Goal: Task Accomplishment & Management: Manage account settings

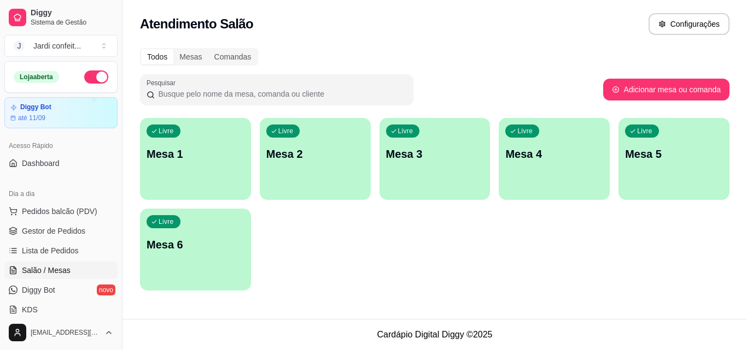
scroll to position [164, 0]
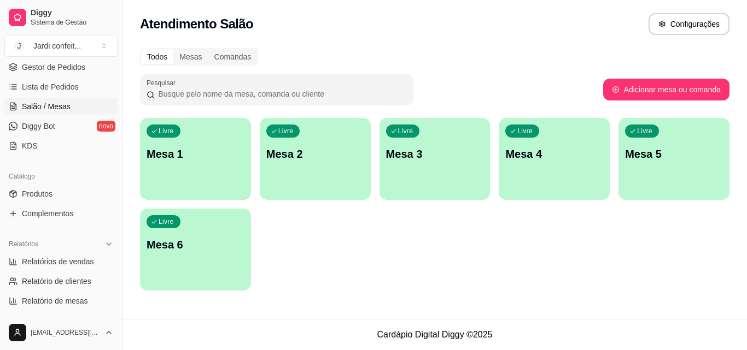
click at [216, 145] on div "Livre Mesa 1" at bounding box center [195, 152] width 111 height 69
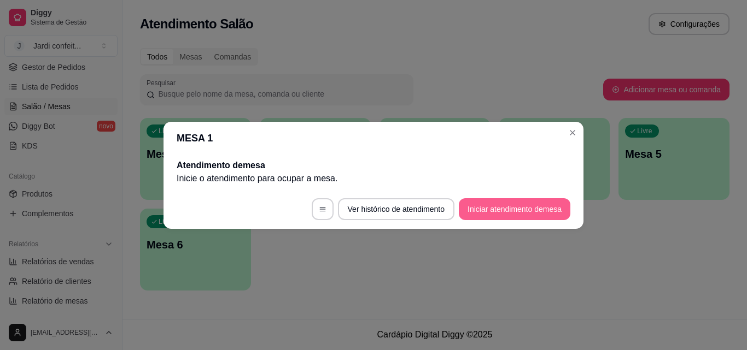
click at [522, 214] on button "Iniciar atendimento de mesa" at bounding box center [514, 209] width 111 height 22
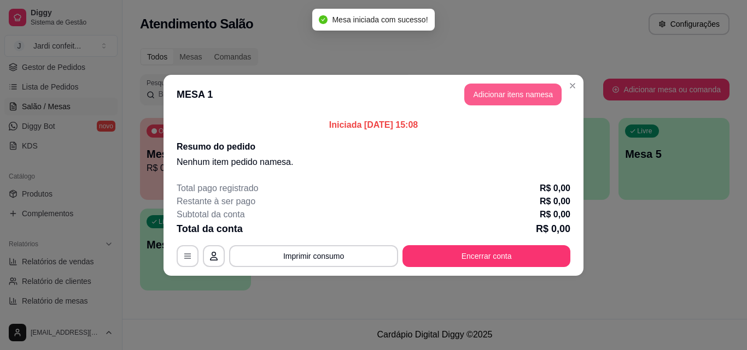
click at [497, 92] on button "Adicionar itens na mesa" at bounding box center [512, 95] width 97 height 22
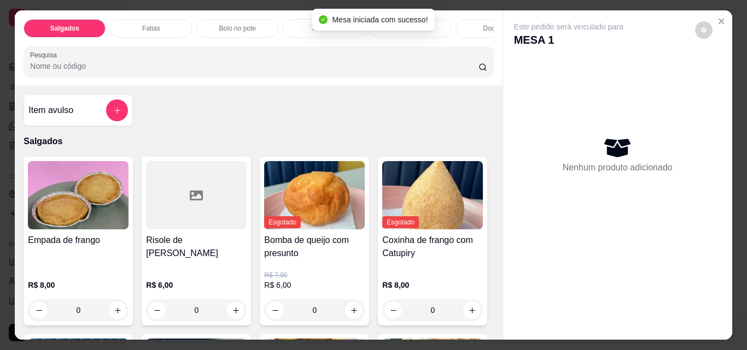
scroll to position [219, 0]
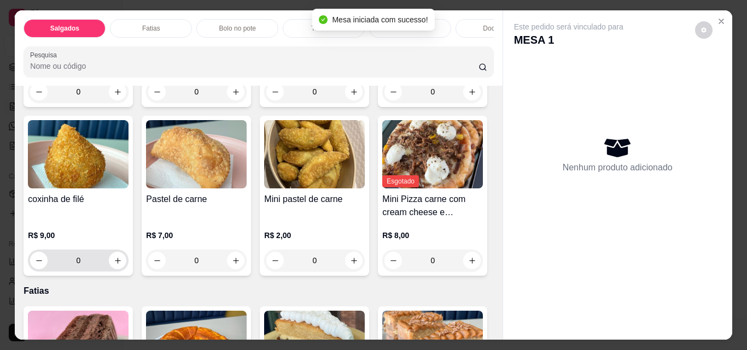
click at [126, 260] on button "increase-product-quantity" at bounding box center [117, 260] width 17 height 17
click at [122, 260] on icon "increase-product-quantity" at bounding box center [118, 261] width 8 height 8
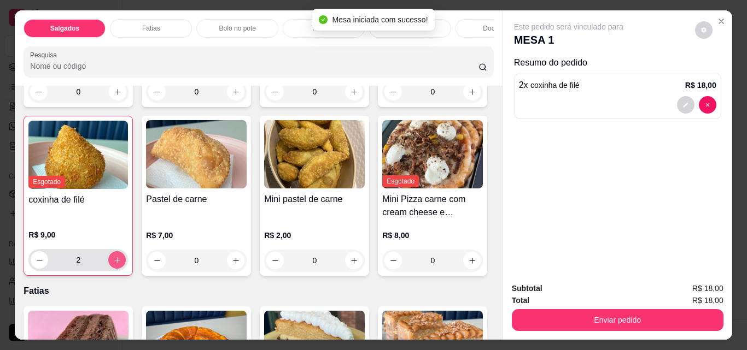
type input "2"
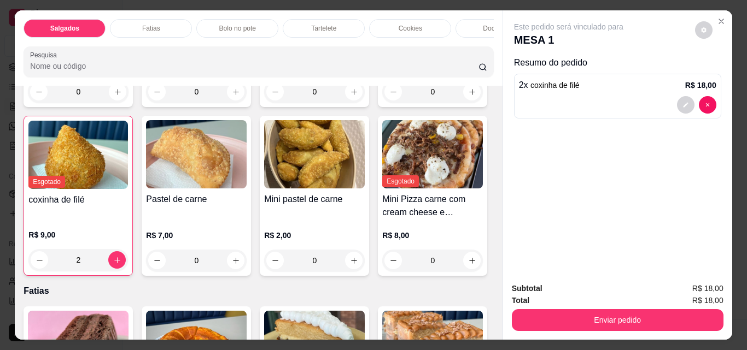
click at [619, 321] on button "Enviar pedido" at bounding box center [618, 320] width 212 height 22
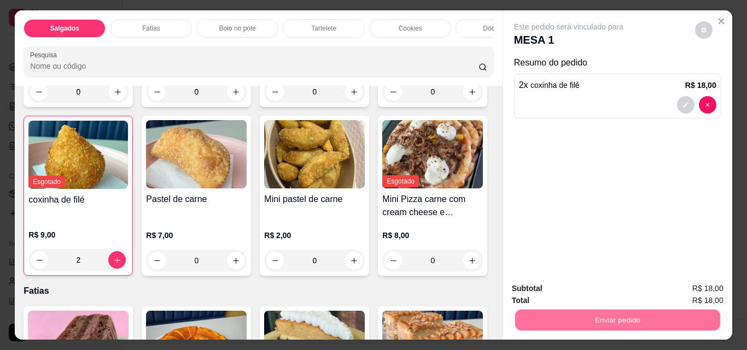
click at [592, 292] on button "Não registrar e enviar pedido" at bounding box center [581, 289] width 114 height 21
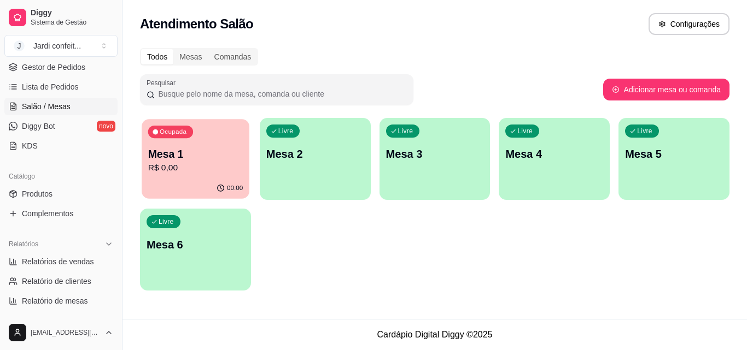
click at [185, 163] on p "R$ 0,00" at bounding box center [195, 168] width 95 height 13
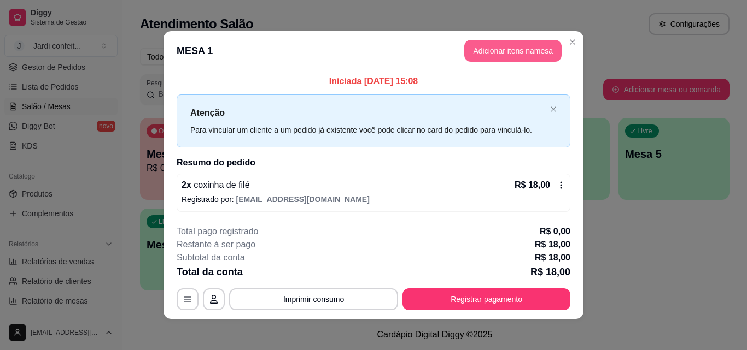
click at [519, 50] on button "Adicionar itens na mesa" at bounding box center [512, 51] width 97 height 22
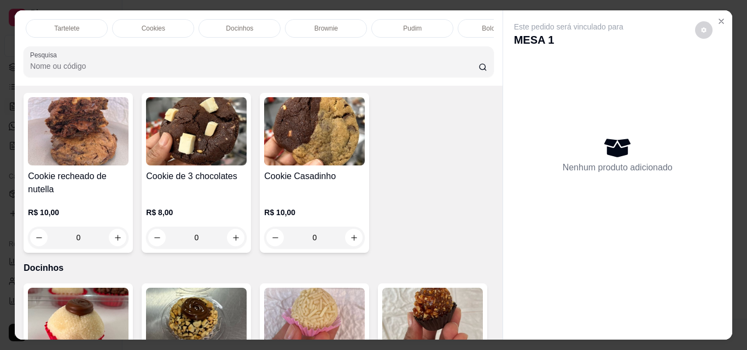
scroll to position [0, 562]
click at [286, 25] on p "Bebidas geladas" at bounding box center [279, 28] width 49 height 9
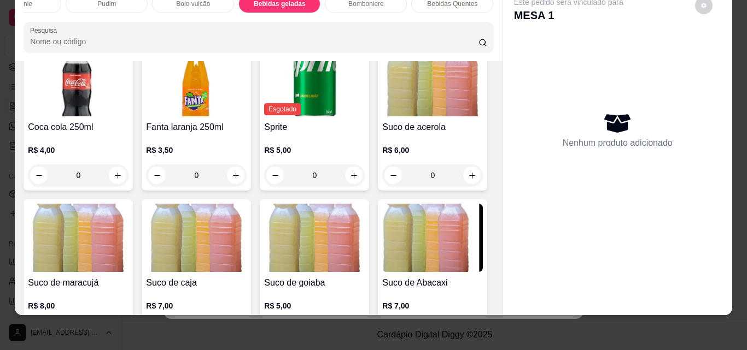
scroll to position [3022, 0]
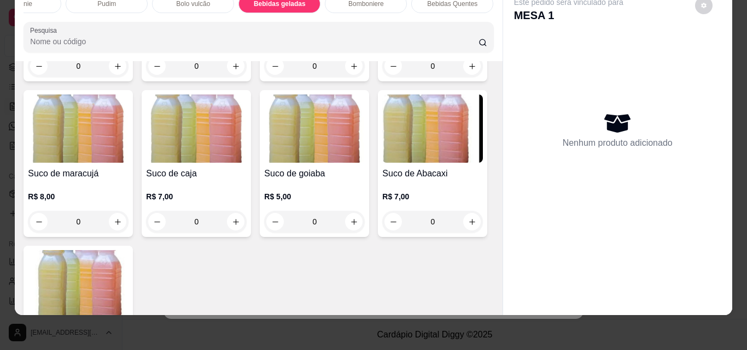
type input "2"
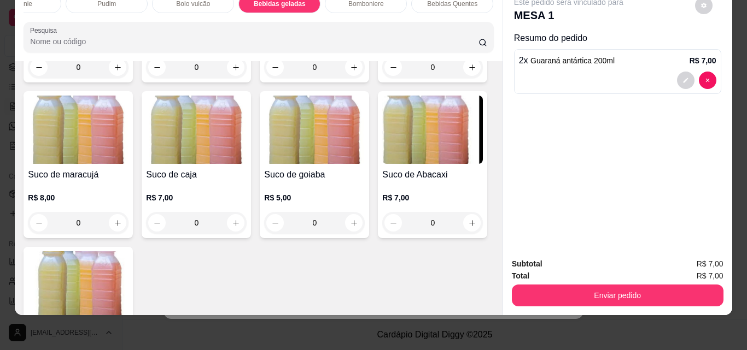
click at [559, 282] on div "Enviar pedido" at bounding box center [618, 294] width 212 height 25
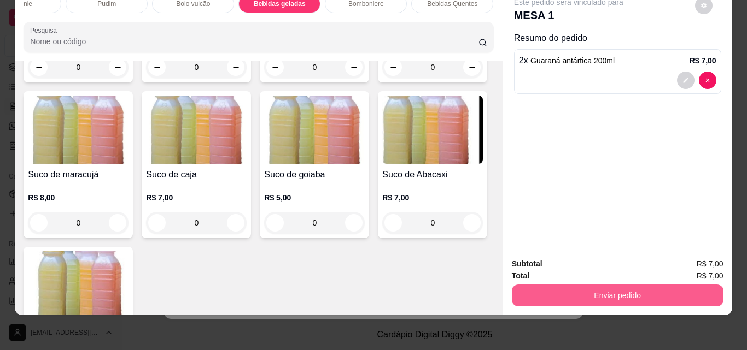
click at [569, 287] on button "Enviar pedido" at bounding box center [618, 296] width 212 height 22
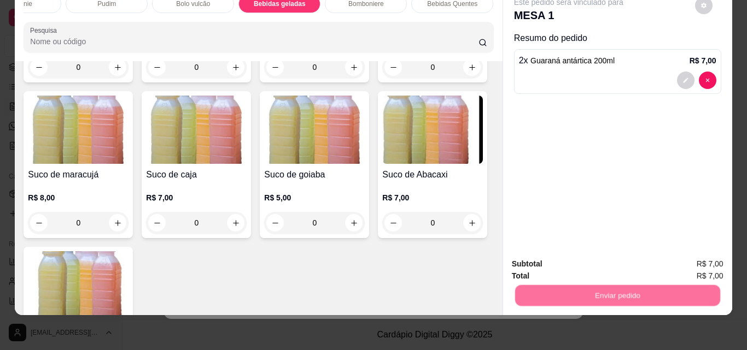
click at [537, 254] on button "Não registrar e enviar pedido" at bounding box center [581, 260] width 110 height 20
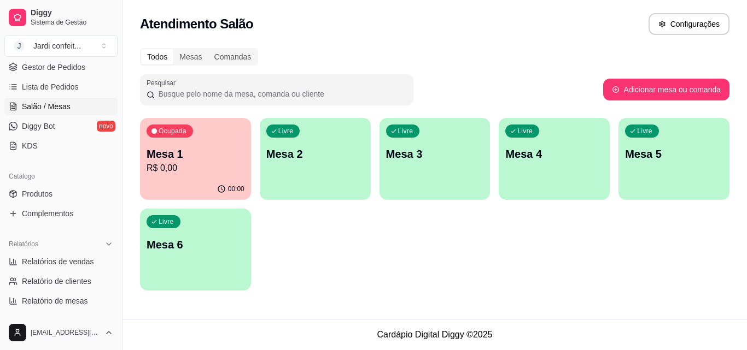
scroll to position [109, 0]
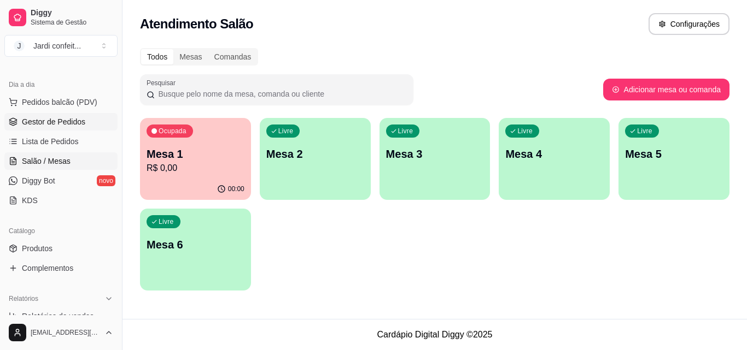
click at [52, 118] on span "Gestor de Pedidos" at bounding box center [53, 121] width 63 height 11
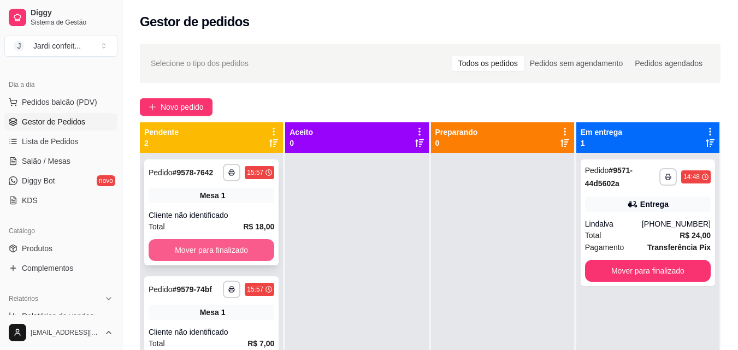
click at [240, 244] on button "Mover para finalizado" at bounding box center [212, 250] width 126 height 22
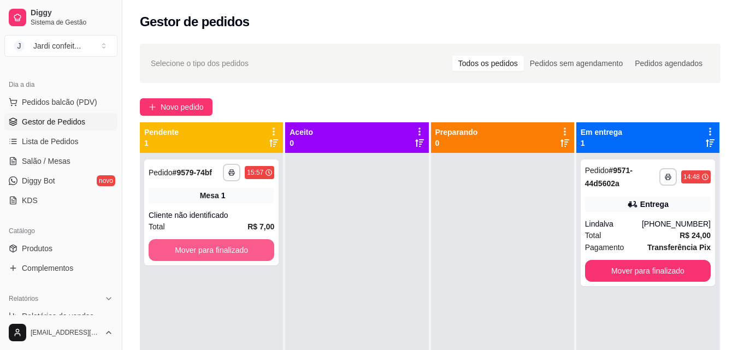
click at [240, 244] on button "Mover para finalizado" at bounding box center [212, 250] width 126 height 22
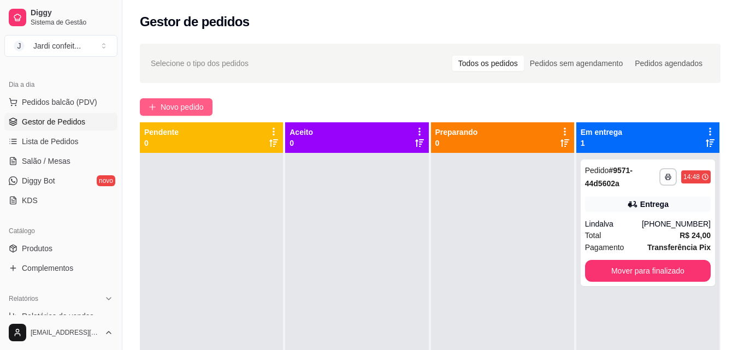
click at [173, 102] on span "Novo pedido" at bounding box center [182, 107] width 43 height 12
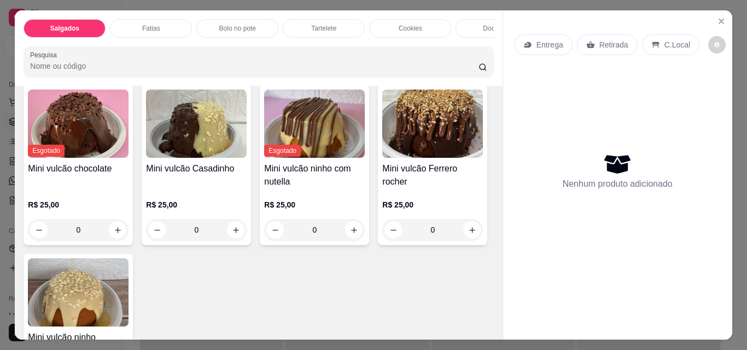
scroll to position [2295, 0]
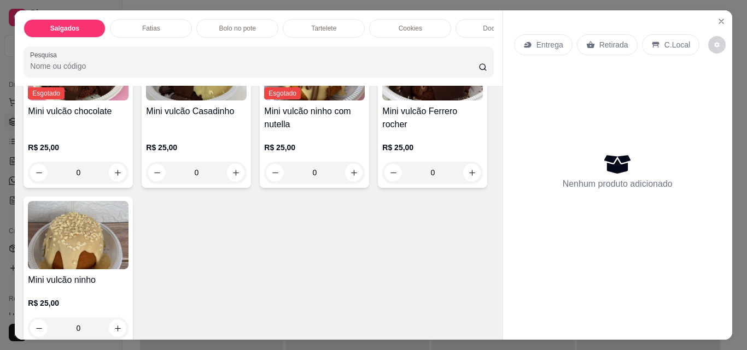
type input "1"
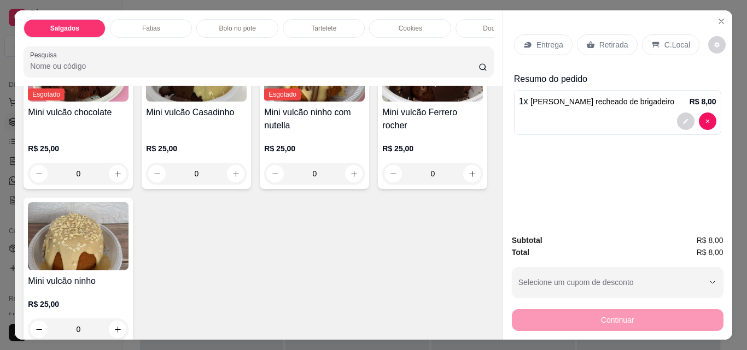
scroll to position [2296, 0]
click at [613, 39] on p "Retirada" at bounding box center [613, 44] width 29 height 11
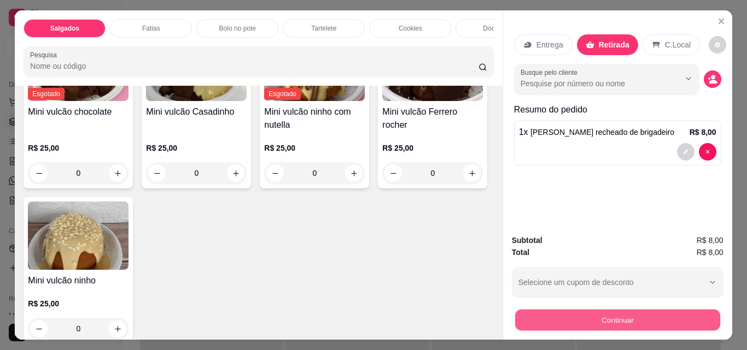
click at [656, 321] on button "Continuar" at bounding box center [616, 319] width 205 height 21
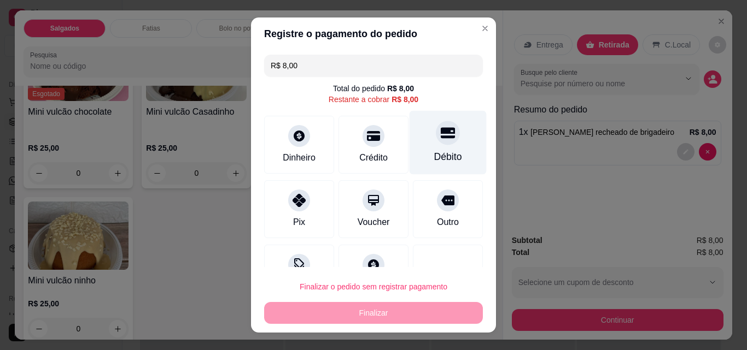
click at [427, 149] on div "Débito" at bounding box center [447, 143] width 77 height 64
type input "R$ 0,00"
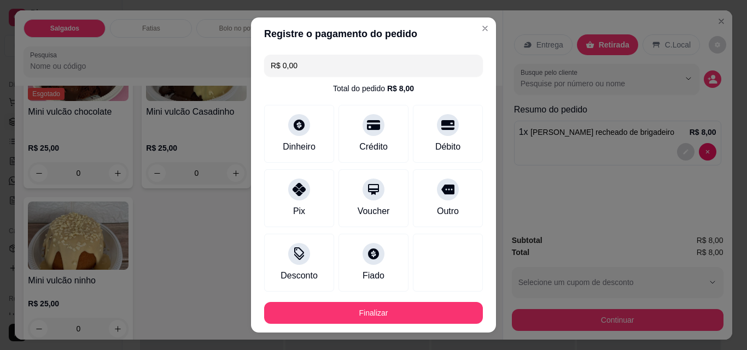
click at [421, 316] on button "Finalizar" at bounding box center [373, 313] width 219 height 22
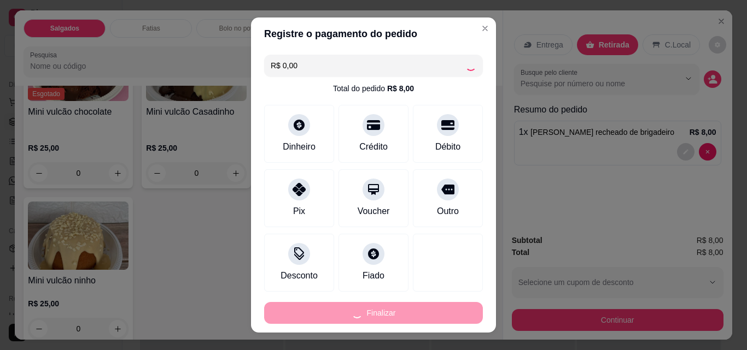
type input "0"
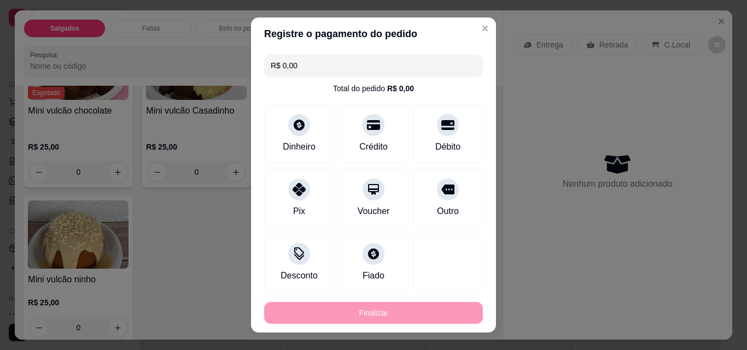
type input "-R$ 8,00"
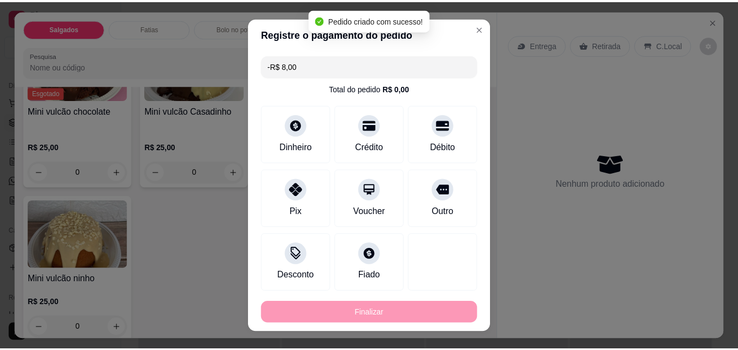
scroll to position [2295, 0]
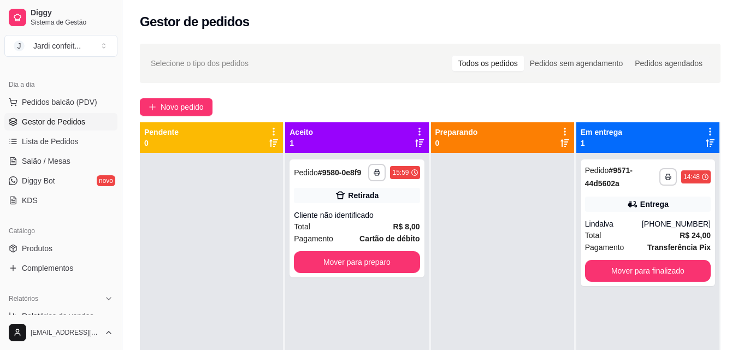
click at [475, 28] on div "Gestor de pedidos" at bounding box center [430, 21] width 581 height 17
click at [340, 222] on div "Total R$ 8,00" at bounding box center [357, 227] width 126 height 12
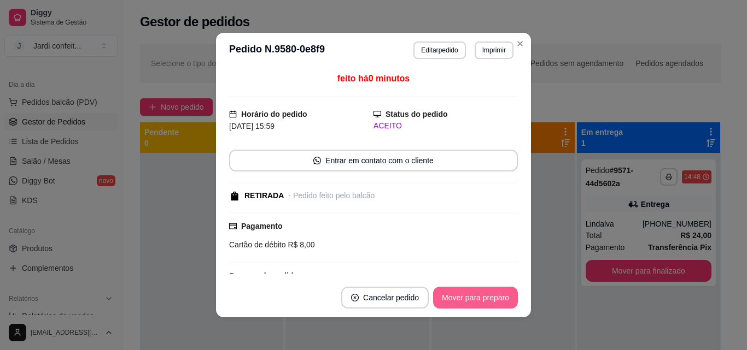
click at [462, 299] on button "Mover para preparo" at bounding box center [475, 298] width 85 height 22
click at [462, 298] on button "Mover para preparo" at bounding box center [475, 298] width 85 height 22
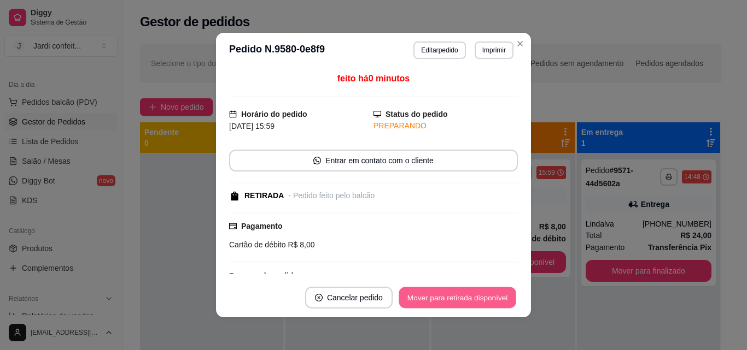
click at [468, 302] on button "Mover para retirada disponível" at bounding box center [456, 297] width 117 height 21
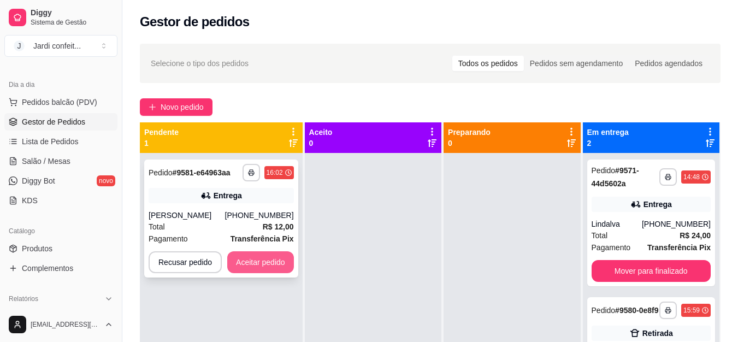
click at [250, 260] on button "Aceitar pedido" at bounding box center [260, 262] width 67 height 22
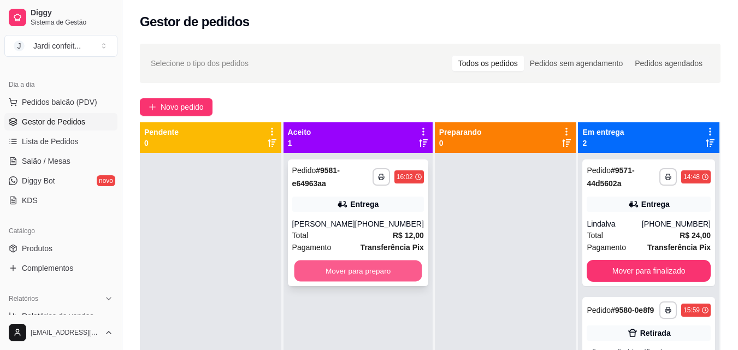
click at [356, 268] on button "Mover para preparo" at bounding box center [358, 271] width 128 height 21
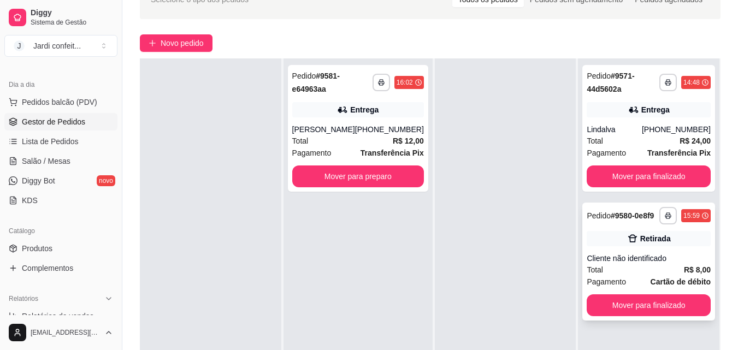
scroll to position [109, 0]
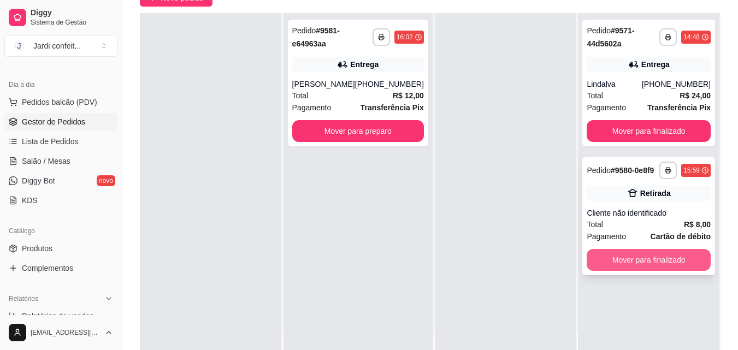
click at [632, 264] on button "Mover para finalizado" at bounding box center [649, 260] width 124 height 22
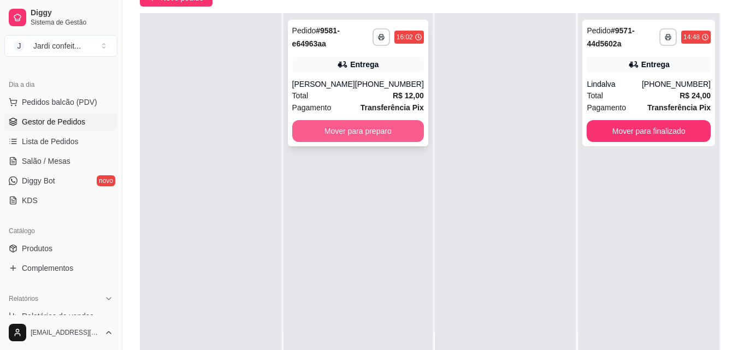
click at [379, 126] on button "Mover para preparo" at bounding box center [358, 131] width 132 height 22
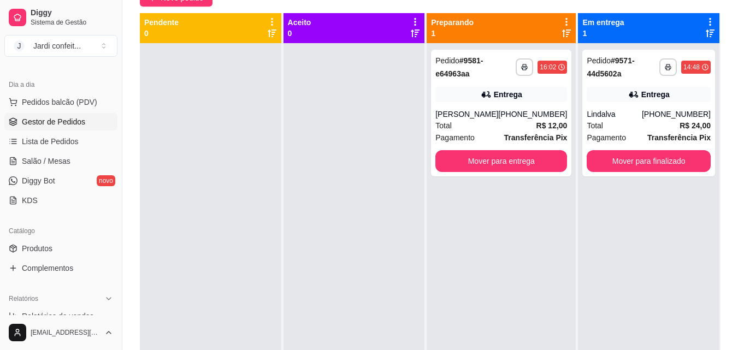
scroll to position [0, 0]
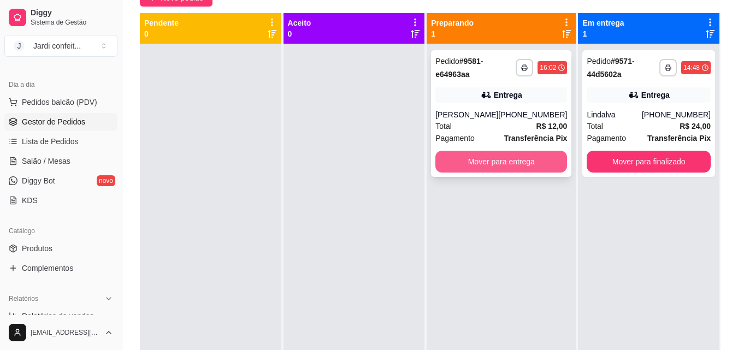
click at [480, 161] on button "Mover para entrega" at bounding box center [502, 162] width 132 height 22
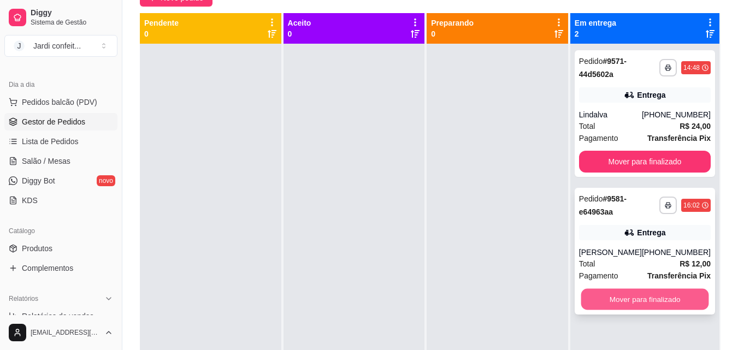
click at [643, 293] on button "Mover para finalizado" at bounding box center [645, 299] width 128 height 21
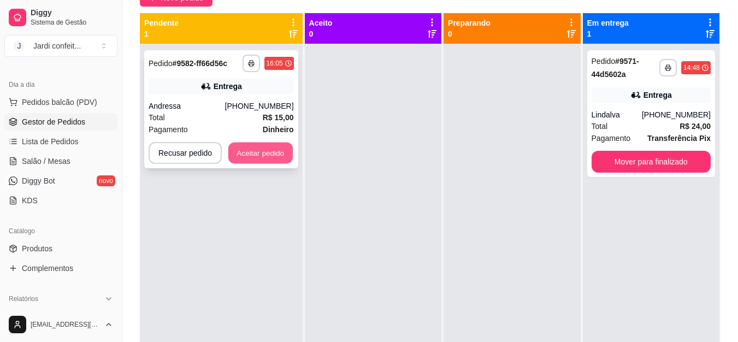
click at [267, 154] on button "Aceitar pedido" at bounding box center [260, 153] width 64 height 21
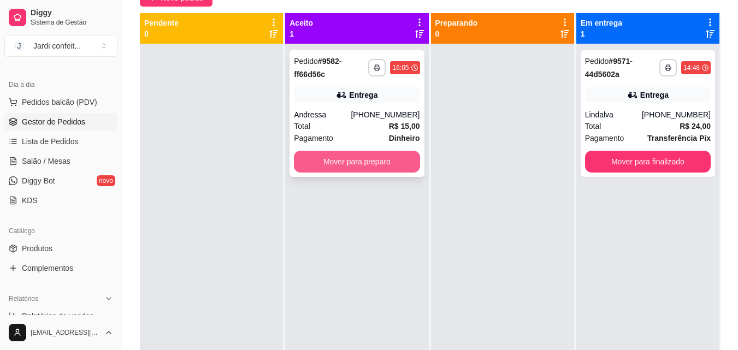
click at [367, 158] on button "Mover para preparo" at bounding box center [357, 162] width 126 height 22
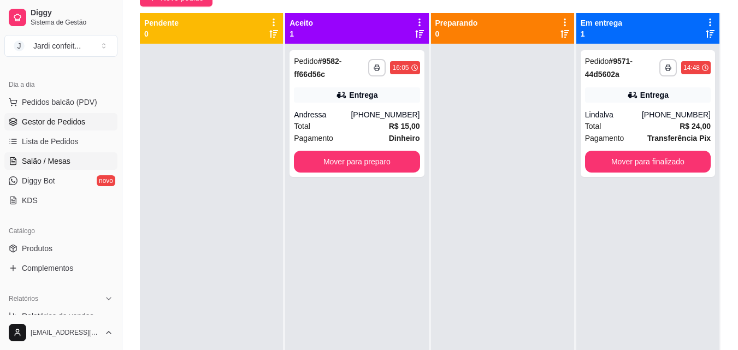
click at [61, 162] on span "Salão / Mesas" at bounding box center [46, 161] width 49 height 11
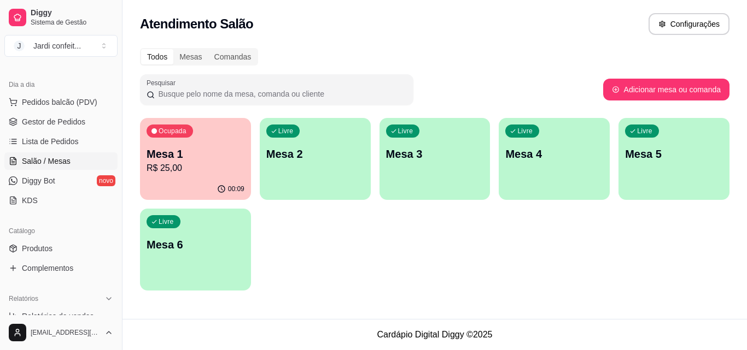
click at [177, 165] on p "R$ 25,00" at bounding box center [195, 168] width 98 height 13
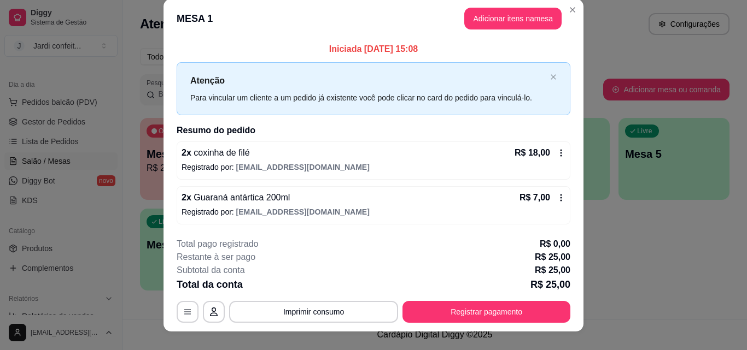
scroll to position [26, 0]
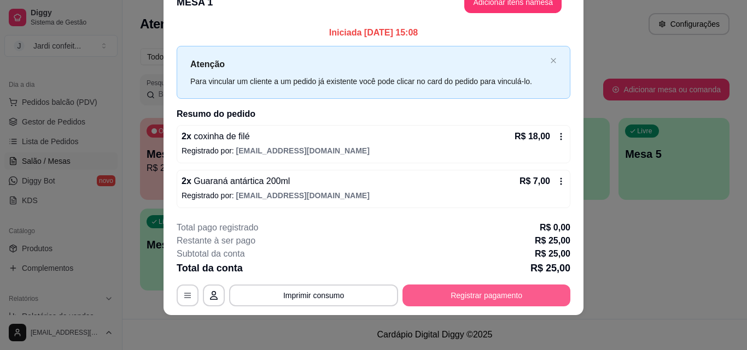
click at [477, 293] on button "Registrar pagamento" at bounding box center [486, 296] width 168 height 22
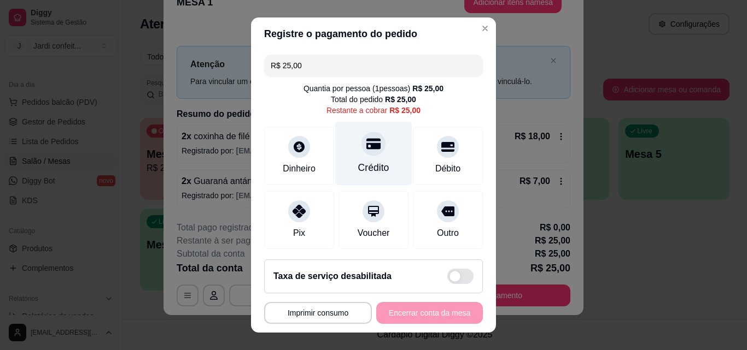
click at [361, 150] on div at bounding box center [373, 144] width 24 height 24
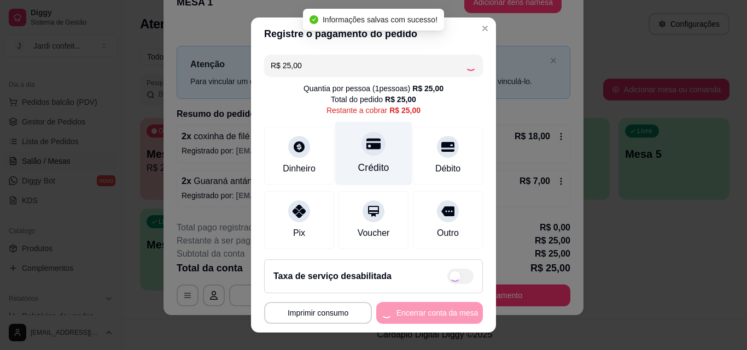
type input "R$ 0,00"
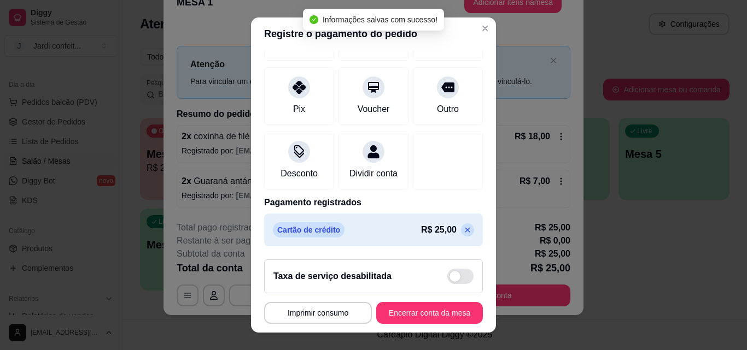
scroll to position [17, 0]
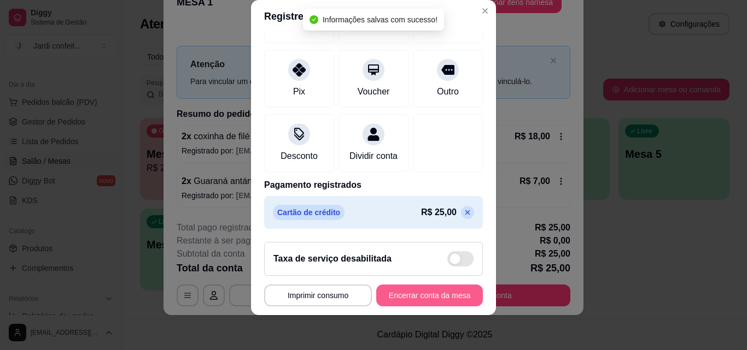
click at [438, 298] on button "Encerrar conta da mesa" at bounding box center [429, 296] width 107 height 22
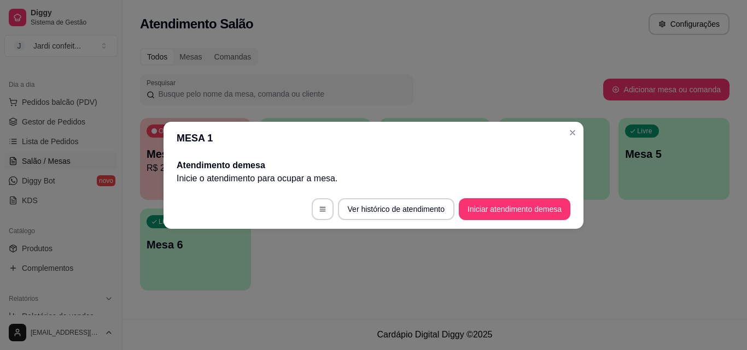
scroll to position [0, 0]
click at [580, 138] on header "MESA 1" at bounding box center [373, 138] width 420 height 33
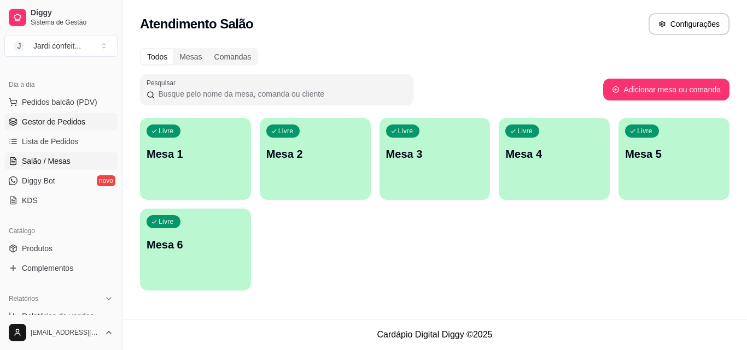
click at [83, 128] on link "Gestor de Pedidos" at bounding box center [60, 121] width 113 height 17
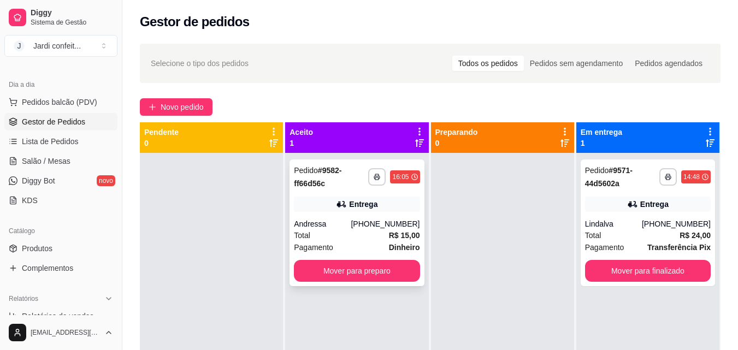
click at [376, 277] on button "Mover para preparo" at bounding box center [357, 271] width 126 height 22
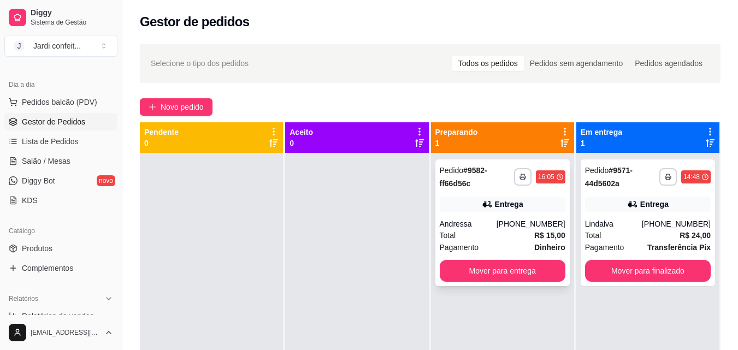
click at [510, 194] on div "**********" at bounding box center [503, 223] width 134 height 127
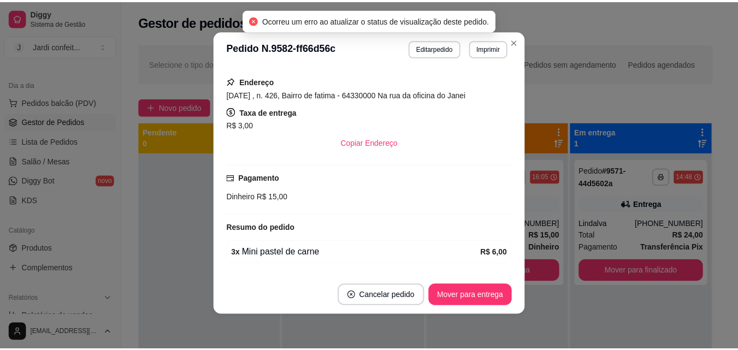
scroll to position [148, 0]
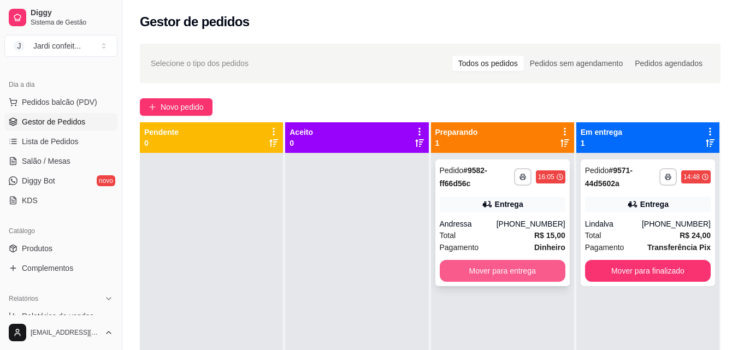
click at [504, 278] on button "Mover para entrega" at bounding box center [503, 271] width 126 height 22
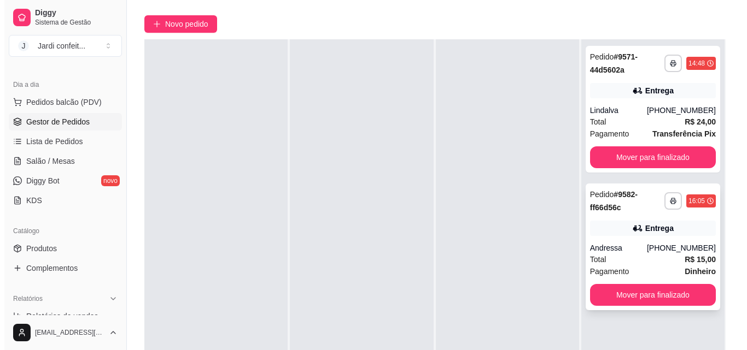
scroll to position [167, 0]
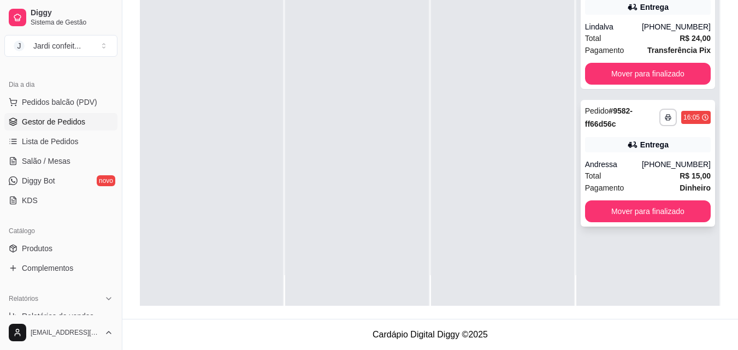
click at [619, 163] on div "Andressa" at bounding box center [613, 164] width 57 height 11
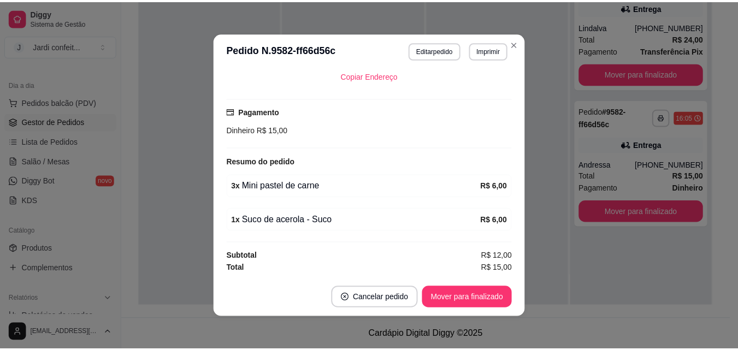
scroll to position [2, 0]
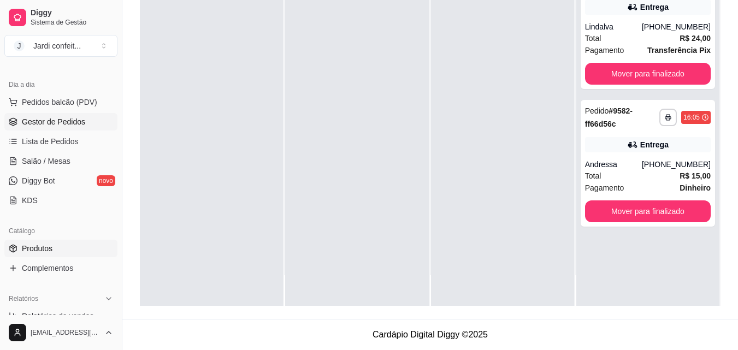
drag, startPoint x: 59, startPoint y: 258, endPoint x: 62, endPoint y: 251, distance: 7.3
click at [59, 257] on ul "Produtos Complementos" at bounding box center [60, 258] width 113 height 37
click at [62, 251] on link "Produtos" at bounding box center [60, 248] width 113 height 17
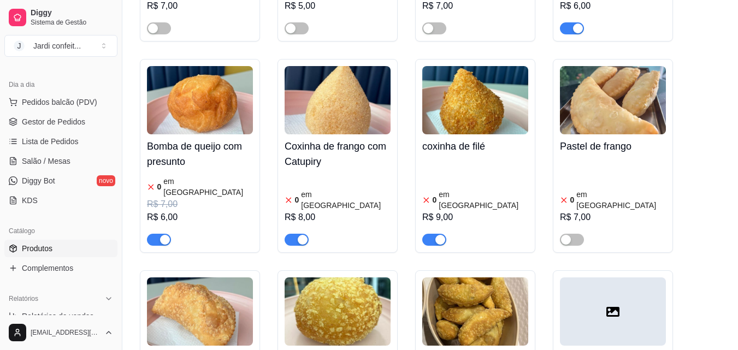
scroll to position [710, 0]
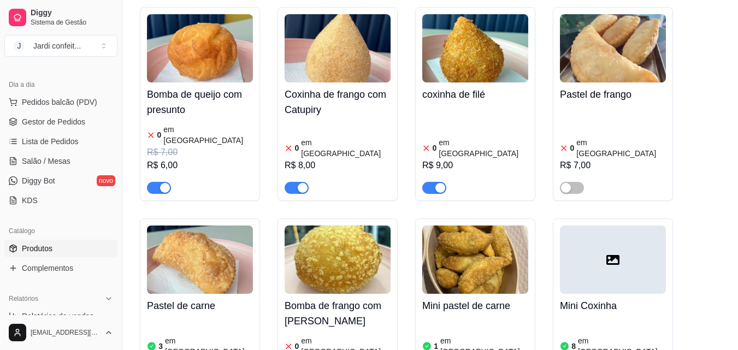
click at [151, 182] on span "button" at bounding box center [159, 188] width 24 height 12
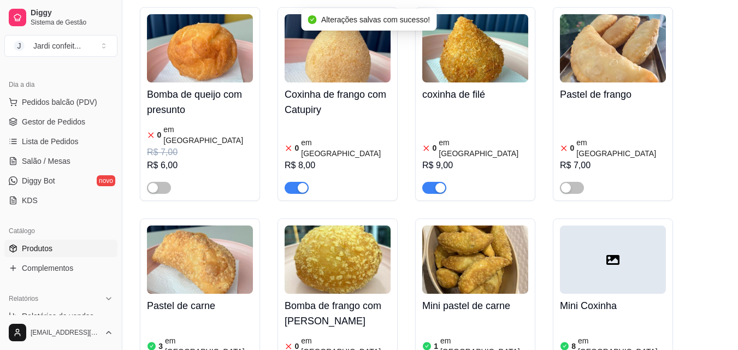
click at [296, 182] on span "button" at bounding box center [297, 188] width 24 height 12
click at [430, 182] on span "button" at bounding box center [434, 188] width 24 height 12
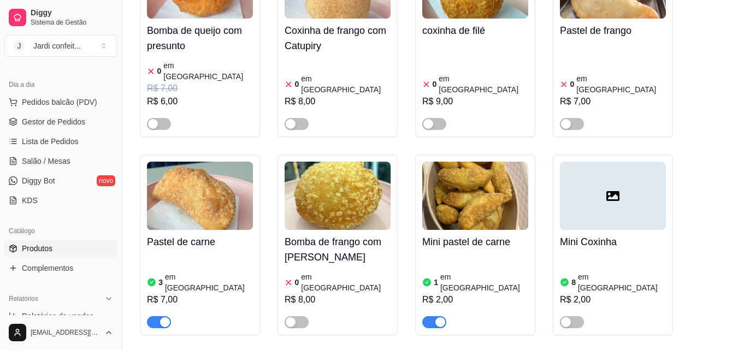
scroll to position [874, 0]
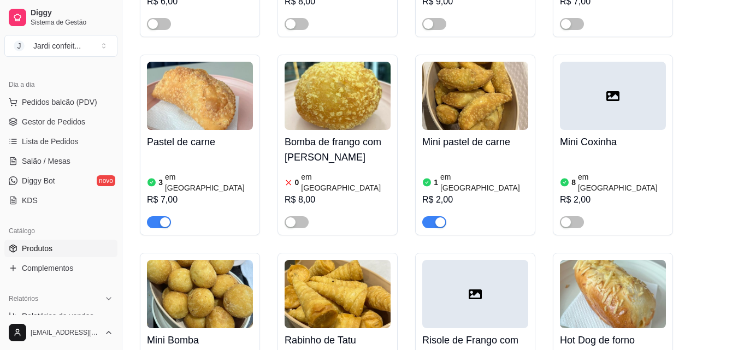
click at [437, 218] on div "button" at bounding box center [441, 223] width 10 height 10
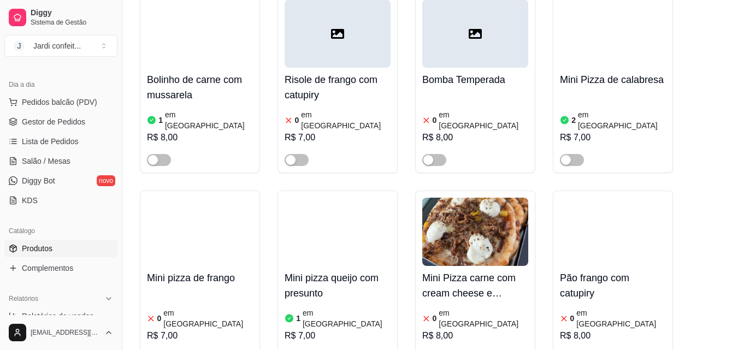
scroll to position [1640, 0]
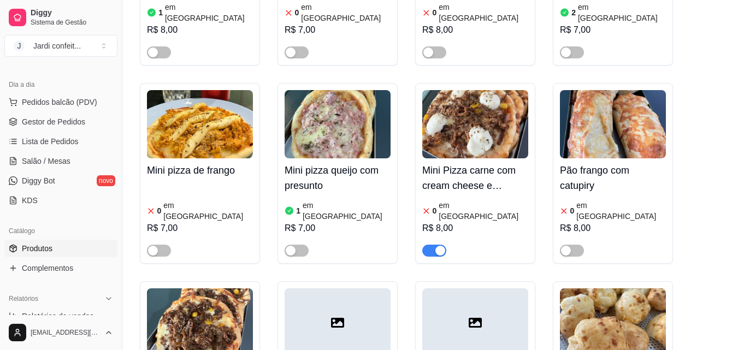
click at [432, 245] on span "button" at bounding box center [434, 251] width 24 height 12
click at [40, 129] on link "Gestor de Pedidos" at bounding box center [60, 121] width 113 height 17
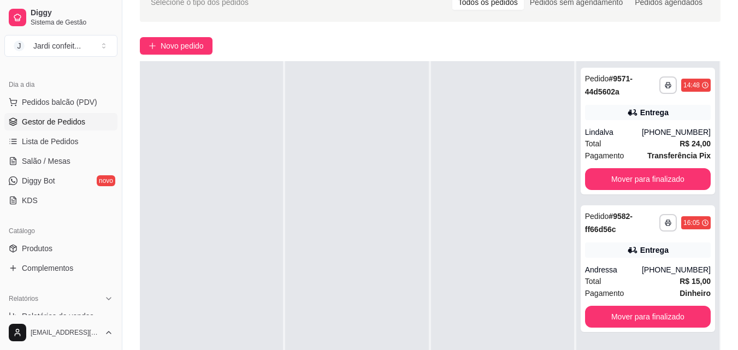
scroll to position [164, 0]
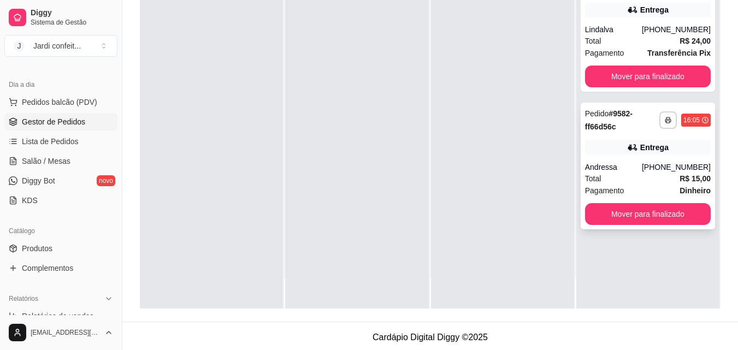
click at [639, 166] on div "Andressa" at bounding box center [613, 167] width 57 height 11
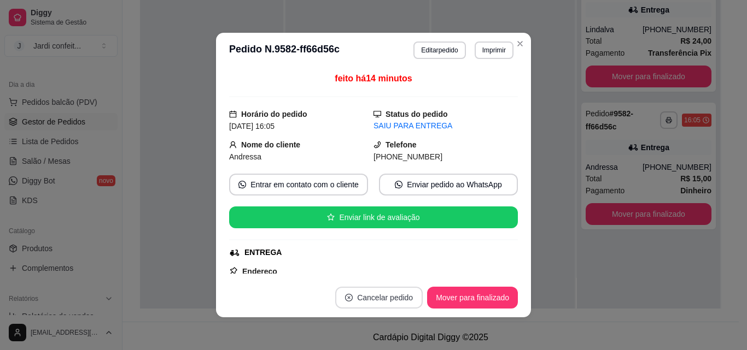
click at [345, 297] on icon "close-circle" at bounding box center [349, 298] width 8 height 8
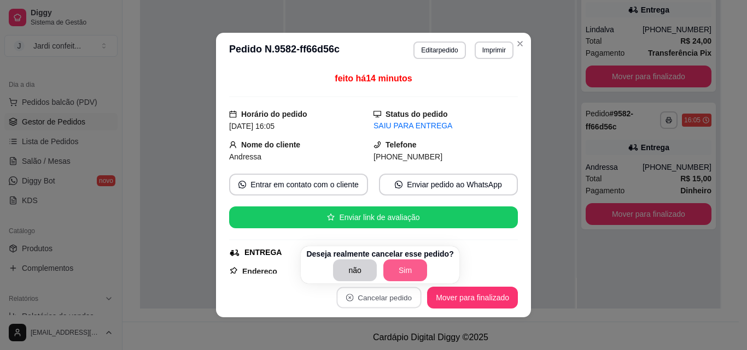
click at [404, 262] on button "Sim" at bounding box center [405, 271] width 44 height 22
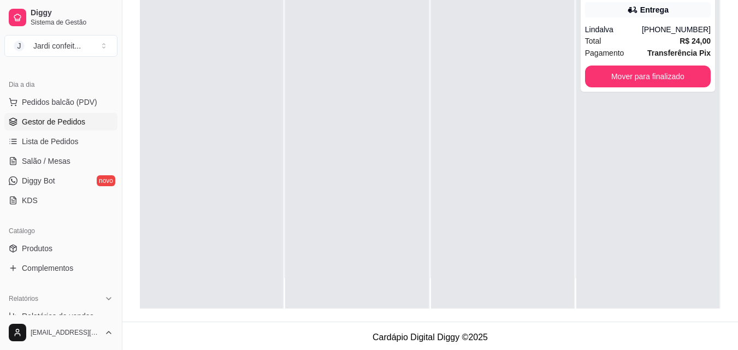
click at [515, 40] on div at bounding box center [502, 133] width 143 height 350
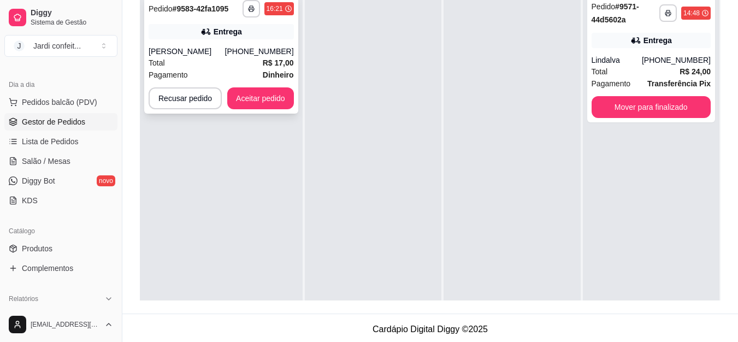
click at [234, 98] on button "Aceitar pedido" at bounding box center [260, 98] width 67 height 22
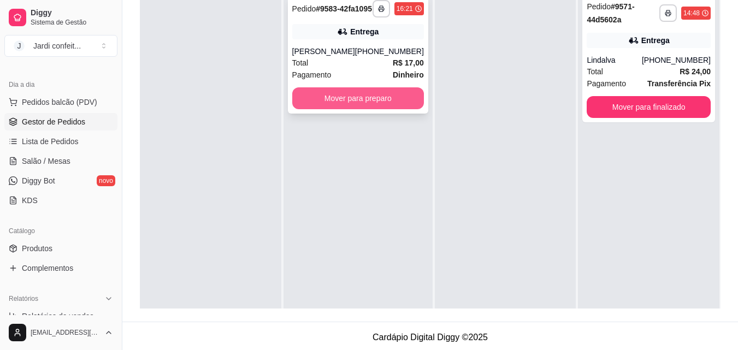
click at [365, 101] on button "Mover para preparo" at bounding box center [358, 98] width 132 height 22
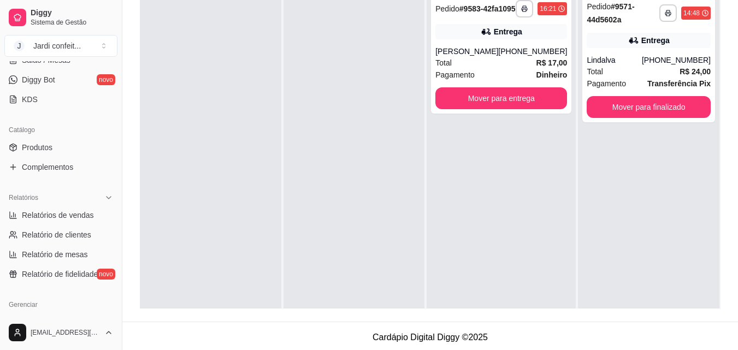
scroll to position [383, 0]
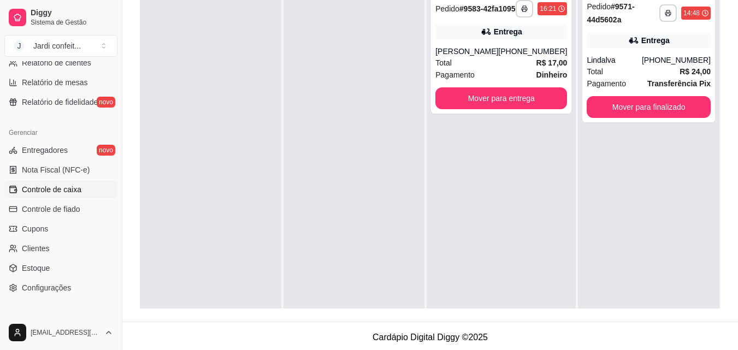
click at [56, 188] on span "Controle de caixa" at bounding box center [52, 189] width 60 height 11
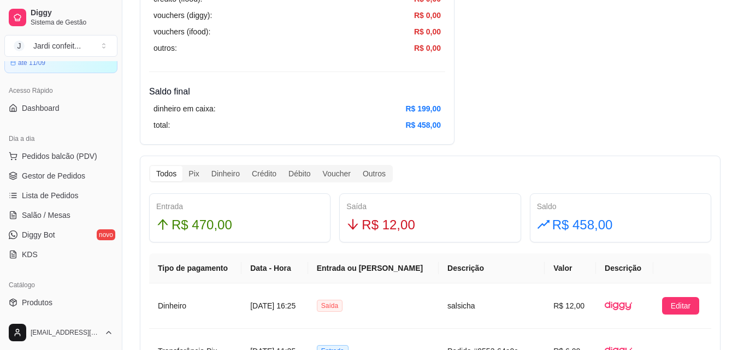
scroll to position [55, 0]
click at [91, 183] on link "Gestor de Pedidos" at bounding box center [60, 176] width 113 height 17
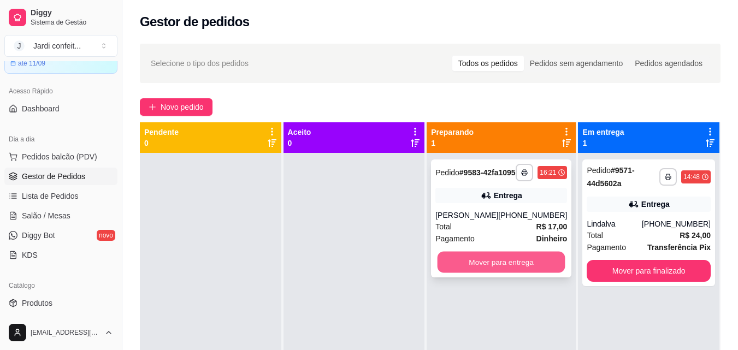
click at [504, 273] on button "Mover para entrega" at bounding box center [502, 262] width 128 height 21
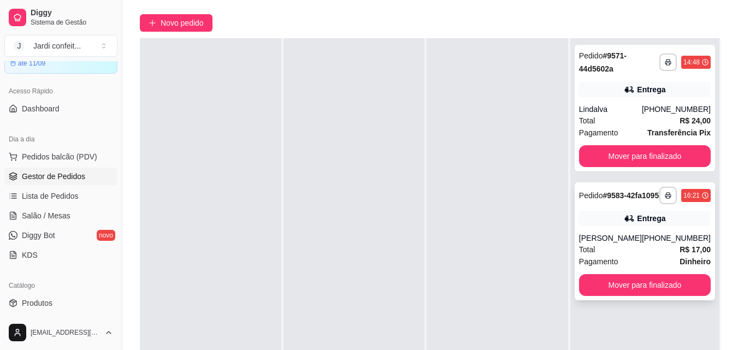
scroll to position [164, 0]
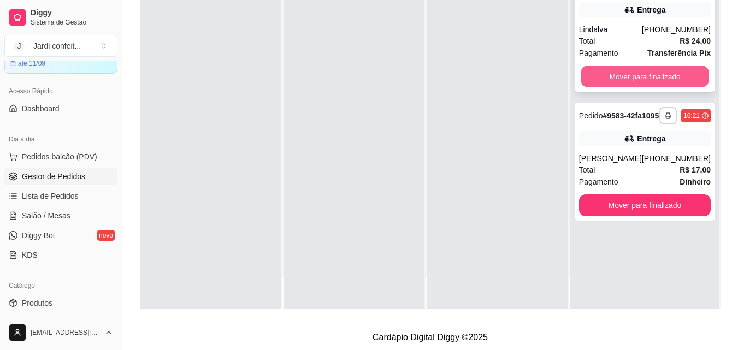
click at [643, 80] on button "Mover para finalizado" at bounding box center [645, 76] width 128 height 21
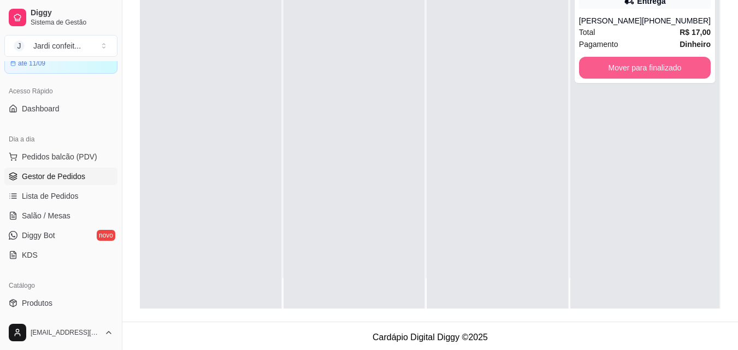
click at [642, 79] on button "Mover para finalizado" at bounding box center [645, 68] width 132 height 22
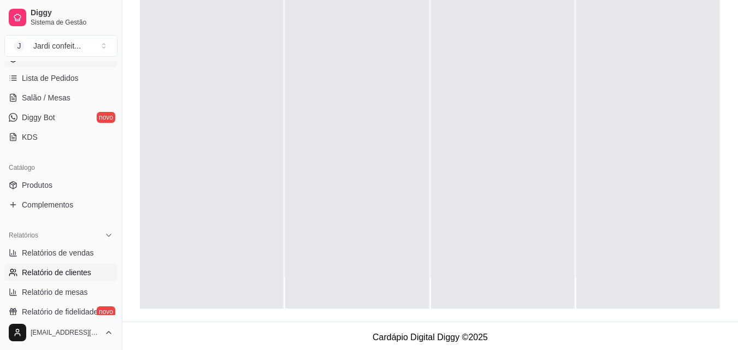
scroll to position [109, 0]
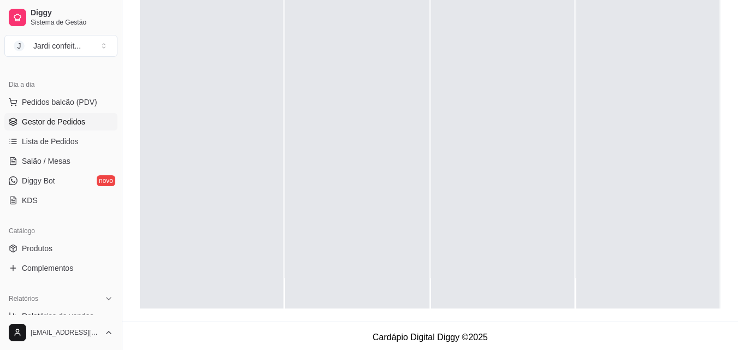
click at [73, 170] on ul "Pedidos balcão (PDV) Gestor de Pedidos Lista de Pedidos Salão / Mesas Diggy Bot…" at bounding box center [60, 151] width 113 height 116
click at [74, 166] on link "Salão / Mesas" at bounding box center [60, 160] width 113 height 17
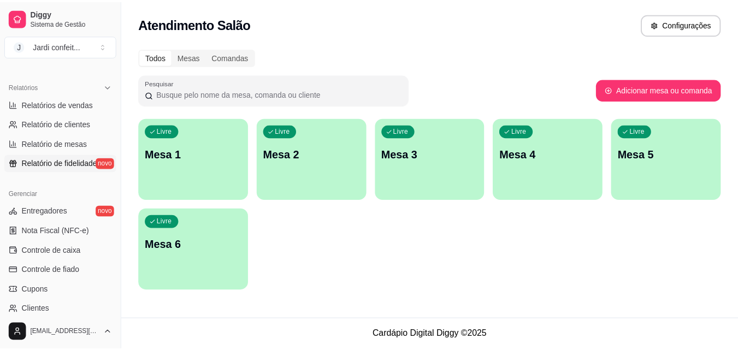
scroll to position [328, 0]
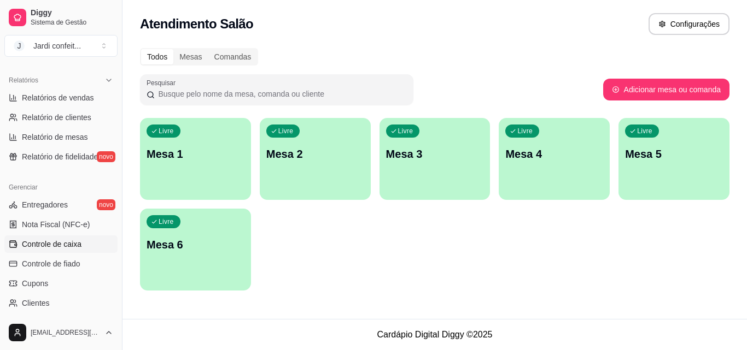
click at [68, 240] on span "Controle de caixa" at bounding box center [52, 244] width 60 height 11
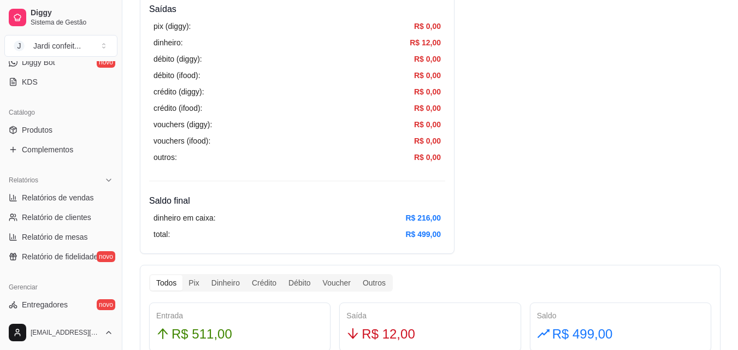
scroll to position [109, 0]
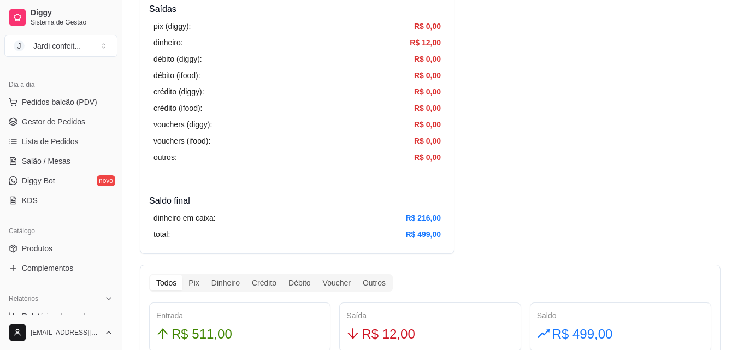
click at [84, 113] on ul "Pedidos balcão (PDV) Gestor de Pedidos Lista de Pedidos Salão / Mesas Diggy Bot…" at bounding box center [60, 151] width 113 height 116
click at [81, 115] on link "Gestor de Pedidos" at bounding box center [60, 121] width 113 height 17
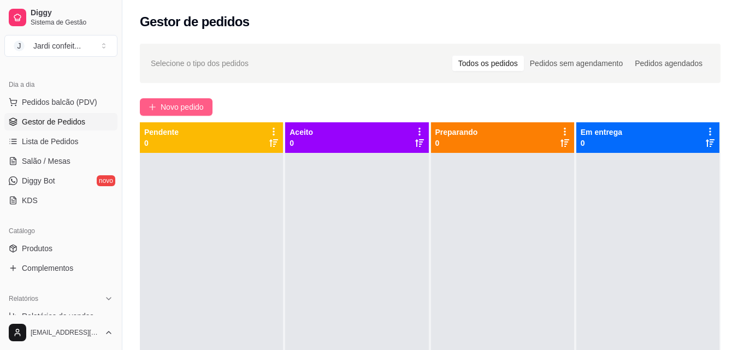
click at [195, 101] on span "Novo pedido" at bounding box center [182, 107] width 43 height 12
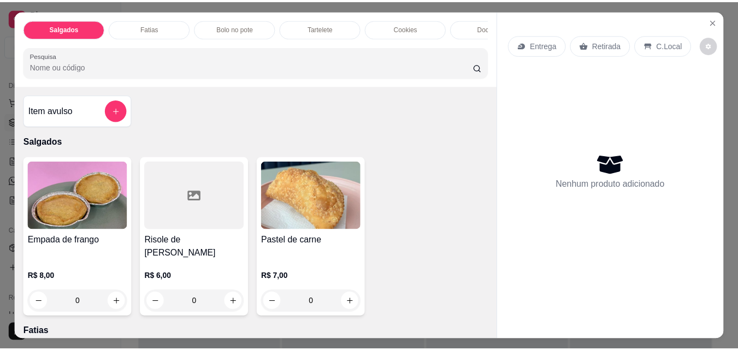
scroll to position [55, 0]
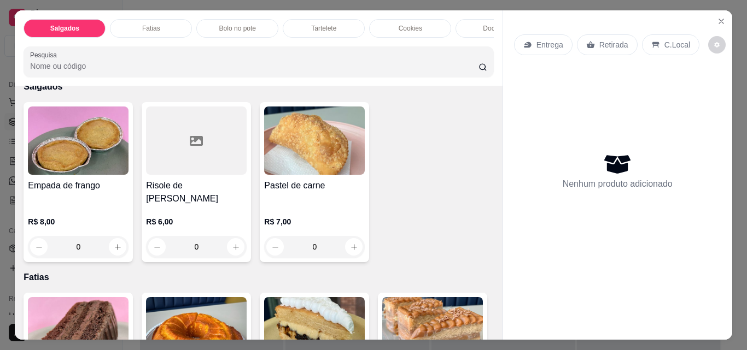
click at [706, 13] on div "Entrega Retirada C.Local Nenhum produto adicionado" at bounding box center [617, 166] width 229 height 312
click at [712, 15] on button "Close" at bounding box center [720, 21] width 17 height 17
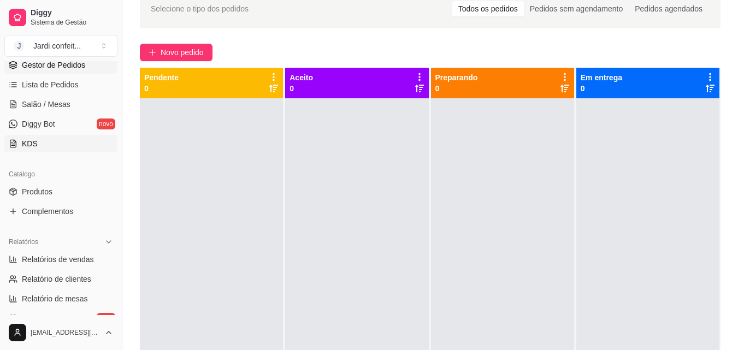
scroll to position [219, 0]
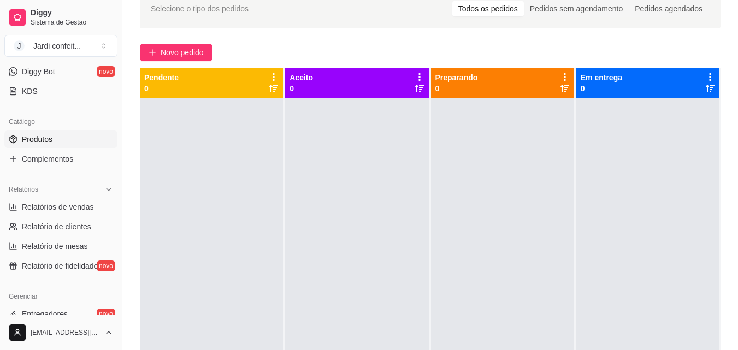
click at [77, 141] on link "Produtos" at bounding box center [60, 139] width 113 height 17
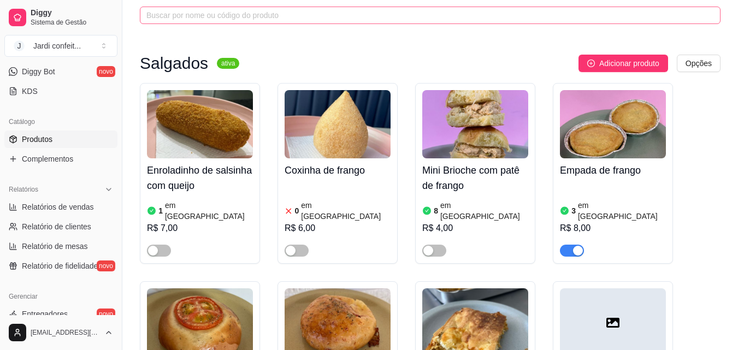
click at [215, 24] on span at bounding box center [430, 15] width 581 height 17
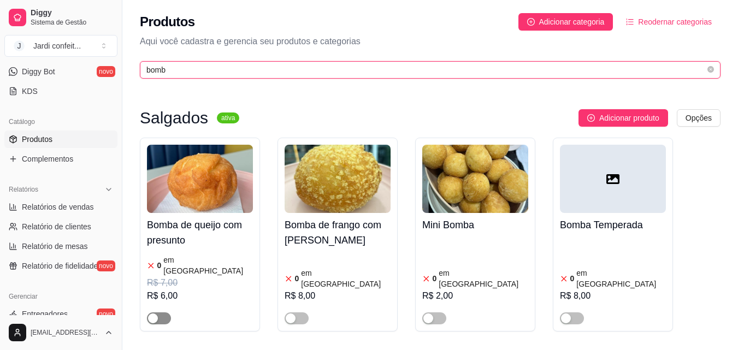
type input "bomb"
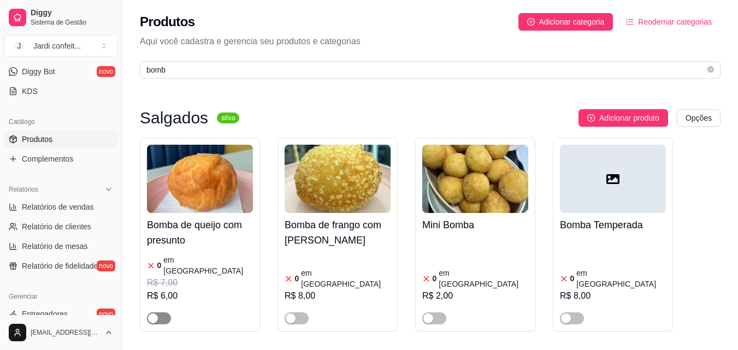
click at [161, 313] on span "button" at bounding box center [159, 319] width 24 height 12
click at [201, 177] on img at bounding box center [200, 179] width 106 height 68
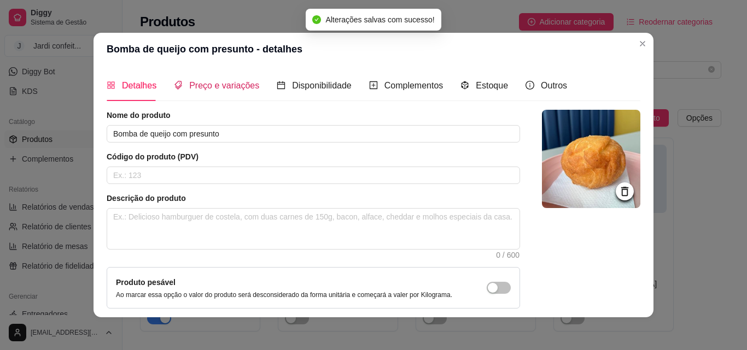
click at [226, 91] on div "Preço e variações" at bounding box center [216, 86] width 85 height 14
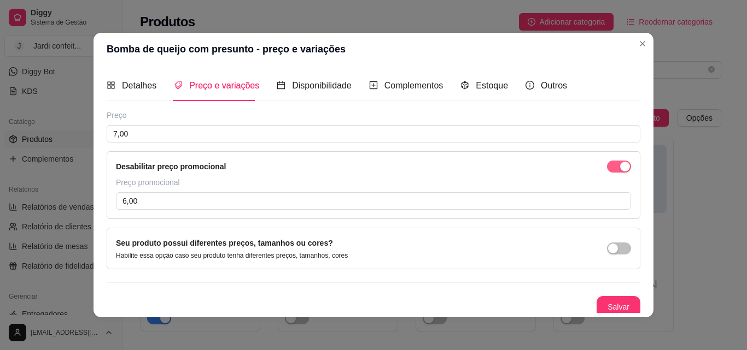
click at [607, 163] on span "button" at bounding box center [619, 167] width 24 height 12
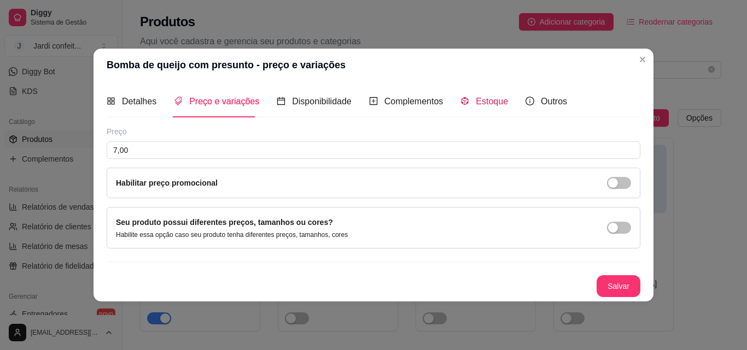
click at [495, 103] on span "Estoque" at bounding box center [491, 101] width 32 height 9
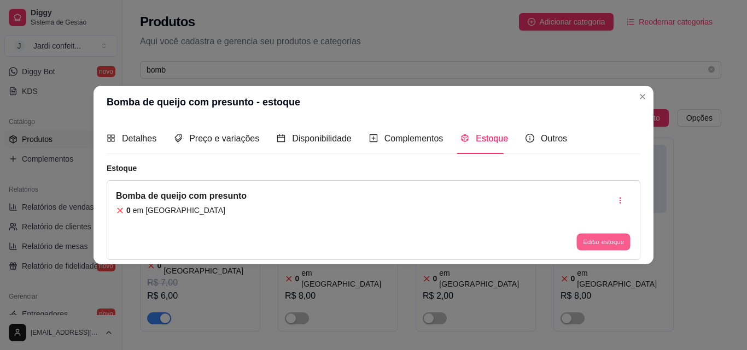
click at [604, 239] on button "Editar estoque" at bounding box center [603, 242] width 54 height 17
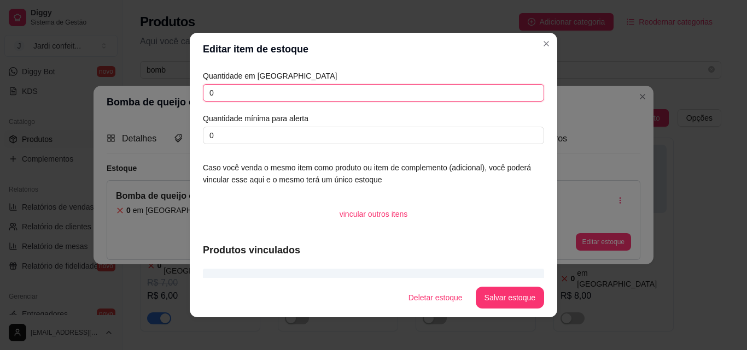
drag, startPoint x: 241, startPoint y: 93, endPoint x: 179, endPoint y: 93, distance: 61.8
click at [180, 93] on div "Editar item de estoque Quantidade em estoque 0 Quantidade mínima para alerta 0 …" at bounding box center [373, 175] width 747 height 350
type input "4"
click at [536, 297] on button "Salvar estoque" at bounding box center [509, 297] width 67 height 21
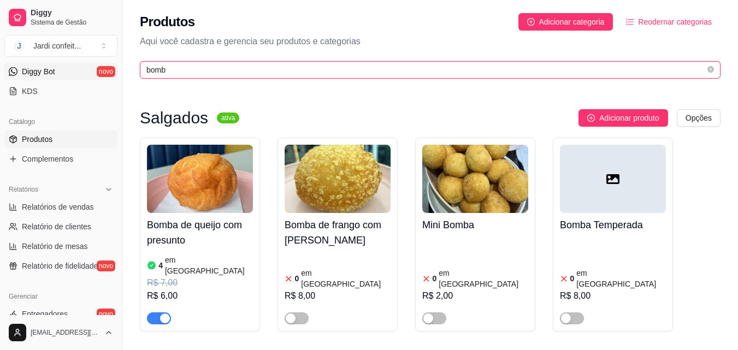
drag, startPoint x: 230, startPoint y: 69, endPoint x: 79, endPoint y: 66, distance: 150.9
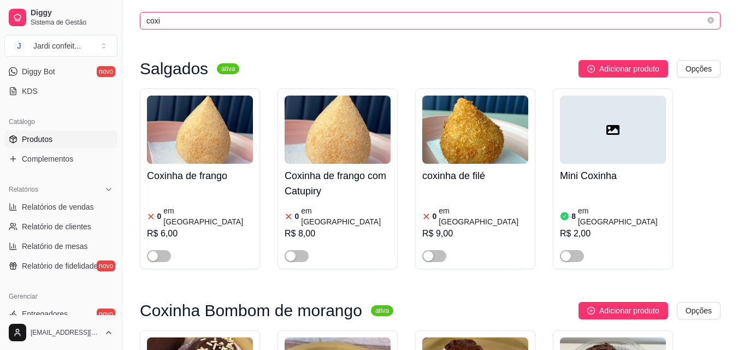
scroll to position [109, 0]
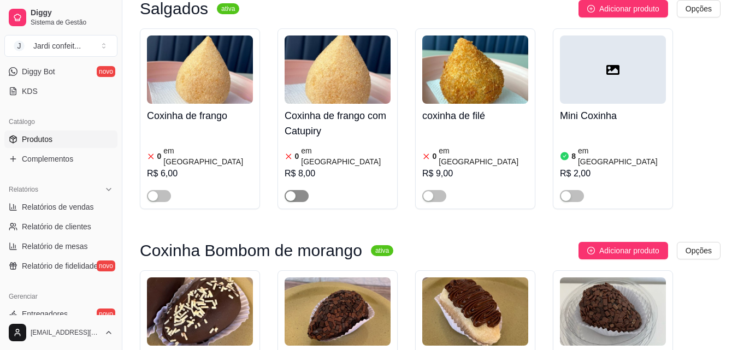
type input "coxi"
click at [301, 190] on span "button" at bounding box center [297, 196] width 24 height 12
click at [442, 190] on span "button" at bounding box center [434, 196] width 24 height 12
click at [350, 98] on img at bounding box center [338, 70] width 106 height 68
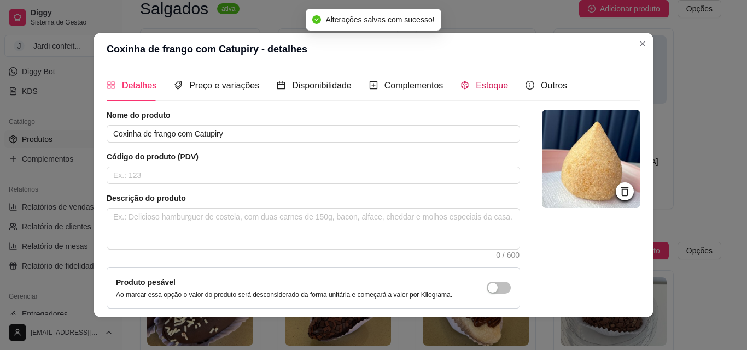
click at [491, 81] on span "Estoque" at bounding box center [491, 85] width 32 height 9
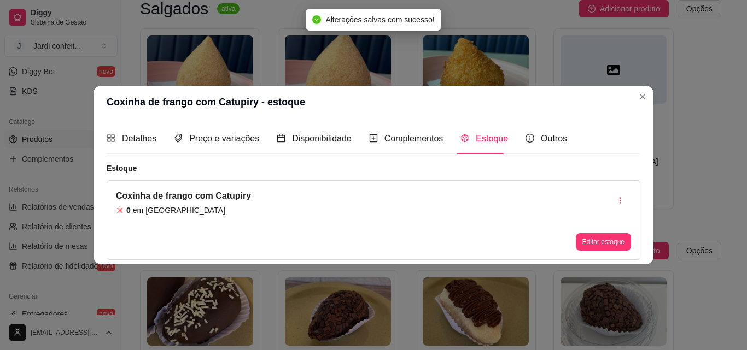
click at [589, 237] on button "Editar estoque" at bounding box center [602, 241] width 55 height 17
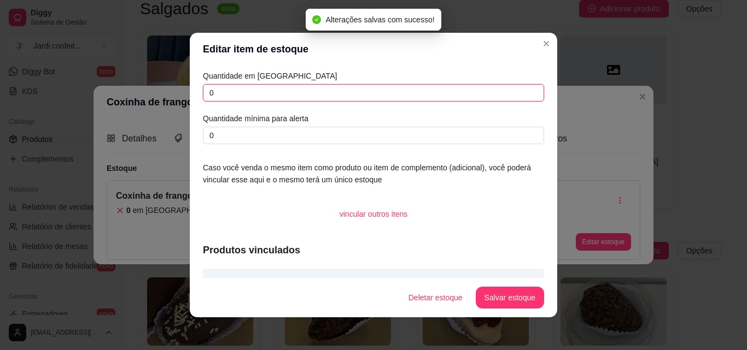
drag, startPoint x: 222, startPoint y: 93, endPoint x: 184, endPoint y: 102, distance: 39.9
click at [184, 102] on div "Editar item de estoque Quantidade em estoque 0 Quantidade mínima para alerta 0 …" at bounding box center [373, 175] width 747 height 350
type input "2"
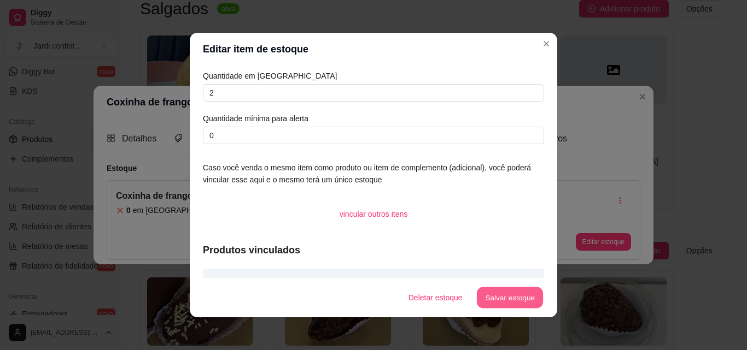
click at [525, 287] on button "Salvar estoque" at bounding box center [509, 297] width 67 height 21
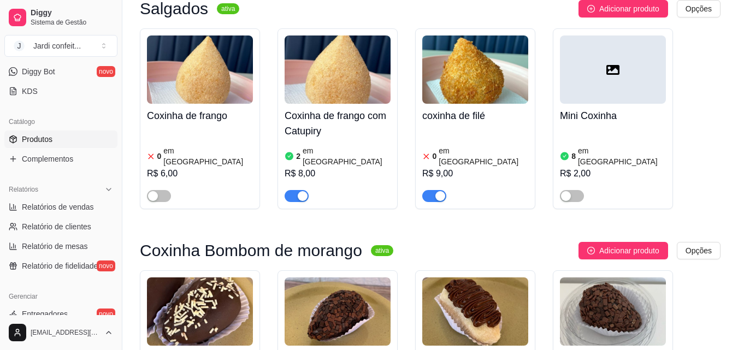
click at [503, 97] on img at bounding box center [475, 70] width 106 height 68
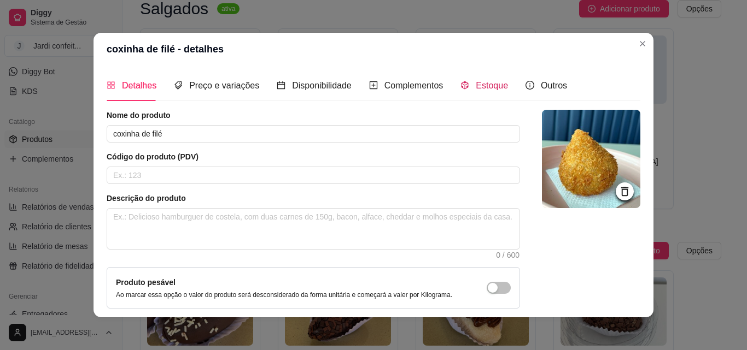
click at [489, 88] on span "Estoque" at bounding box center [491, 85] width 32 height 9
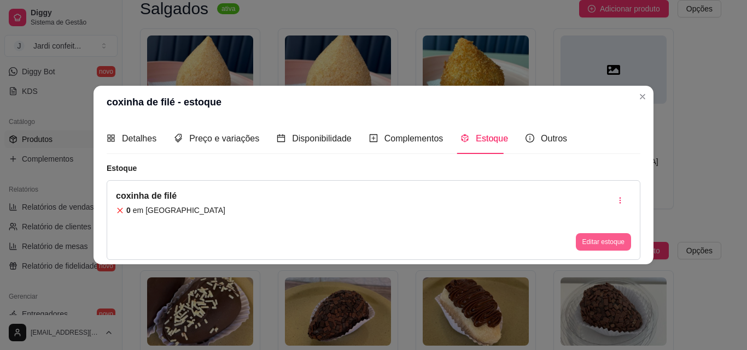
click at [602, 245] on button "Editar estoque" at bounding box center [602, 241] width 55 height 17
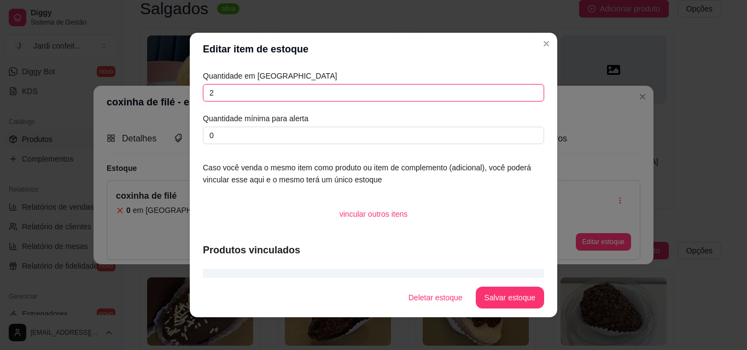
drag, startPoint x: 254, startPoint y: 95, endPoint x: 200, endPoint y: 101, distance: 54.4
click at [203, 101] on input "2" at bounding box center [373, 92] width 341 height 17
type input "2"
drag, startPoint x: 516, startPoint y: 275, endPoint x: 520, endPoint y: 293, distance: 17.9
click at [518, 285] on section "Editar item de estoque Quantidade em estoque 2 Quantidade mínima para alerta 0 …" at bounding box center [373, 175] width 367 height 285
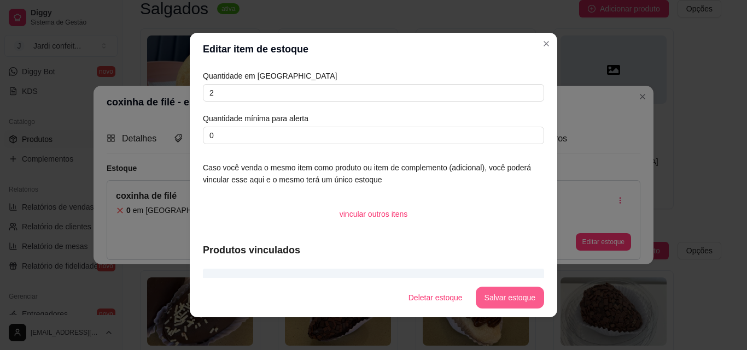
click at [521, 297] on button "Salvar estoque" at bounding box center [509, 298] width 68 height 22
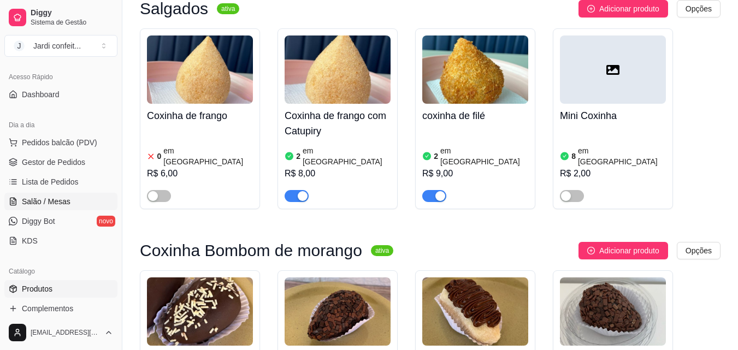
scroll to position [55, 0]
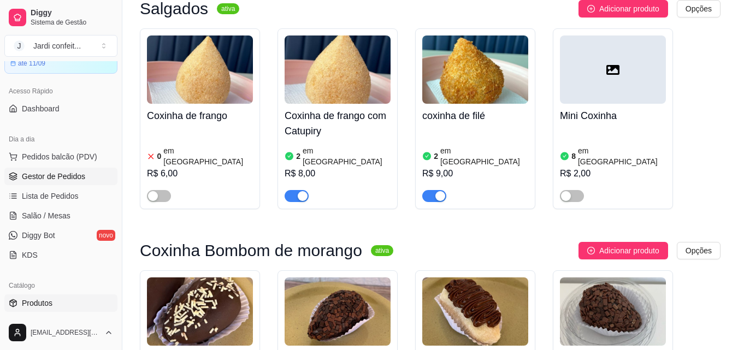
click at [54, 181] on span "Gestor de Pedidos" at bounding box center [53, 176] width 63 height 11
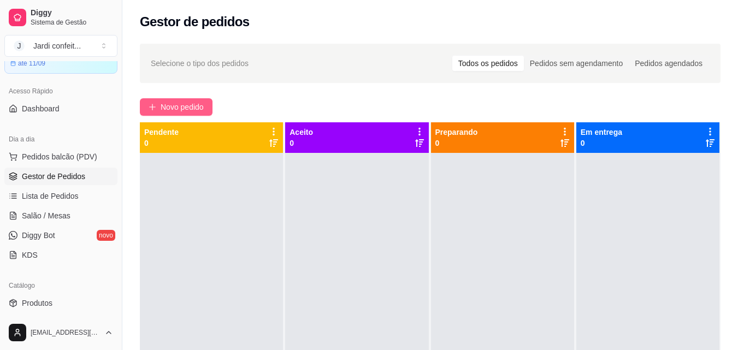
click at [193, 106] on span "Novo pedido" at bounding box center [182, 107] width 43 height 12
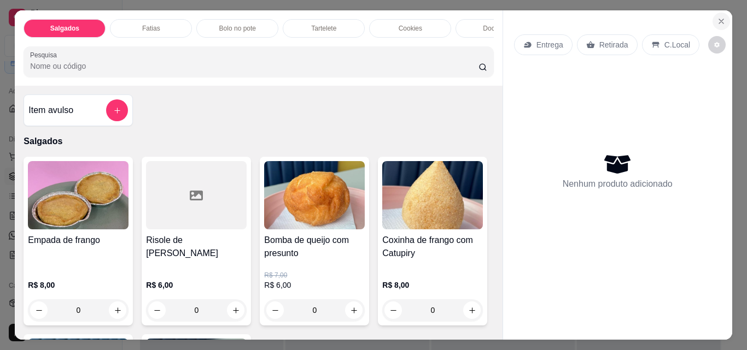
click at [724, 16] on button "Close" at bounding box center [720, 21] width 17 height 17
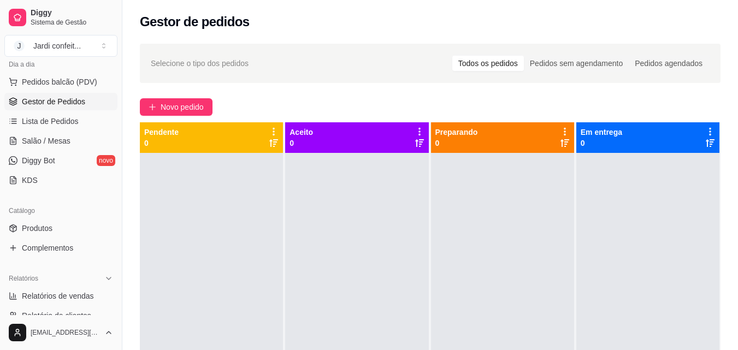
scroll to position [164, 0]
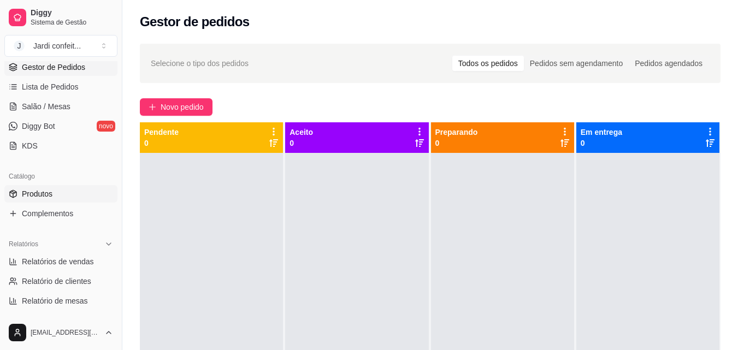
click at [72, 196] on link "Produtos" at bounding box center [60, 193] width 113 height 17
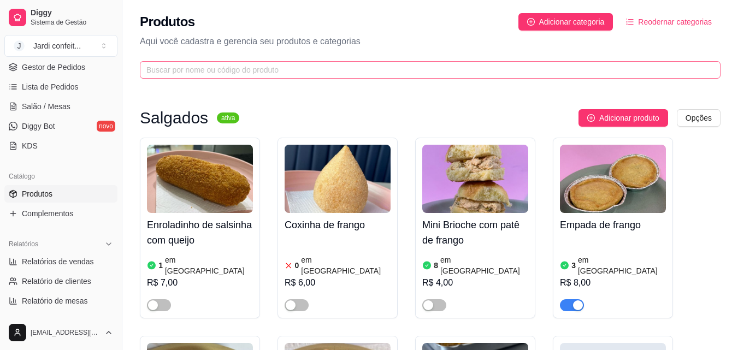
click at [353, 77] on span at bounding box center [430, 69] width 581 height 17
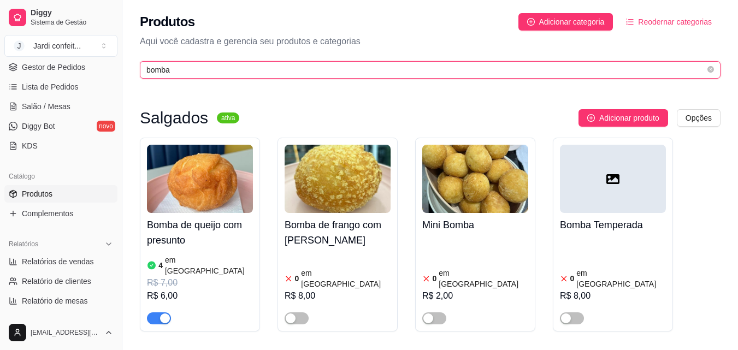
type input "bomba"
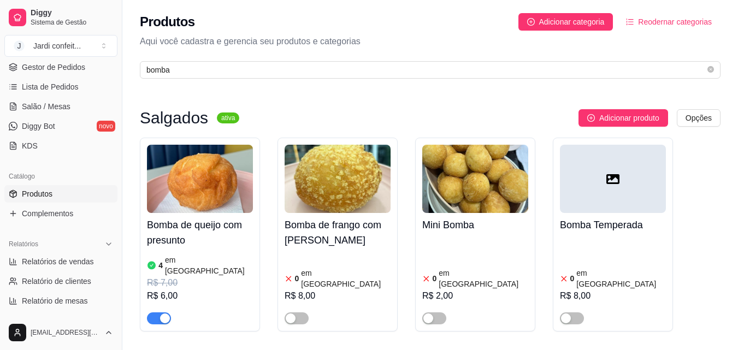
click at [172, 179] on img at bounding box center [200, 179] width 106 height 68
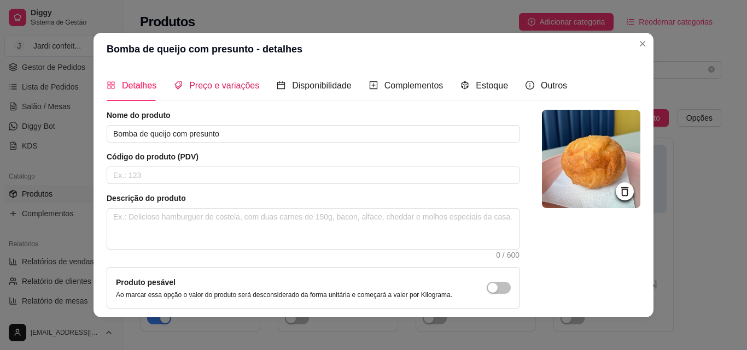
click at [228, 90] on span "Preço e variações" at bounding box center [224, 85] width 70 height 9
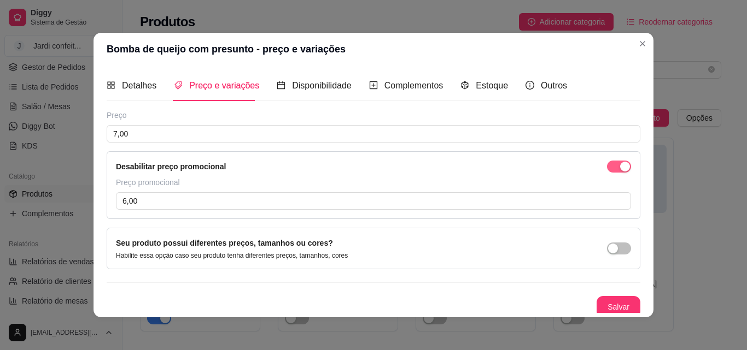
click at [607, 171] on span "button" at bounding box center [619, 167] width 24 height 12
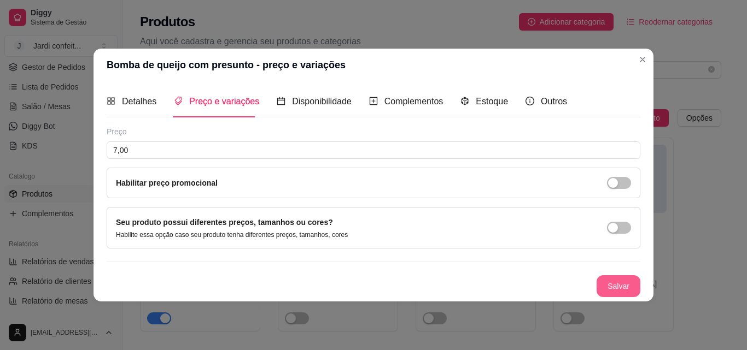
click at [635, 280] on button "Salvar" at bounding box center [618, 286] width 44 height 22
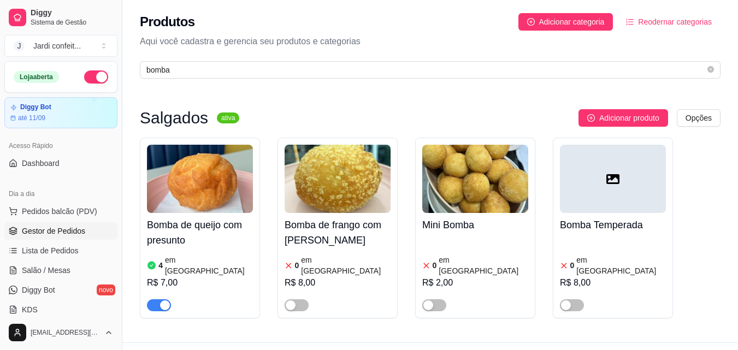
click at [68, 237] on link "Gestor de Pedidos" at bounding box center [60, 230] width 113 height 17
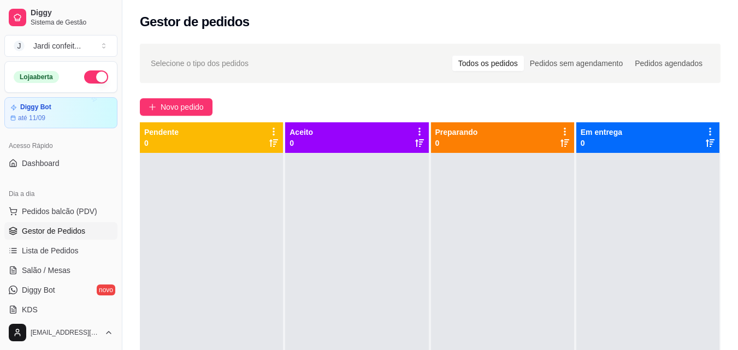
click at [179, 94] on div "Selecione o tipo dos pedidos Todos os pedidos Pedidos sem agendamento Pedidos a…" at bounding box center [430, 261] width 616 height 449
click at [178, 106] on span "Novo pedido" at bounding box center [182, 107] width 43 height 12
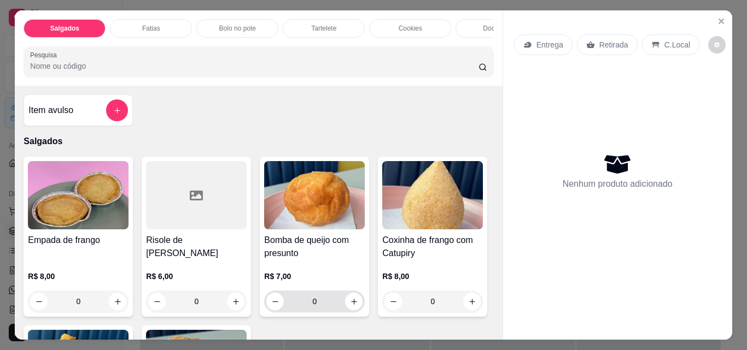
click at [345, 309] on button "increase-product-quantity" at bounding box center [353, 301] width 17 height 17
type input "1"
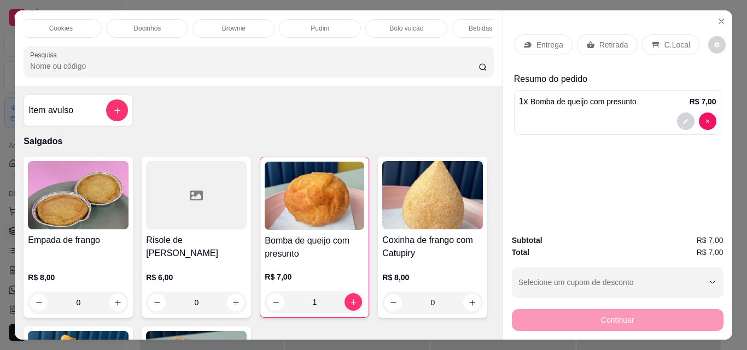
scroll to position [0, 424]
click at [404, 24] on p "Bebidas geladas" at bounding box center [418, 28] width 49 height 9
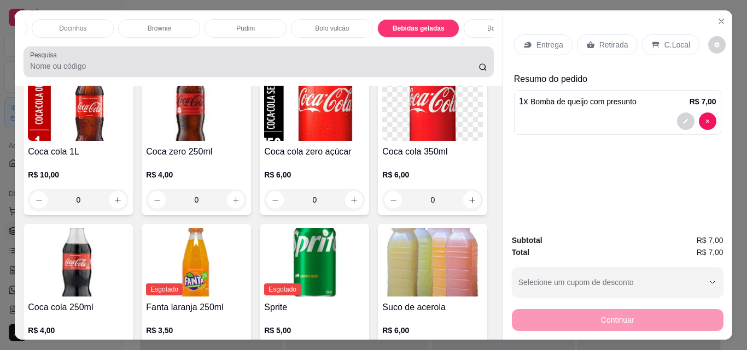
scroll to position [28, 0]
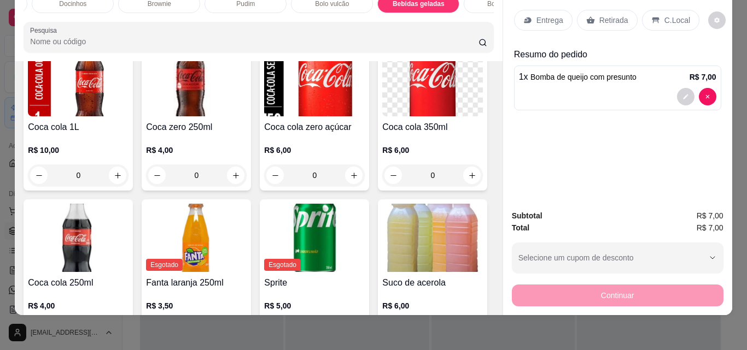
click at [350, 28] on button "increase-product-quantity" at bounding box center [353, 19] width 17 height 17
type input "1"
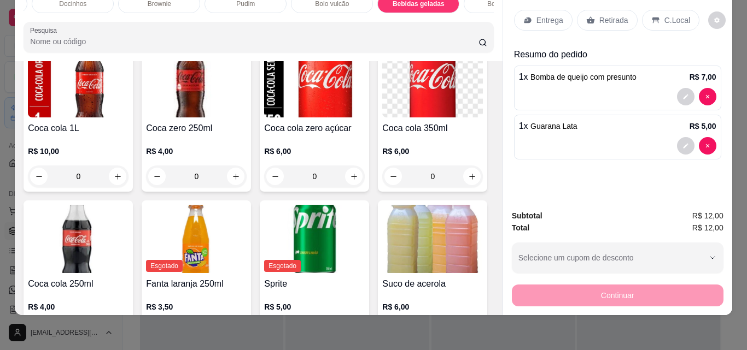
click at [550, 15] on p "Entrega" at bounding box center [549, 20] width 27 height 11
click at [551, 19] on div "Entrega" at bounding box center [543, 20] width 58 height 21
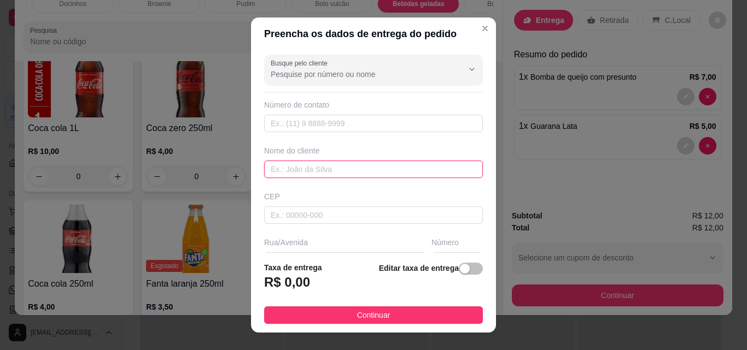
click at [322, 165] on input "text" at bounding box center [373, 169] width 219 height 17
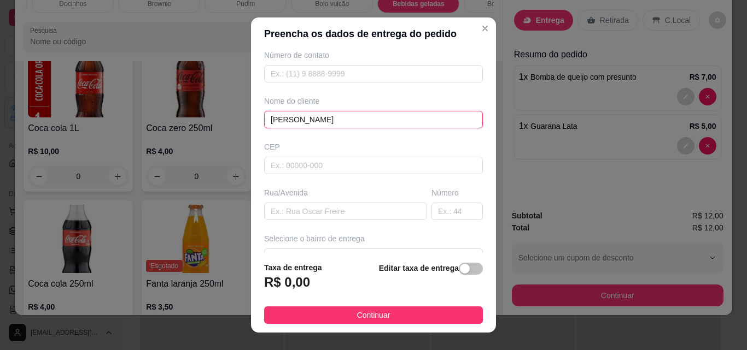
scroll to position [55, 0]
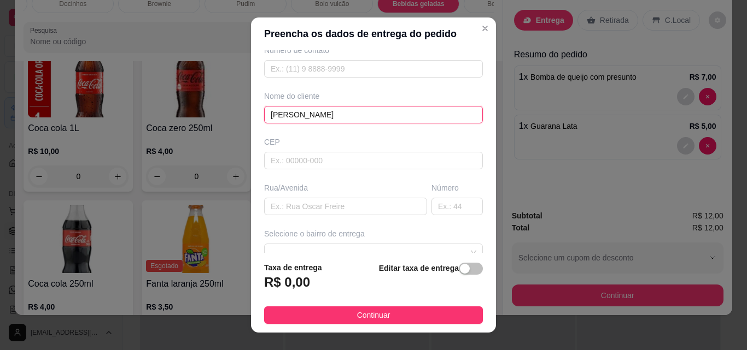
type input "[PERSON_NAME]"
click at [320, 195] on div "Rua/Avenida" at bounding box center [345, 199] width 167 height 33
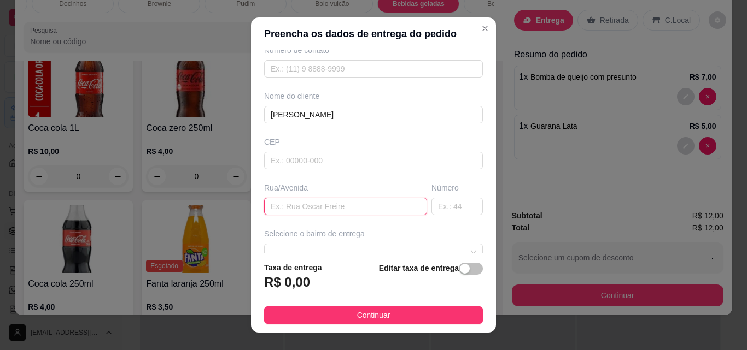
click at [322, 202] on input "text" at bounding box center [345, 206] width 163 height 17
type input "rua [DATE]"
click at [432, 202] on input "text" at bounding box center [456, 206] width 51 height 17
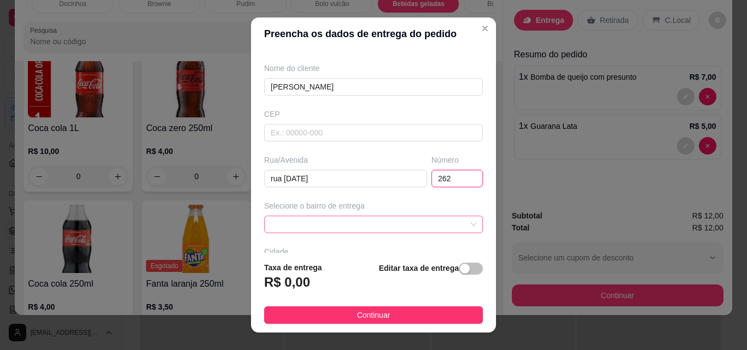
scroll to position [109, 0]
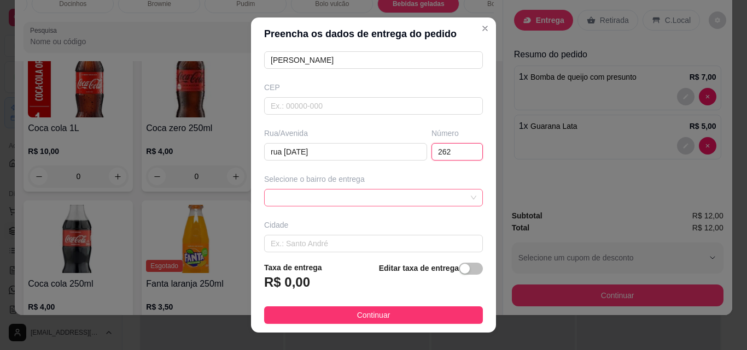
click at [424, 197] on span at bounding box center [373, 198] width 205 height 16
type input "262"
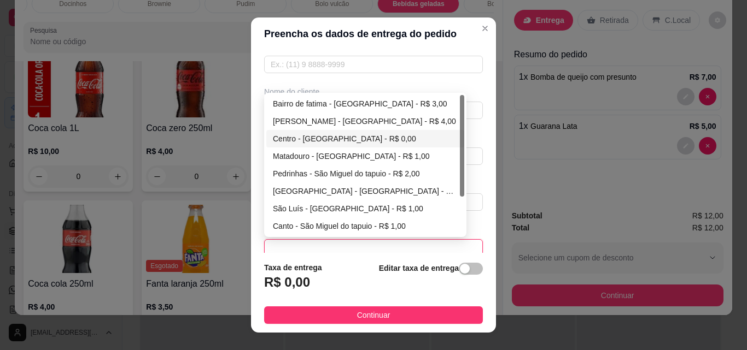
scroll to position [55, 0]
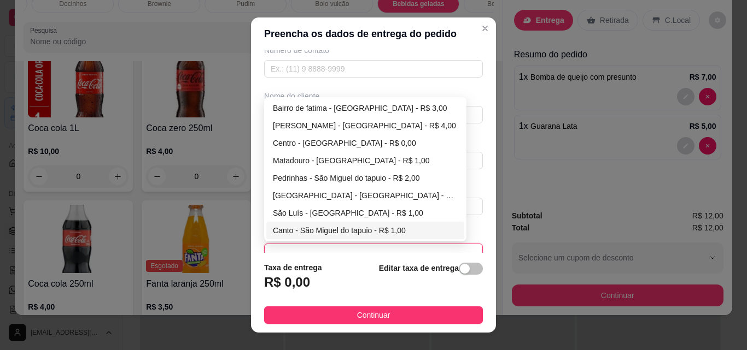
click at [380, 226] on div "Canto - São Miguel do tapuio - R$ 1,00" at bounding box center [365, 231] width 185 height 12
type input "São Miguel do tapuio"
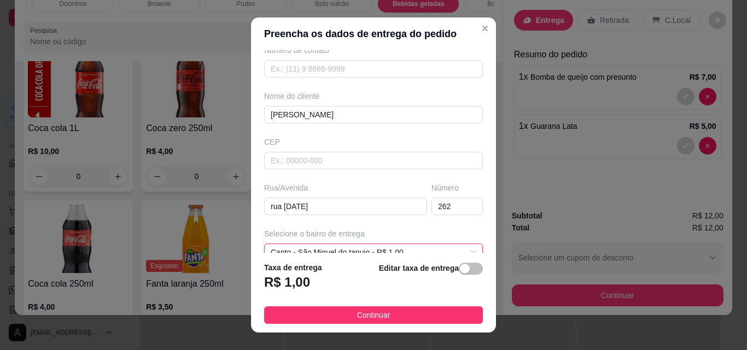
scroll to position [166, 0]
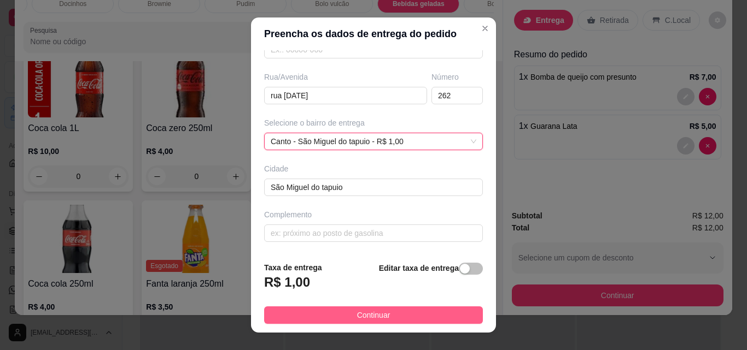
click at [380, 312] on span "Continuar" at bounding box center [373, 315] width 33 height 12
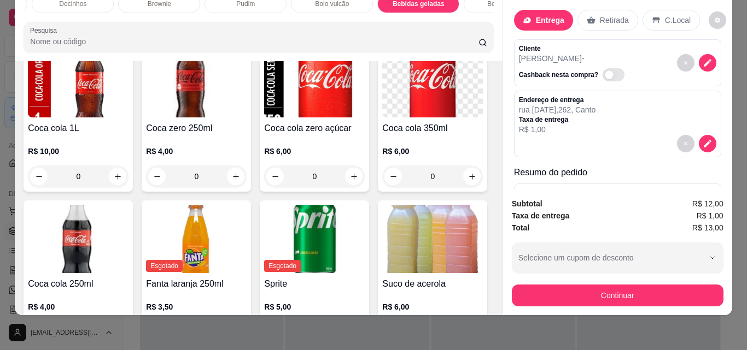
scroll to position [2900, 0]
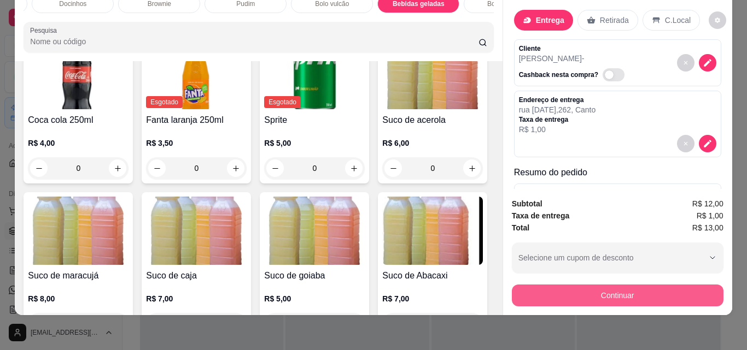
click at [616, 292] on button "Continuar" at bounding box center [618, 296] width 212 height 22
click at [606, 285] on button "Continuar" at bounding box center [616, 295] width 205 height 21
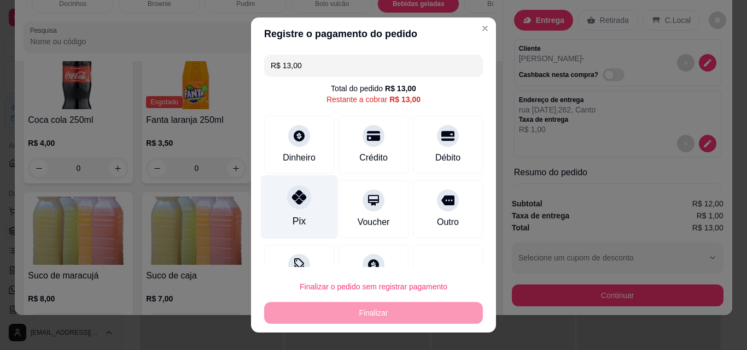
click at [301, 220] on div "Pix" at bounding box center [299, 207] width 77 height 64
type input "R$ 0,00"
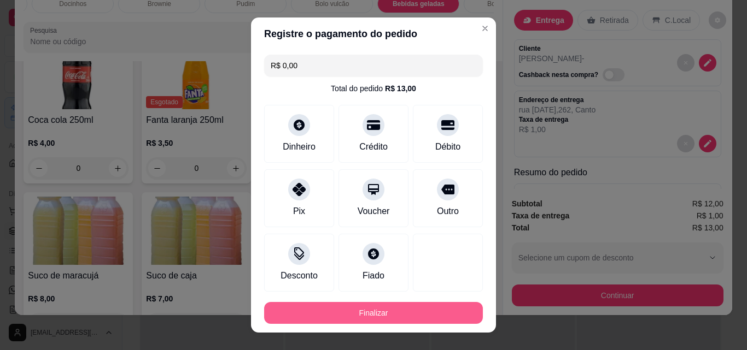
click at [374, 304] on button "Finalizar" at bounding box center [373, 313] width 219 height 22
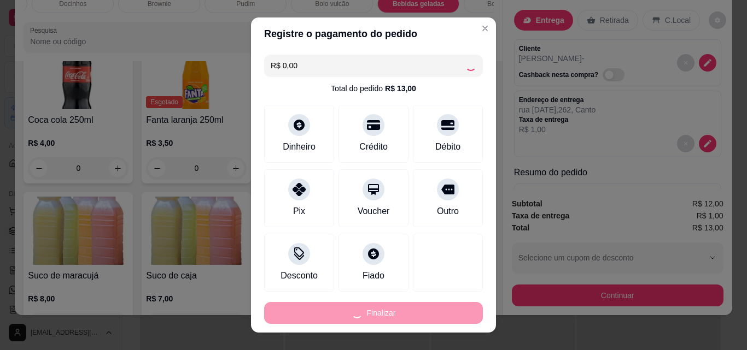
type input "0"
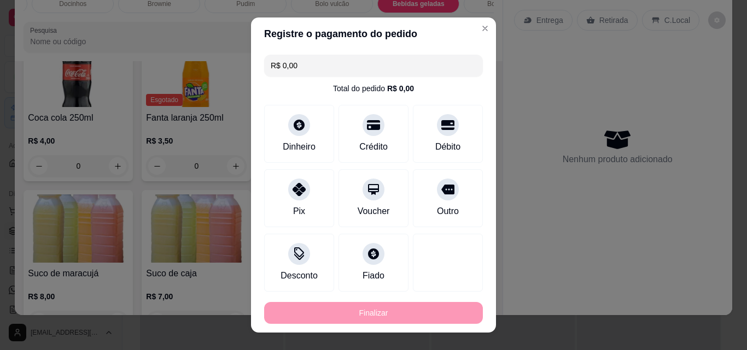
type input "-R$ 13,00"
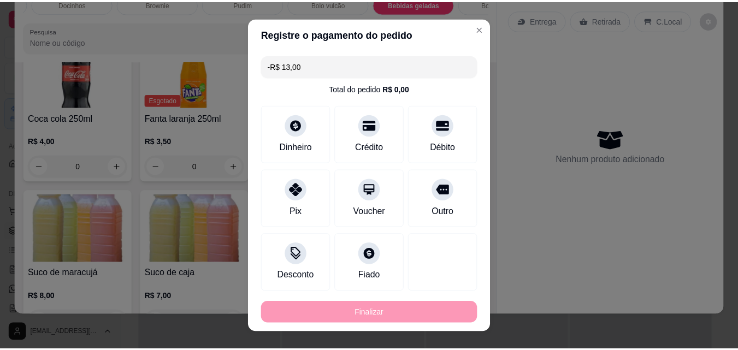
scroll to position [2898, 0]
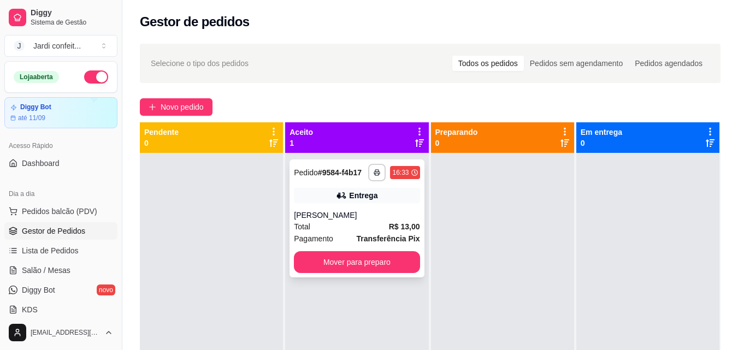
click at [336, 207] on div "**********" at bounding box center [357, 219] width 134 height 118
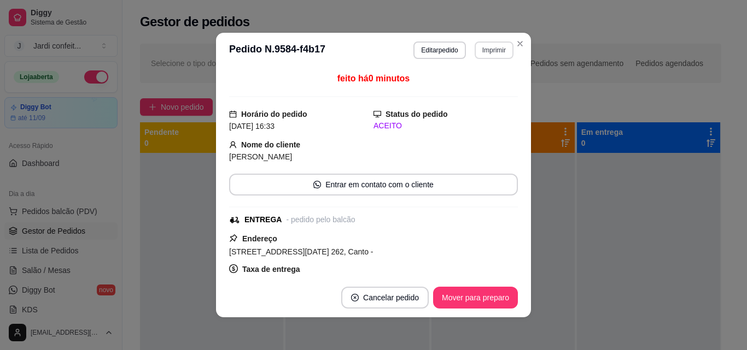
click at [482, 52] on button "Imprimir" at bounding box center [493, 50] width 39 height 17
click at [472, 90] on button "Impressora" at bounding box center [470, 88] width 77 height 17
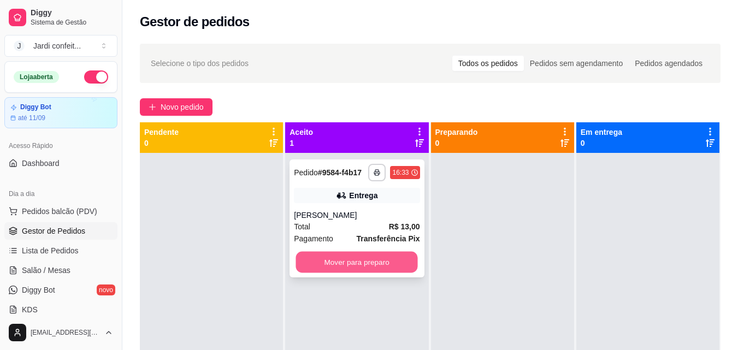
click at [378, 258] on button "Mover para preparo" at bounding box center [357, 262] width 122 height 21
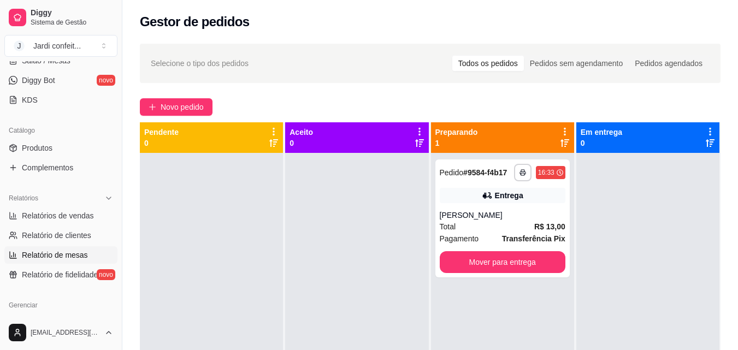
scroll to position [273, 0]
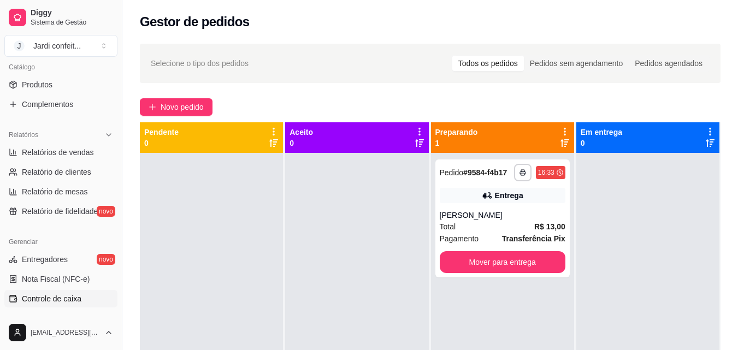
click at [78, 296] on span "Controle de caixa" at bounding box center [52, 298] width 60 height 11
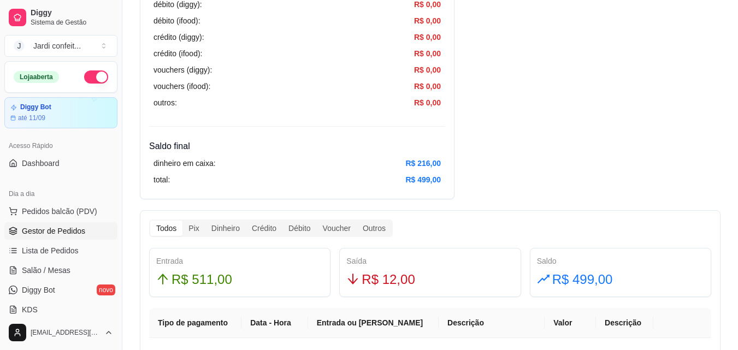
click at [78, 236] on span "Gestor de Pedidos" at bounding box center [53, 231] width 63 height 11
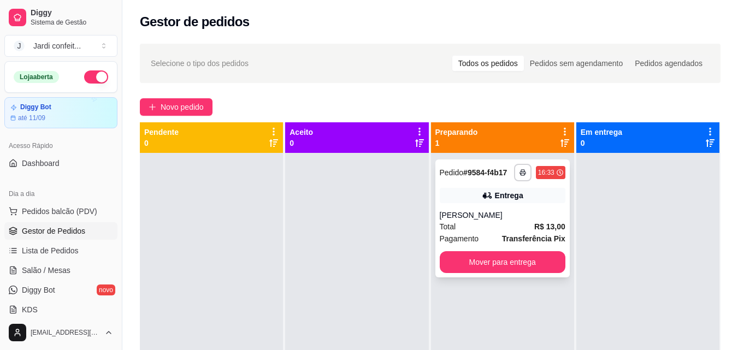
click at [502, 275] on div "**********" at bounding box center [503, 219] width 134 height 118
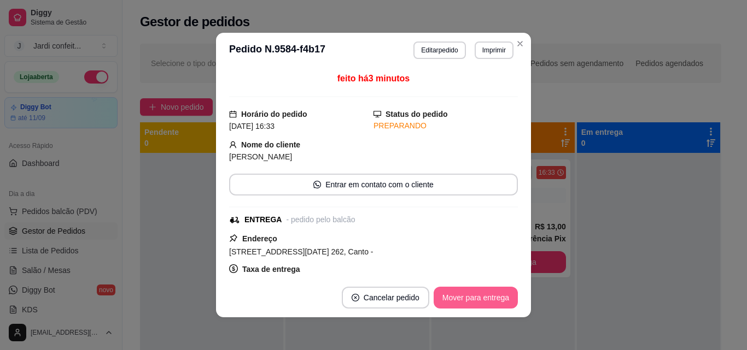
click at [486, 301] on button "Mover para entrega" at bounding box center [475, 298] width 84 height 22
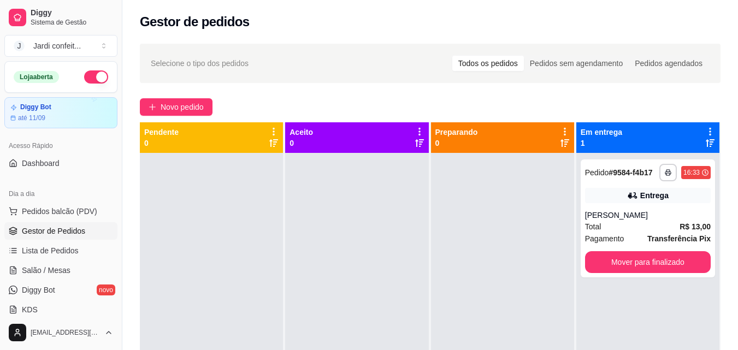
click at [526, 136] on div "Preparando 0" at bounding box center [503, 138] width 134 height 22
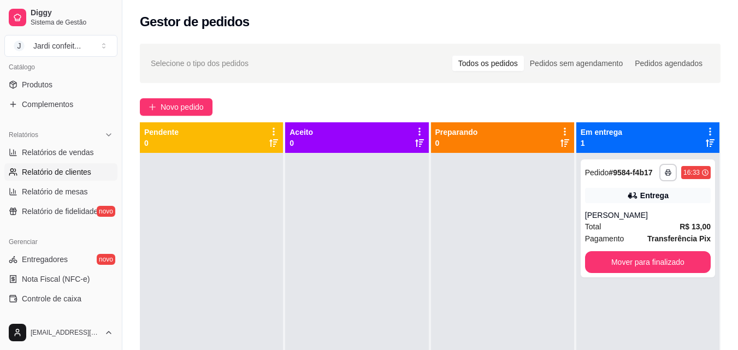
scroll to position [383, 0]
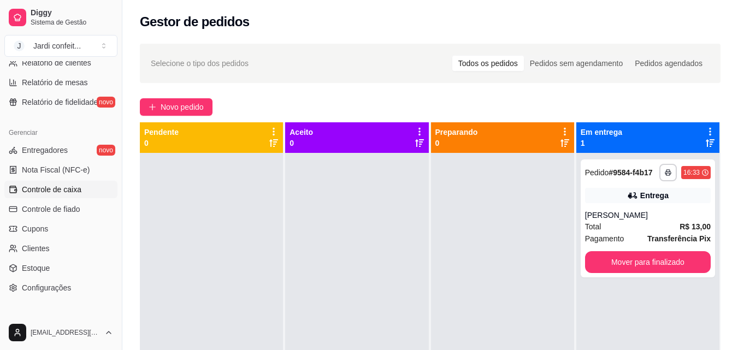
click at [86, 195] on link "Controle de caixa" at bounding box center [60, 189] width 113 height 17
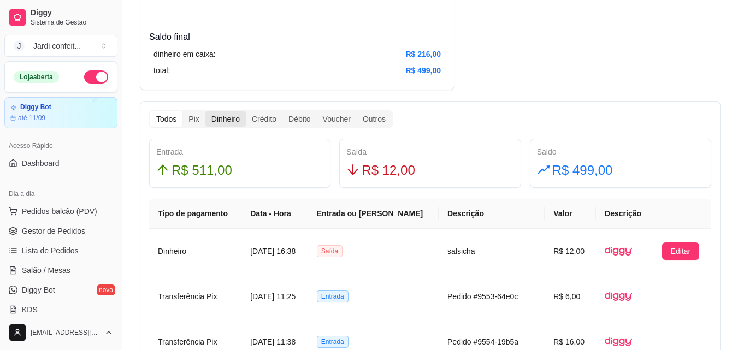
click at [219, 116] on div "Dinheiro" at bounding box center [225, 118] width 40 height 15
click at [205, 111] on input "Dinheiro" at bounding box center [205, 111] width 0 height 0
click at [62, 232] on span "Gestor de Pedidos" at bounding box center [53, 231] width 63 height 11
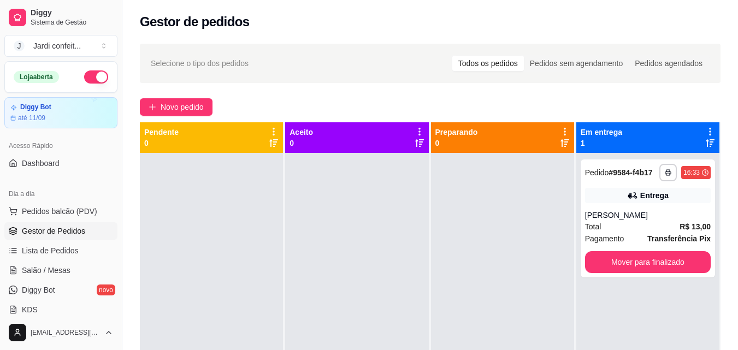
drag, startPoint x: 141, startPoint y: 15, endPoint x: 165, endPoint y: 15, distance: 24.0
click at [158, 15] on h2 "Gestor de pedidos" at bounding box center [195, 21] width 110 height 17
drag, startPoint x: 196, startPoint y: 19, endPoint x: 245, endPoint y: 15, distance: 49.3
click at [197, 19] on h2 "Gestor de pedidos" at bounding box center [195, 21] width 110 height 17
click at [255, 15] on div "Gestor de pedidos" at bounding box center [430, 21] width 581 height 17
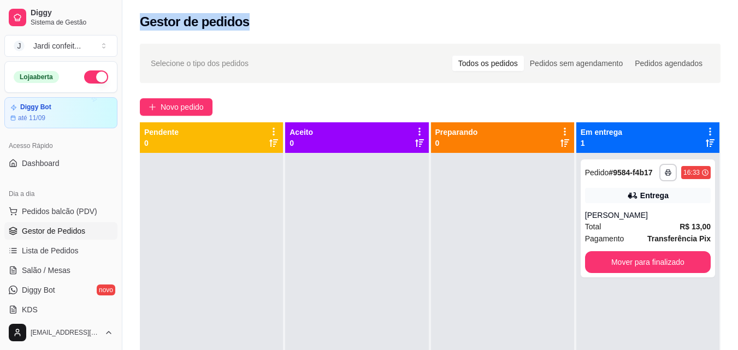
drag, startPoint x: 253, startPoint y: 18, endPoint x: 133, endPoint y: 30, distance: 120.8
click at [133, 30] on div "Gestor de pedidos" at bounding box center [430, 18] width 616 height 37
click at [242, 20] on h2 "Gestor de pedidos" at bounding box center [195, 21] width 110 height 17
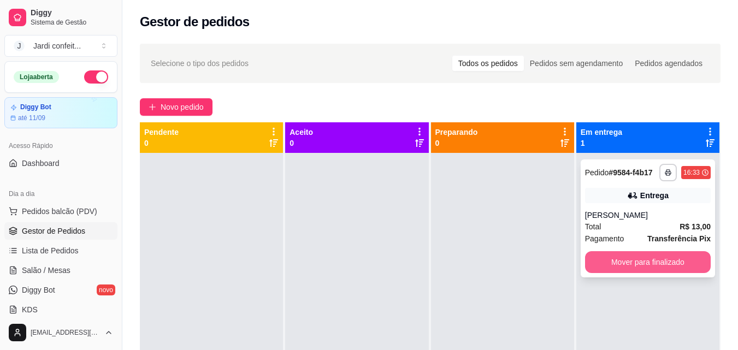
click at [647, 260] on button "Mover para finalizado" at bounding box center [648, 262] width 126 height 22
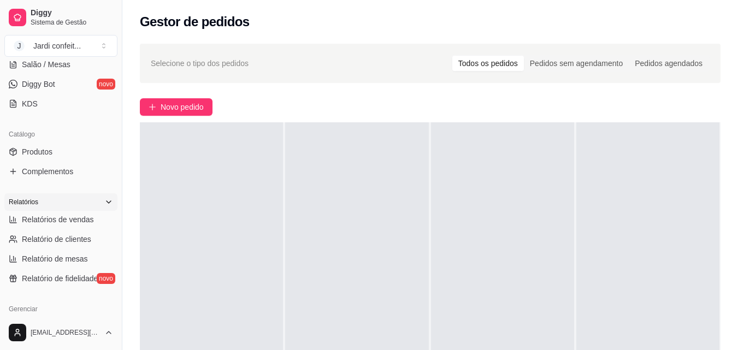
scroll to position [219, 0]
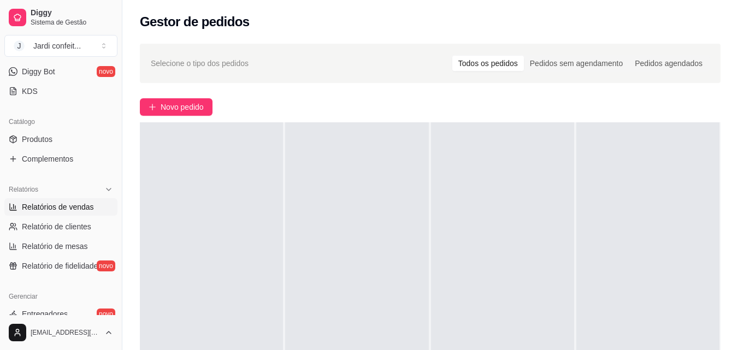
click at [93, 208] on link "Relatórios de vendas" at bounding box center [60, 206] width 113 height 17
select select "ALL"
select select "0"
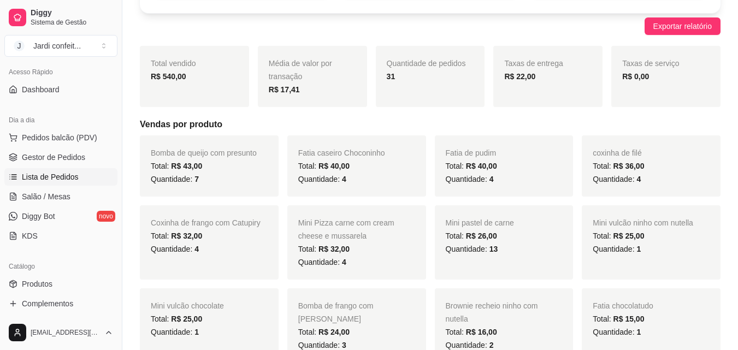
scroll to position [55, 0]
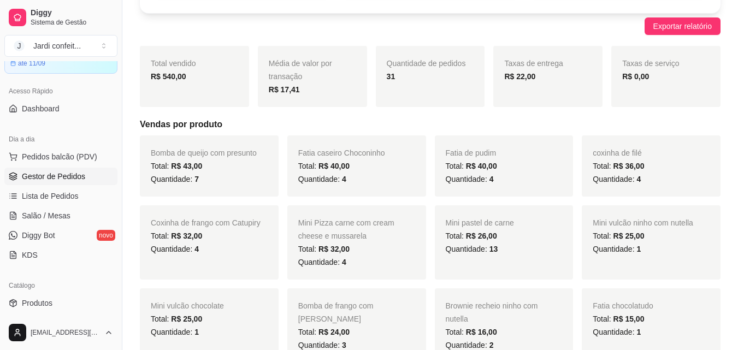
click at [46, 176] on span "Gestor de Pedidos" at bounding box center [53, 176] width 63 height 11
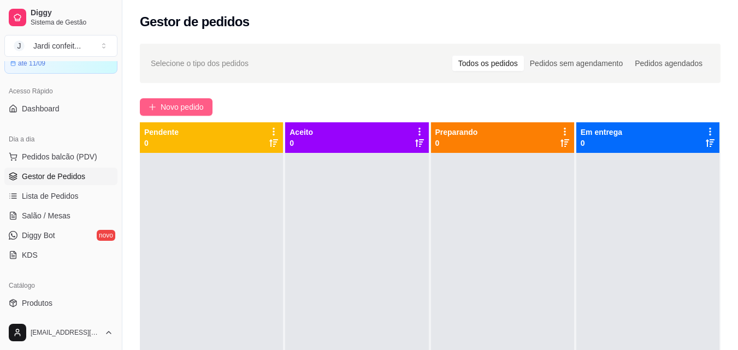
click at [176, 101] on span "Novo pedido" at bounding box center [182, 107] width 43 height 12
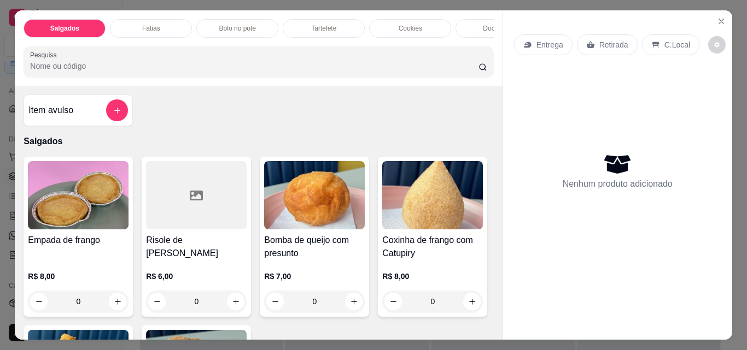
scroll to position [164, 0]
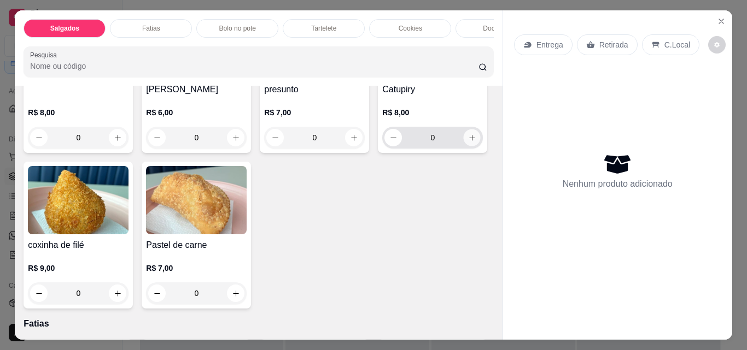
click at [463, 146] on button "increase-product-quantity" at bounding box center [471, 138] width 17 height 17
type input "1"
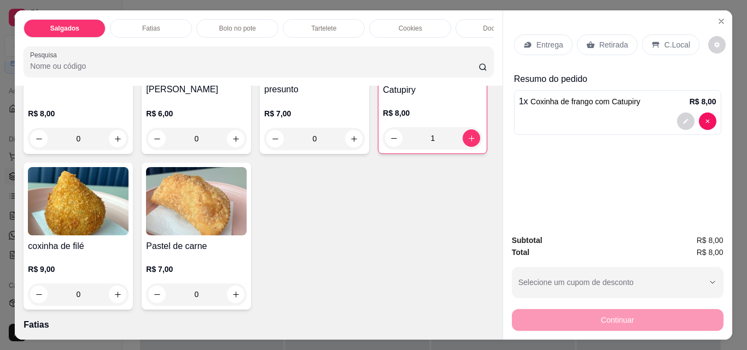
click at [589, 40] on icon at bounding box center [590, 44] width 9 height 9
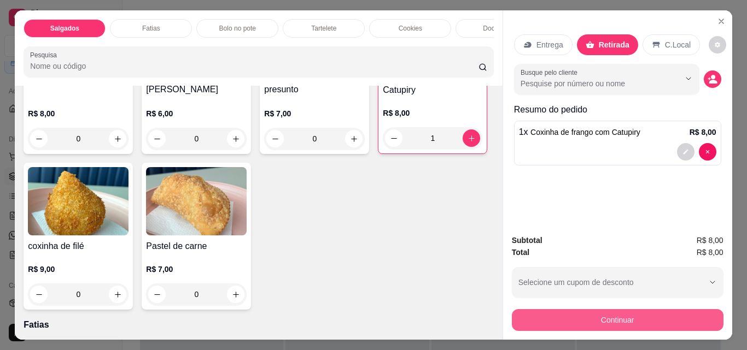
click at [645, 315] on button "Continuar" at bounding box center [618, 320] width 212 height 22
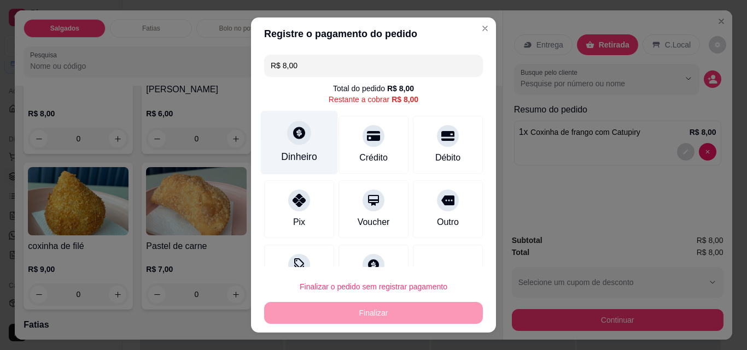
click at [303, 163] on div "Dinheiro" at bounding box center [299, 157] width 36 height 14
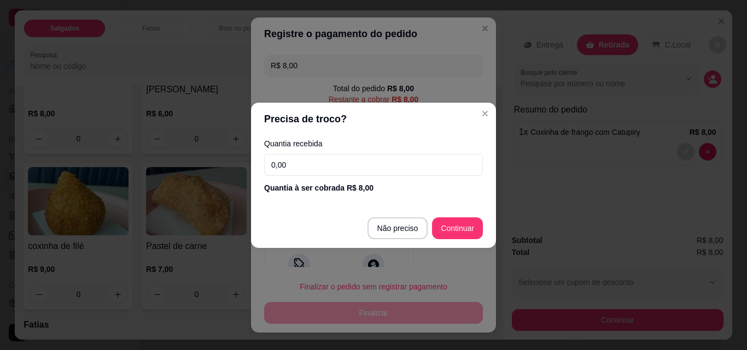
click at [365, 169] on input "0,00" at bounding box center [373, 165] width 219 height 22
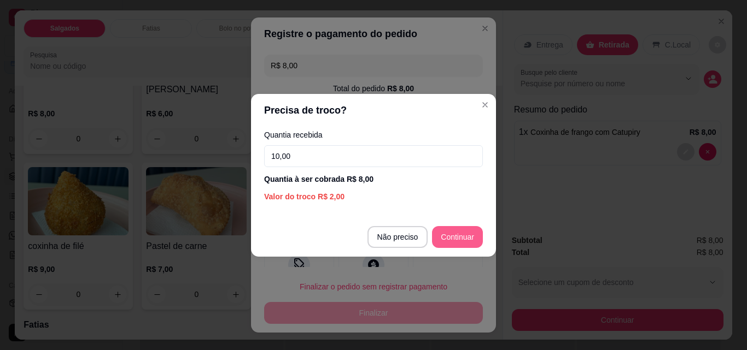
type input "10,00"
type input "R$ 0,00"
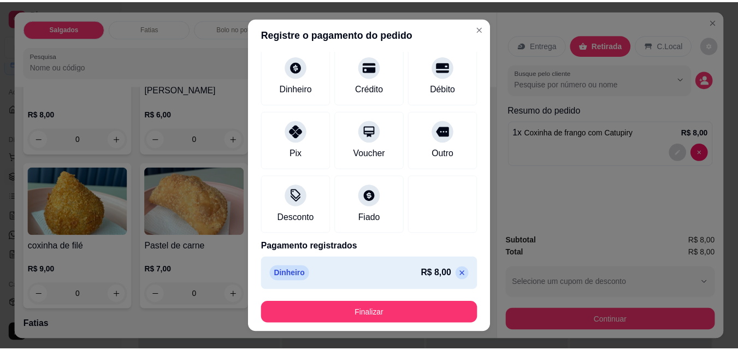
scroll to position [60, 0]
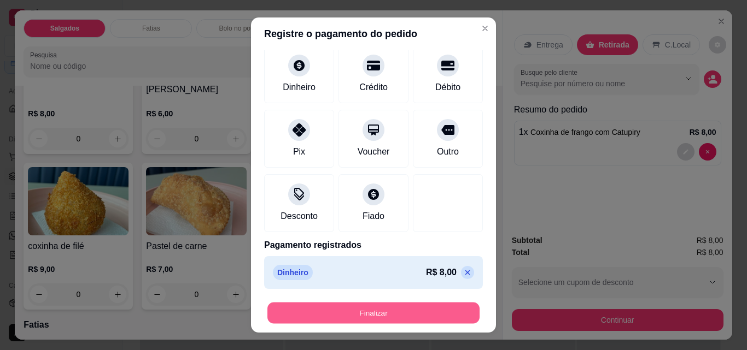
click at [427, 306] on button "Finalizar" at bounding box center [373, 313] width 212 height 21
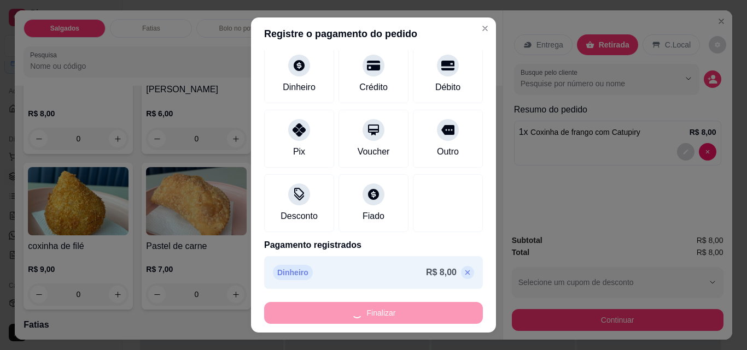
type input "0"
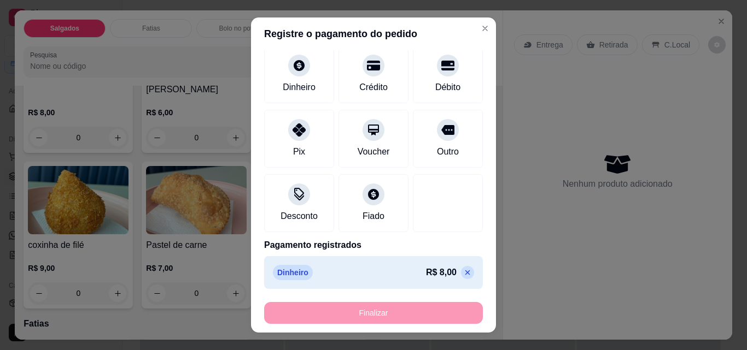
type input "-R$ 8,00"
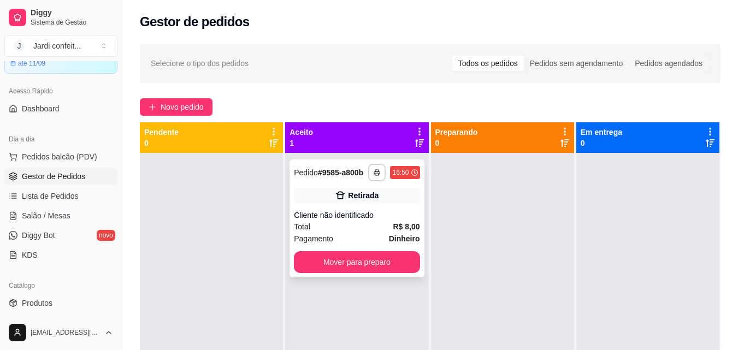
click at [383, 272] on div "**********" at bounding box center [357, 219] width 134 height 118
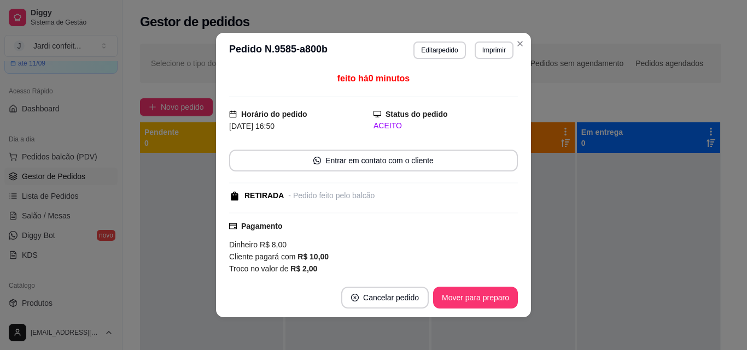
click at [494, 293] on button "Mover para preparo" at bounding box center [475, 298] width 85 height 22
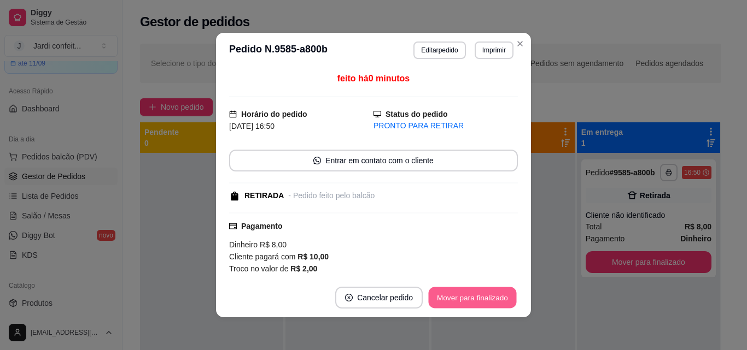
click at [497, 299] on button "Mover para finalizado" at bounding box center [472, 297] width 88 height 21
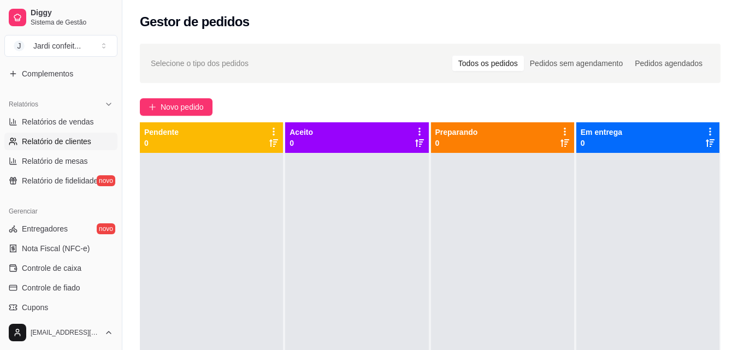
scroll to position [383, 0]
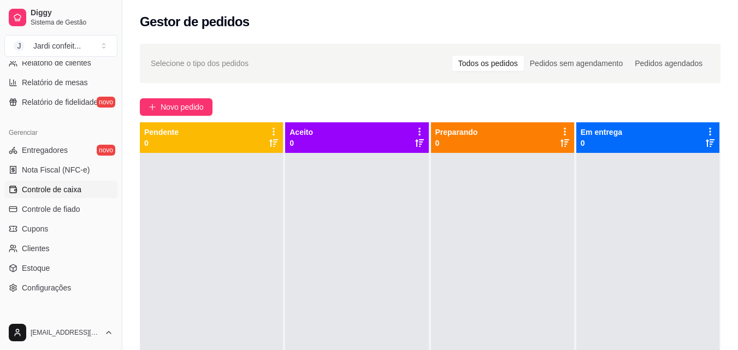
click at [60, 196] on link "Controle de caixa" at bounding box center [60, 189] width 113 height 17
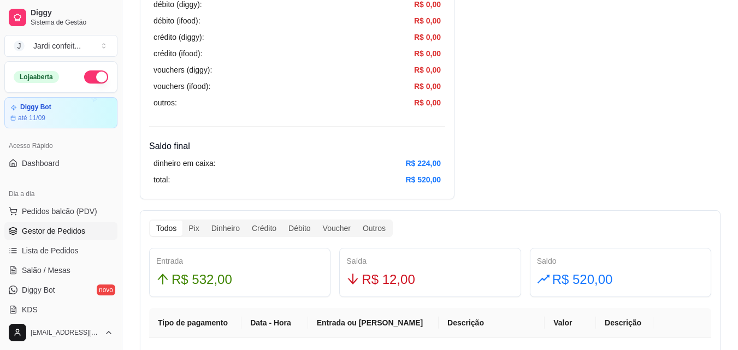
click at [67, 234] on span "Gestor de Pedidos" at bounding box center [53, 231] width 63 height 11
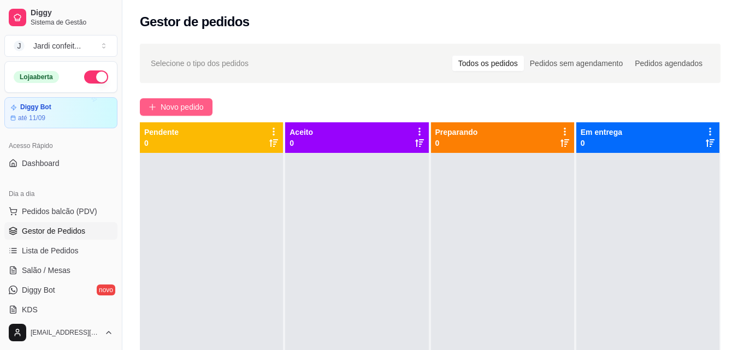
click at [200, 105] on span "Novo pedido" at bounding box center [182, 107] width 43 height 12
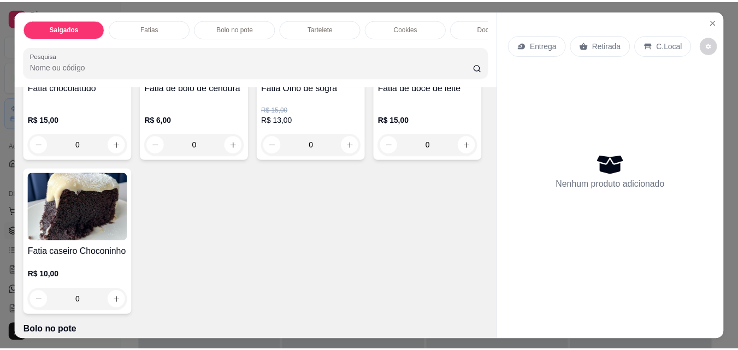
scroll to position [547, 0]
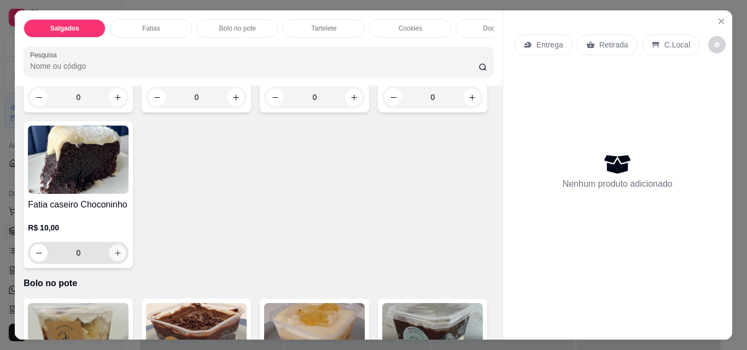
click at [126, 262] on button "increase-product-quantity" at bounding box center [117, 253] width 17 height 17
click at [122, 257] on icon "increase-product-quantity" at bounding box center [118, 253] width 8 height 8
type input "2"
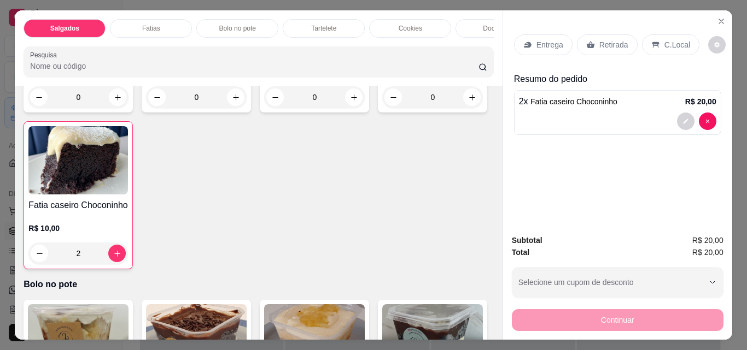
click at [619, 34] on div "Retirada" at bounding box center [607, 44] width 61 height 21
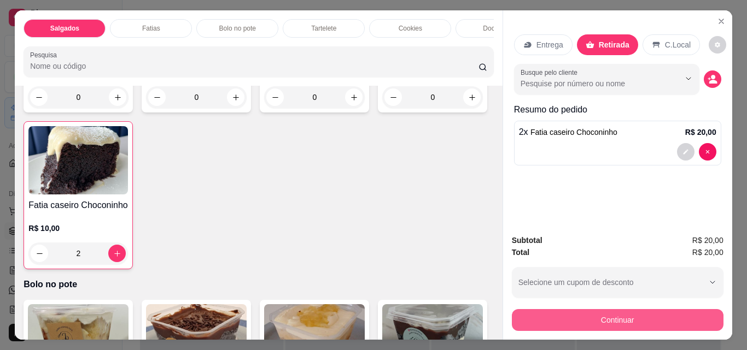
click at [669, 314] on button "Continuar" at bounding box center [618, 320] width 212 height 22
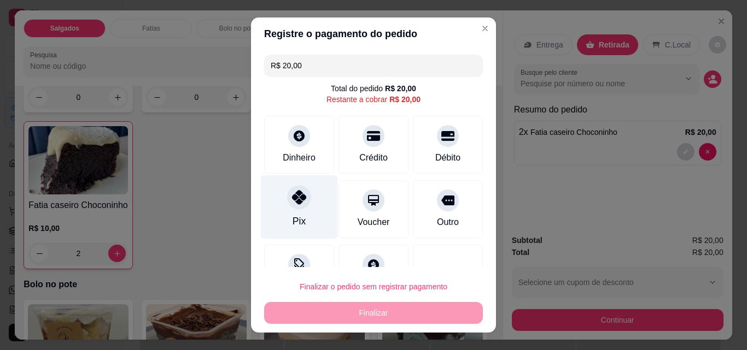
click at [273, 199] on div "Pix" at bounding box center [299, 207] width 77 height 64
type input "R$ 0,00"
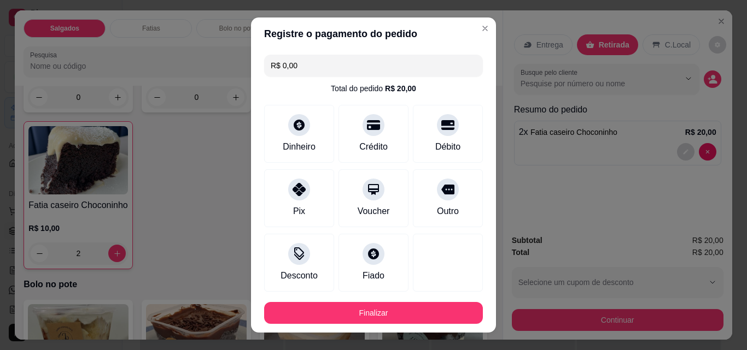
click at [384, 303] on button "Finalizar" at bounding box center [373, 313] width 219 height 22
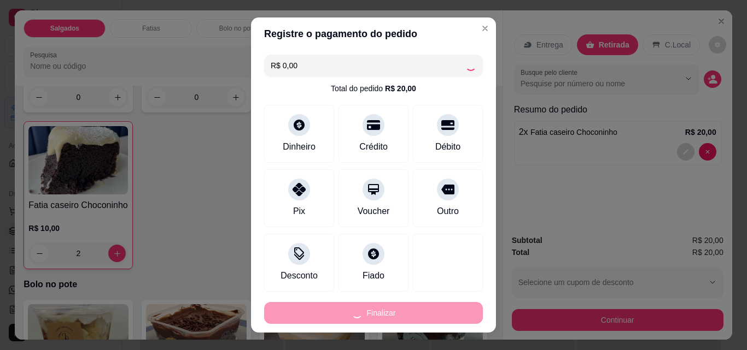
type input "0"
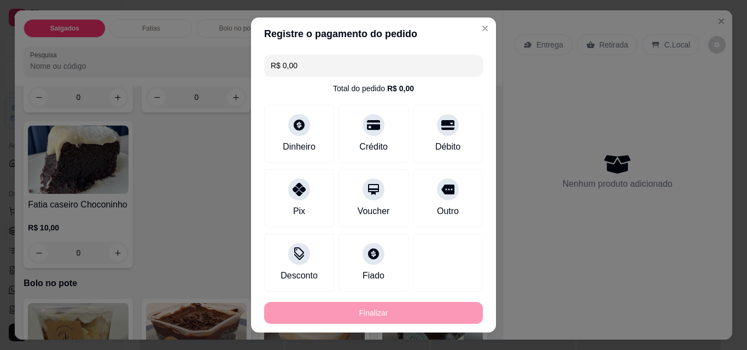
type input "-R$ 20,00"
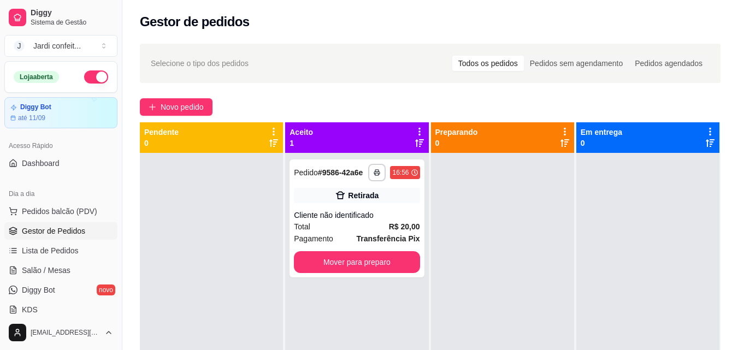
click at [393, 281] on div "**********" at bounding box center [356, 328] width 143 height 350
click at [394, 274] on div "**********" at bounding box center [357, 219] width 134 height 118
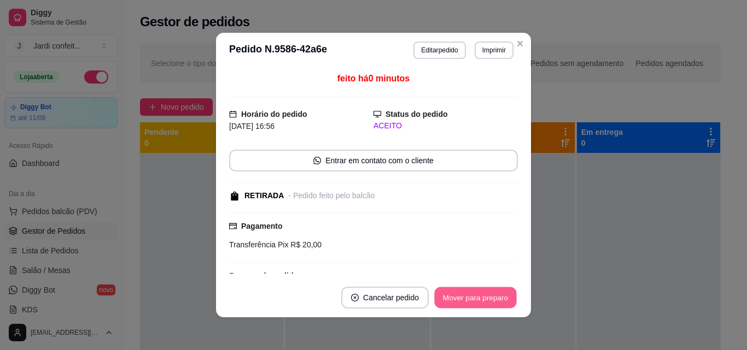
click at [469, 287] on button "Mover para preparo" at bounding box center [475, 297] width 82 height 21
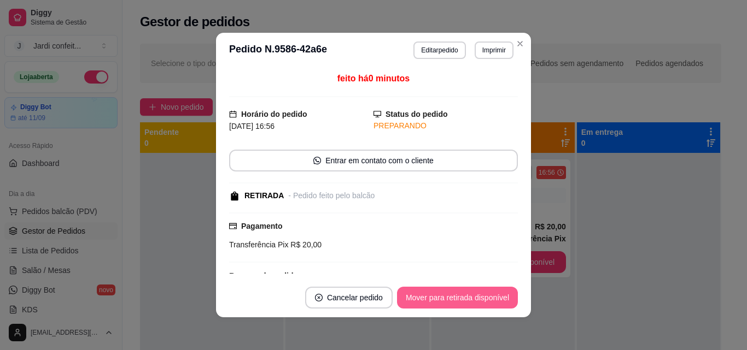
click at [480, 299] on button "Mover para retirada disponível" at bounding box center [457, 298] width 121 height 22
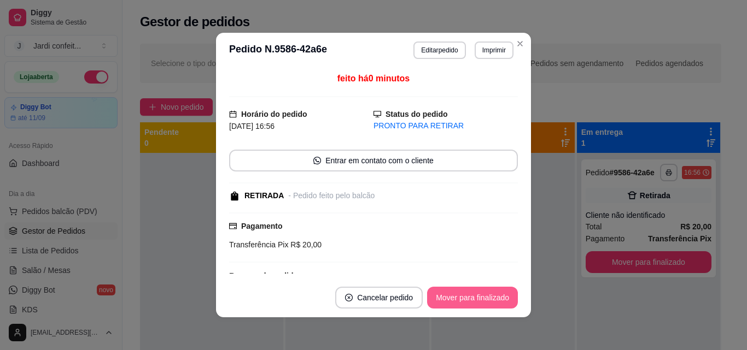
click at [486, 299] on button "Mover para finalizado" at bounding box center [472, 298] width 91 height 22
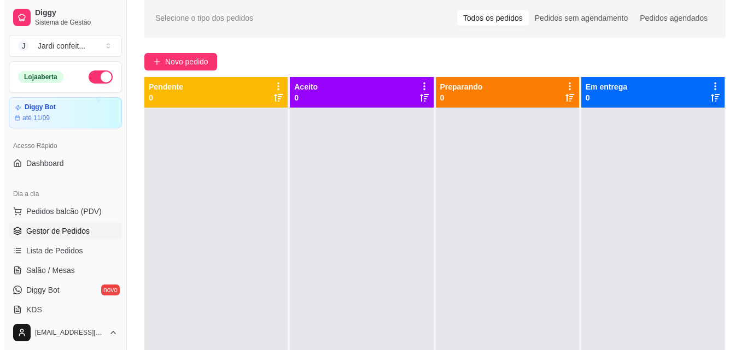
scroll to position [55, 0]
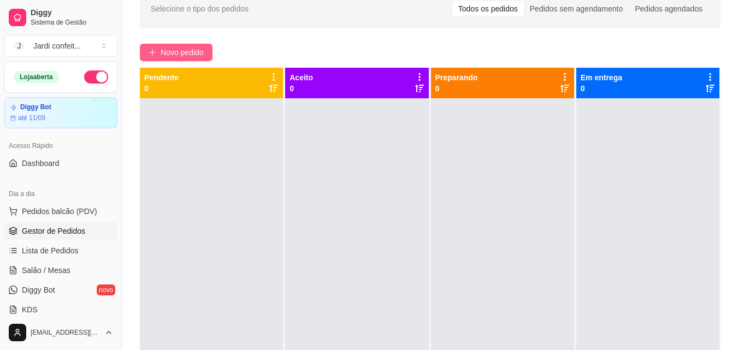
click at [177, 49] on span "Novo pedido" at bounding box center [182, 52] width 43 height 12
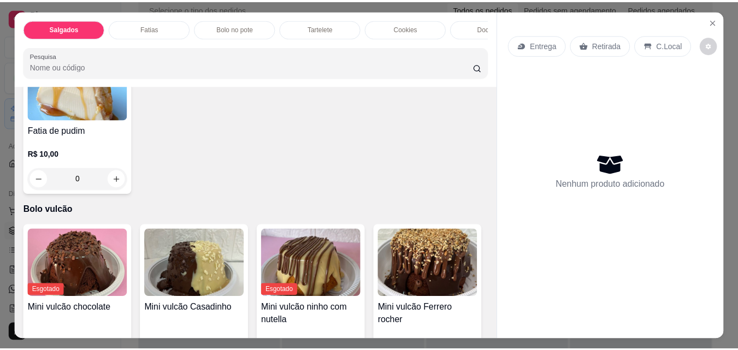
scroll to position [2186, 0]
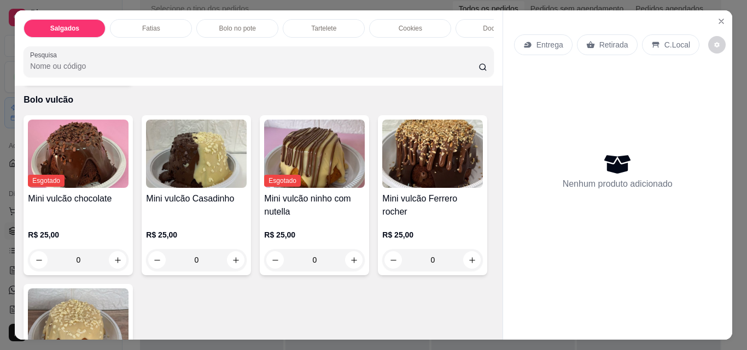
click at [109, 78] on button "increase-product-quantity" at bounding box center [117, 69] width 17 height 17
type input "1"
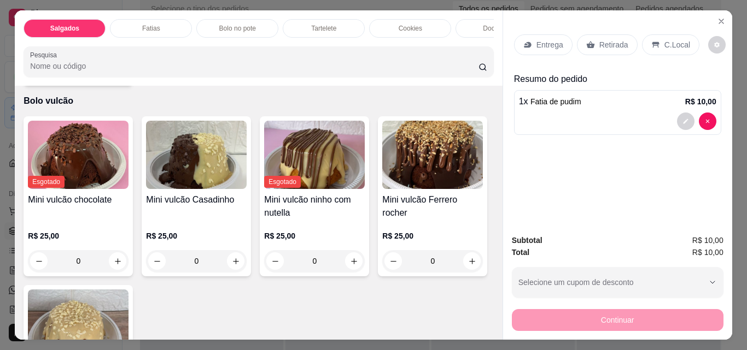
click at [602, 42] on p "Retirada" at bounding box center [613, 44] width 29 height 11
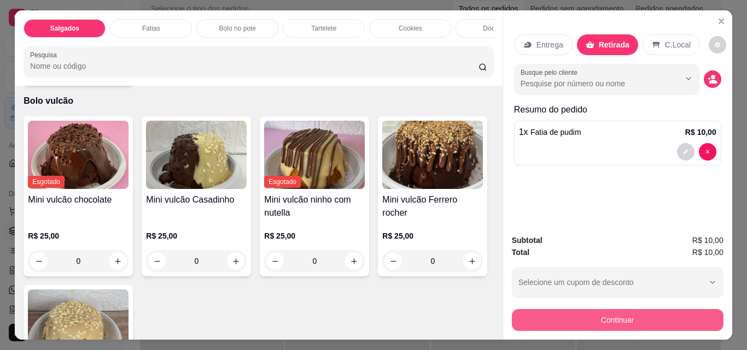
click at [609, 315] on button "Continuar" at bounding box center [618, 320] width 212 height 22
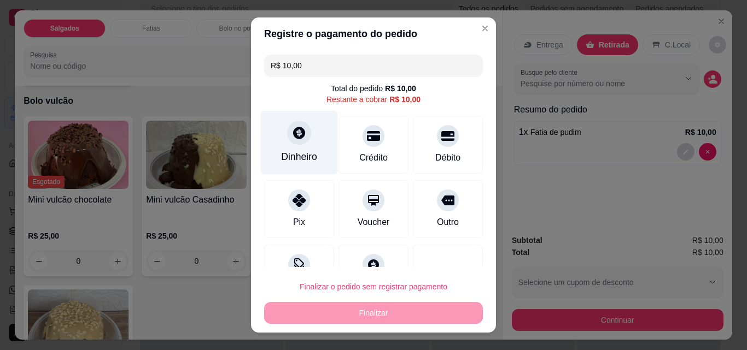
click at [303, 147] on div "Dinheiro" at bounding box center [299, 143] width 77 height 64
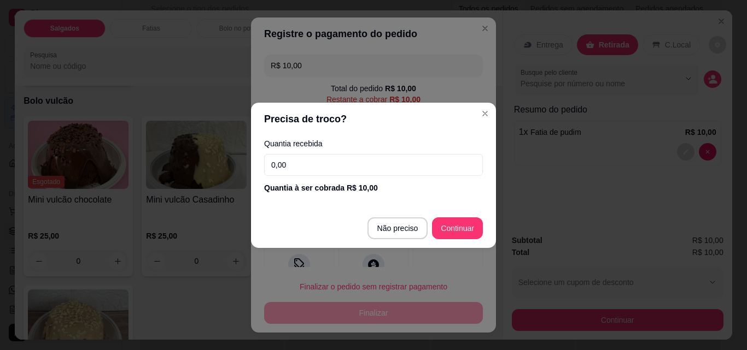
click at [355, 166] on input "0,00" at bounding box center [373, 165] width 219 height 22
type input "10,00"
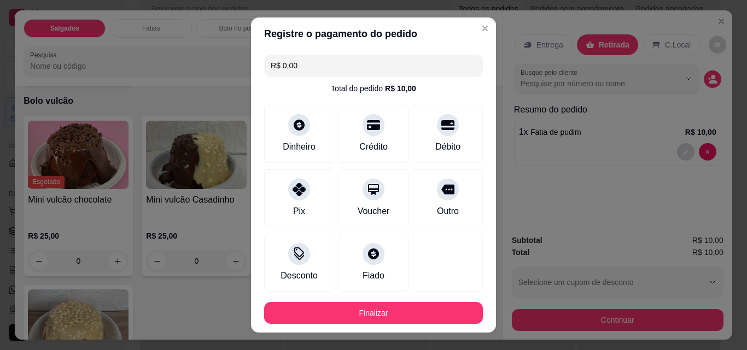
type input "R$ 0,00"
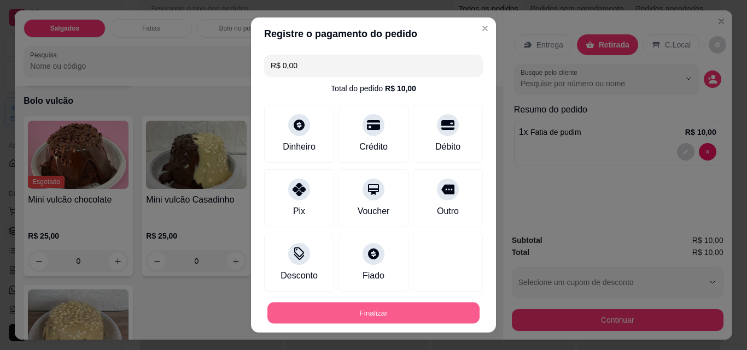
click at [461, 315] on button "Finalizar" at bounding box center [373, 313] width 212 height 21
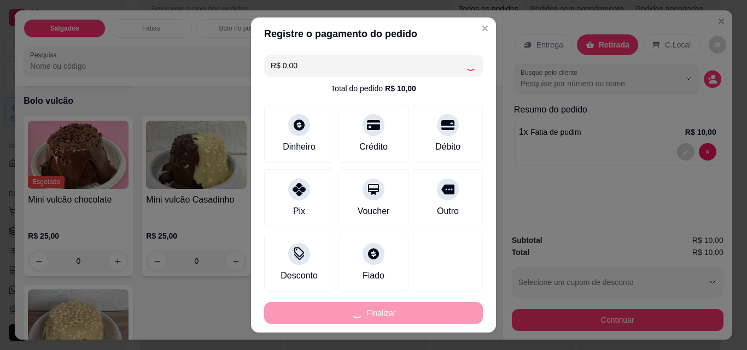
type input "0"
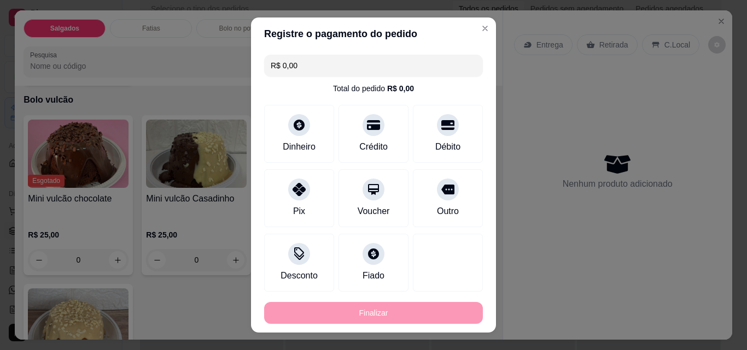
type input "-R$ 10,00"
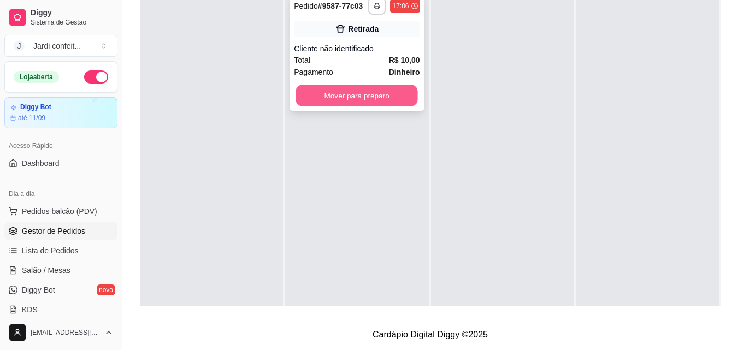
click at [408, 94] on button "Mover para preparo" at bounding box center [357, 95] width 122 height 21
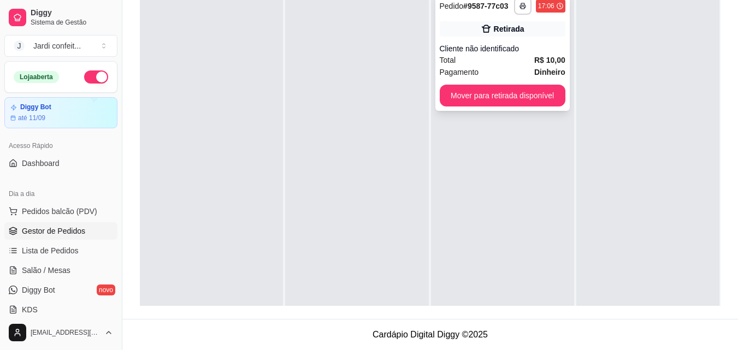
click at [486, 98] on button "Mover para retirada disponível" at bounding box center [503, 96] width 126 height 22
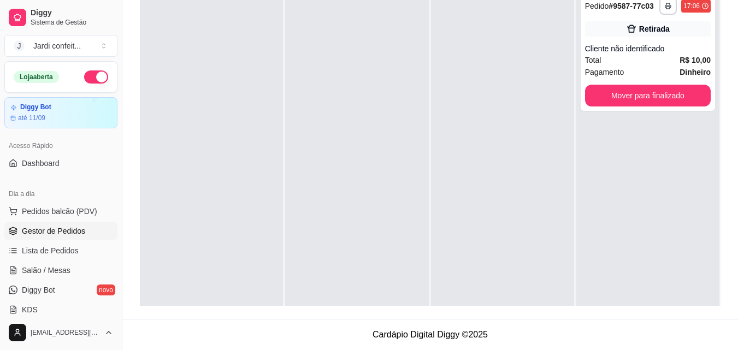
scroll to position [31, 0]
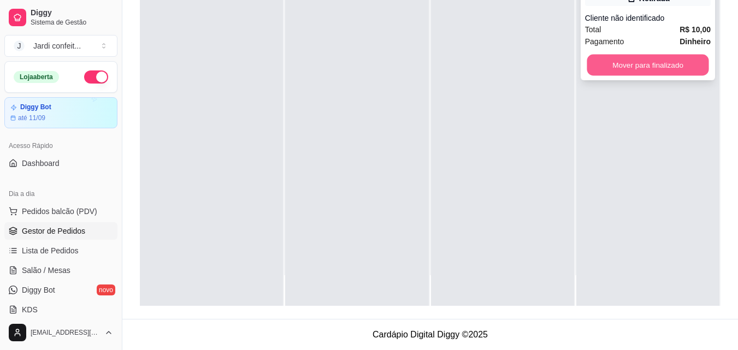
click at [643, 59] on button "Mover para finalizado" at bounding box center [648, 65] width 122 height 21
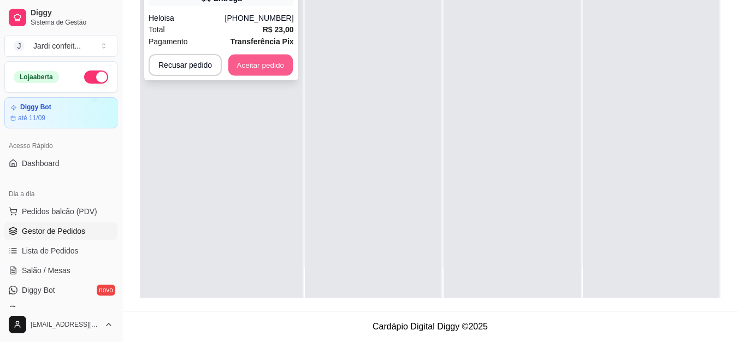
click at [234, 67] on button "Aceitar pedido" at bounding box center [260, 65] width 64 height 21
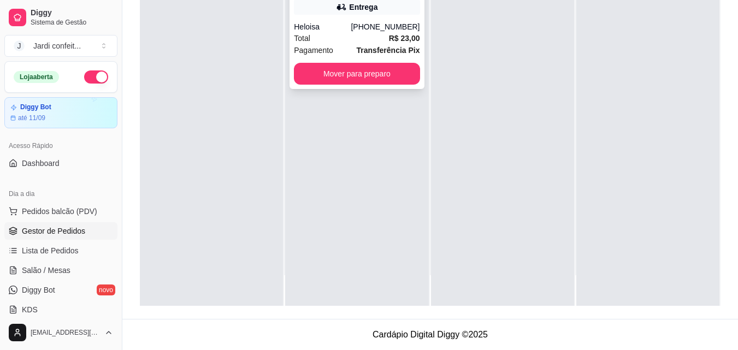
click at [387, 88] on div "**********" at bounding box center [357, 25] width 134 height 127
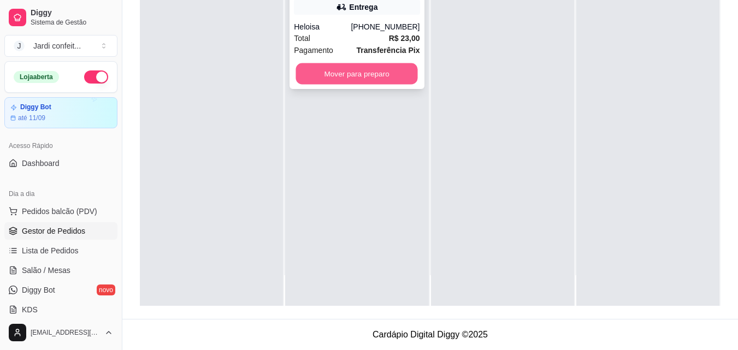
click at [413, 78] on button "Mover para preparo" at bounding box center [357, 73] width 122 height 21
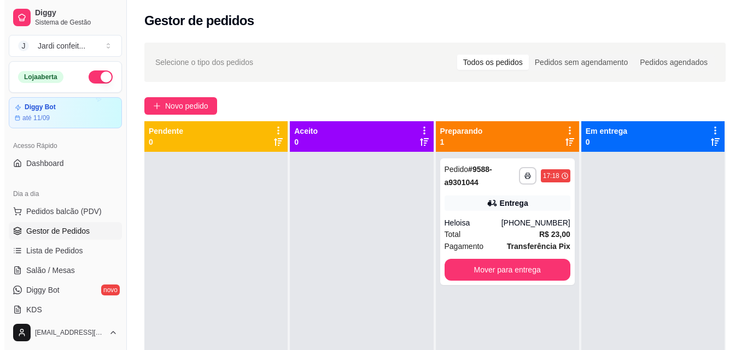
scroll to position [0, 0]
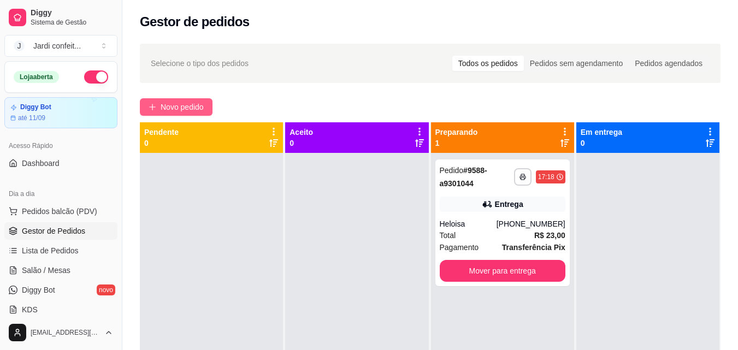
click at [195, 112] on span "Novo pedido" at bounding box center [182, 107] width 43 height 12
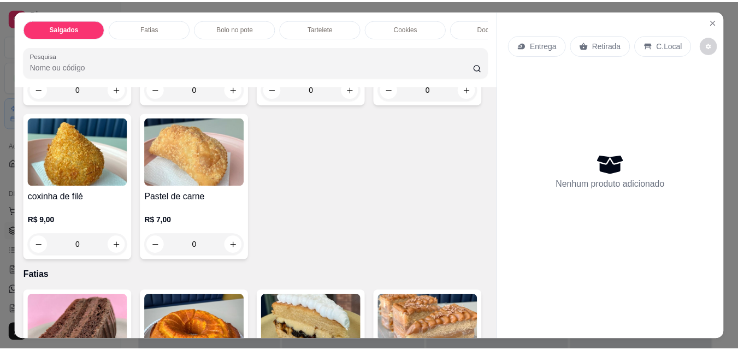
scroll to position [219, 0]
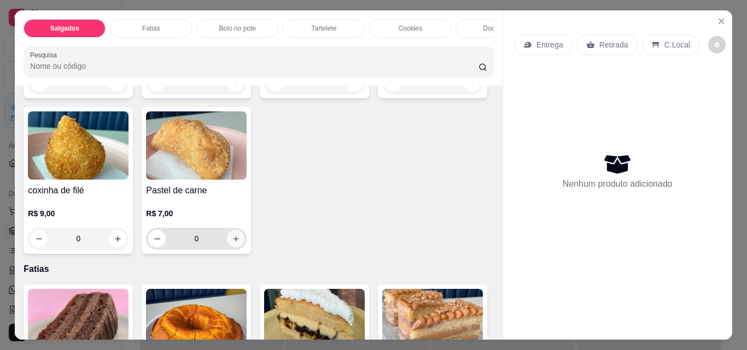
click at [240, 243] on icon "increase-product-quantity" at bounding box center [236, 239] width 8 height 8
type input "1"
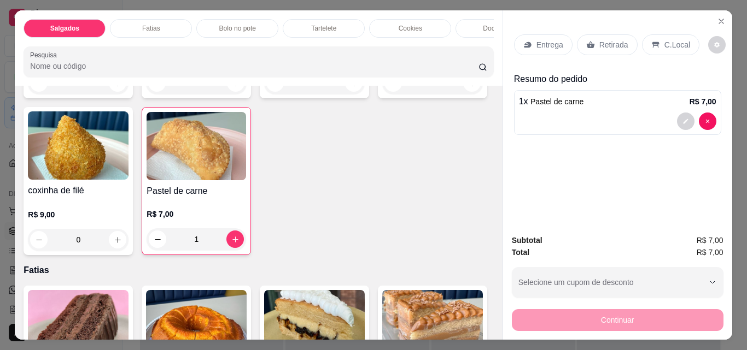
drag, startPoint x: 607, startPoint y: 43, endPoint x: 585, endPoint y: 202, distance: 160.5
click at [606, 43] on p "Retirada" at bounding box center [613, 44] width 29 height 11
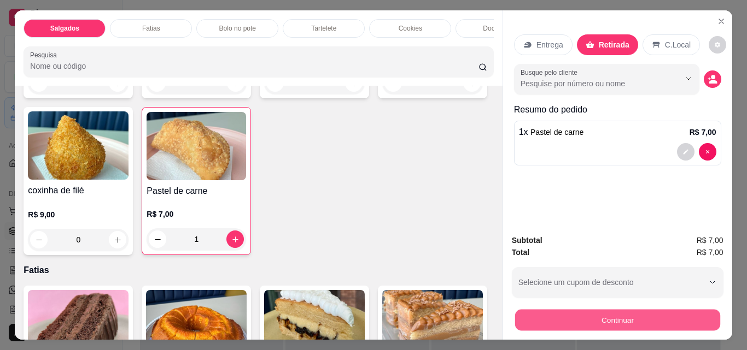
click at [583, 314] on button "Continuar" at bounding box center [616, 319] width 205 height 21
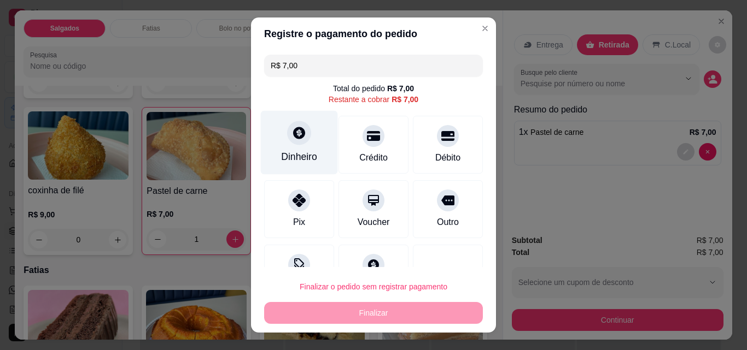
click at [304, 160] on div "Dinheiro" at bounding box center [299, 157] width 36 height 14
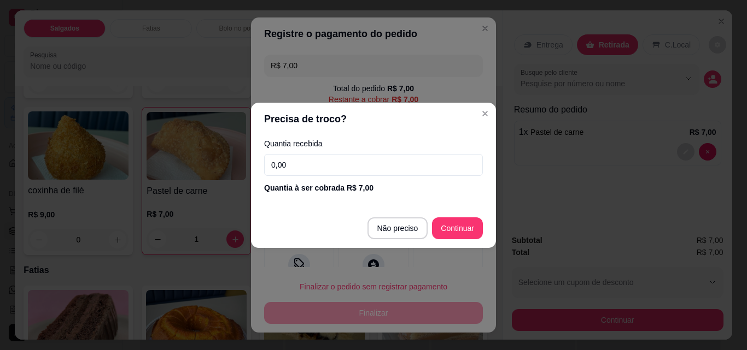
click at [329, 156] on input "0,00" at bounding box center [373, 165] width 219 height 22
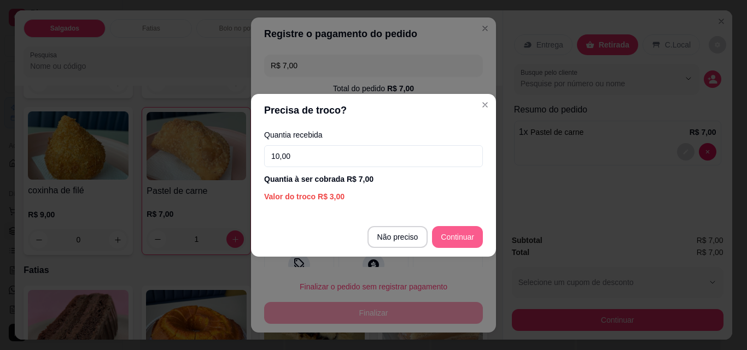
type input "10,00"
type input "R$ 0,00"
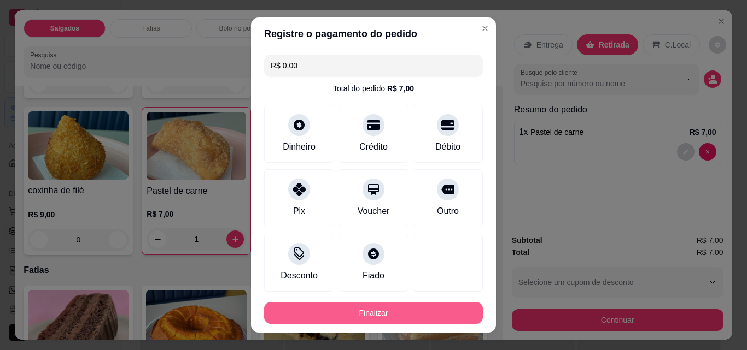
click at [419, 307] on button "Finalizar" at bounding box center [373, 313] width 219 height 22
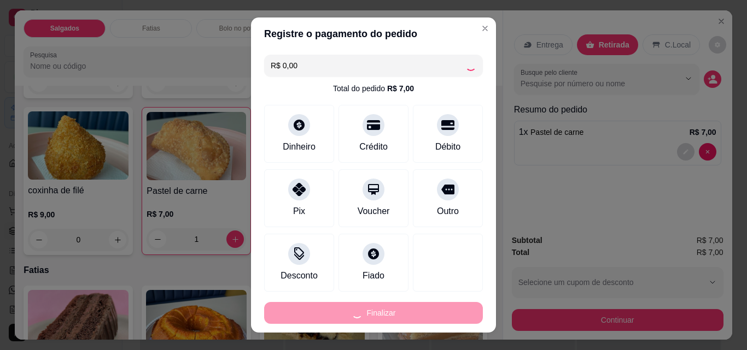
type input "0"
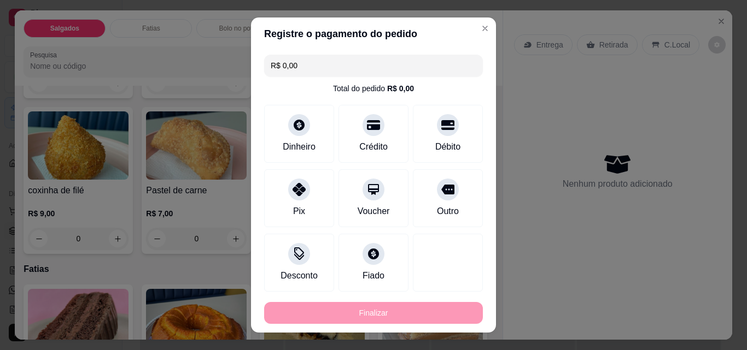
type input "-R$ 7,00"
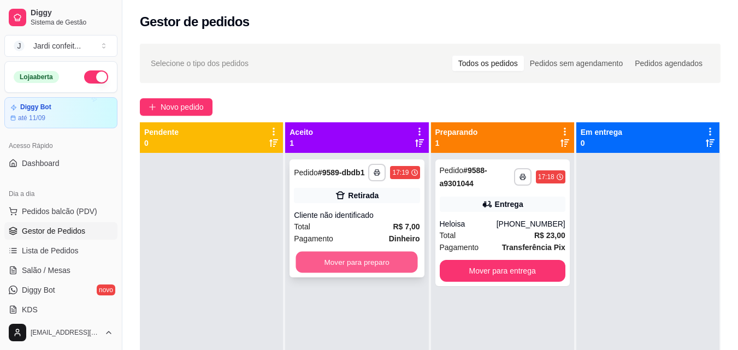
click at [384, 262] on button "Mover para preparo" at bounding box center [357, 262] width 122 height 21
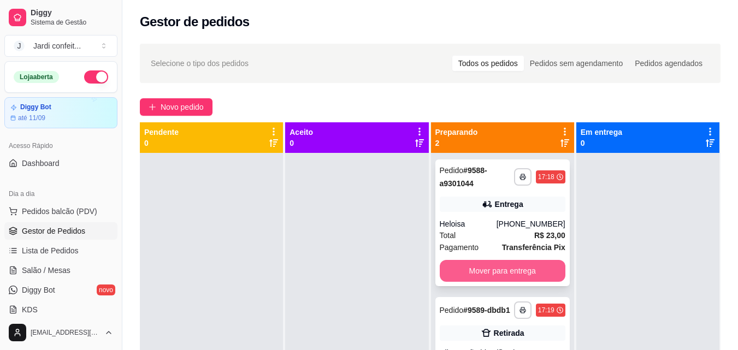
click at [543, 272] on button "Mover para entrega" at bounding box center [503, 271] width 126 height 22
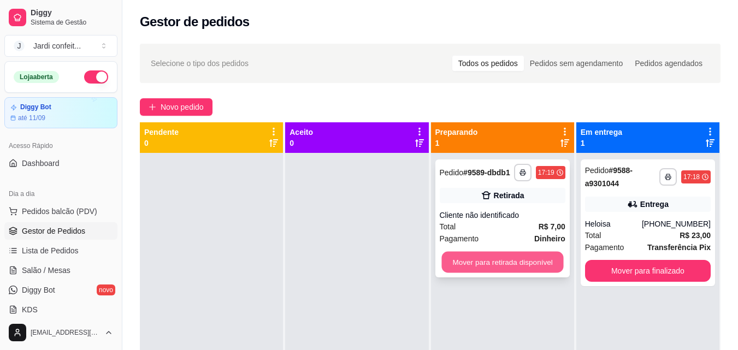
click at [533, 268] on button "Mover para retirada disponível" at bounding box center [503, 262] width 122 height 21
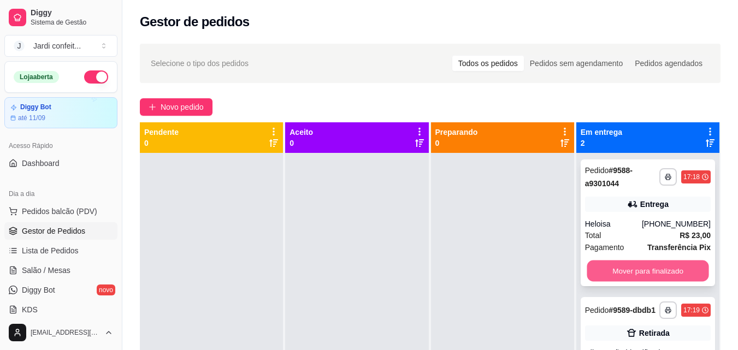
click at [610, 275] on button "Mover para finalizado" at bounding box center [648, 271] width 122 height 21
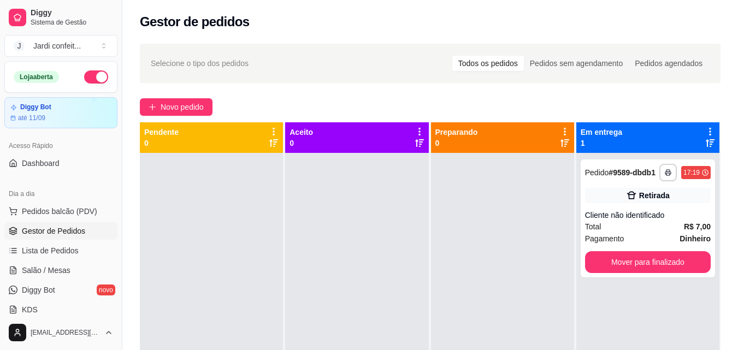
click at [610, 275] on div "**********" at bounding box center [648, 219] width 134 height 118
click at [606, 257] on button "Mover para finalizado" at bounding box center [648, 262] width 122 height 21
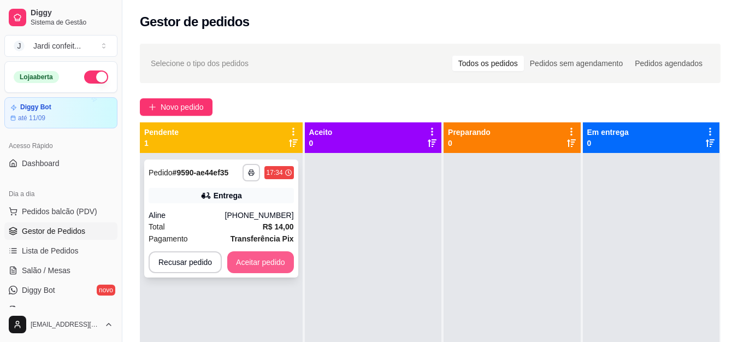
click at [278, 262] on button "Aceitar pedido" at bounding box center [260, 262] width 67 height 22
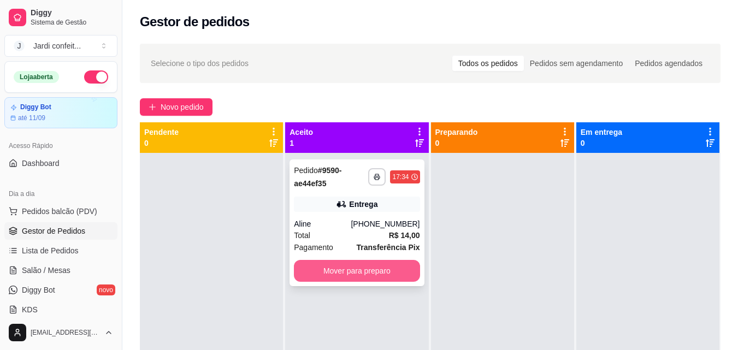
click at [384, 270] on button "Mover para preparo" at bounding box center [357, 271] width 126 height 22
click at [402, 260] on div "**********" at bounding box center [357, 223] width 134 height 127
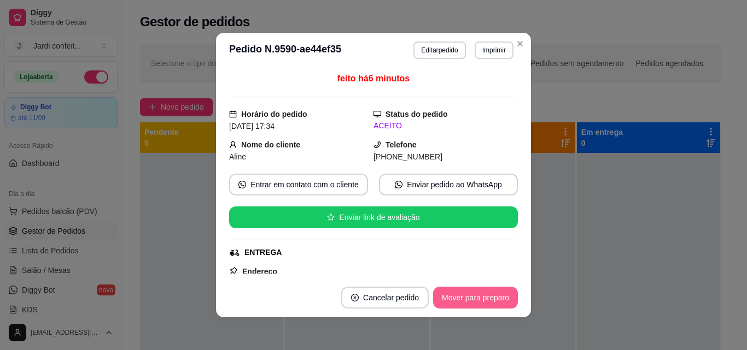
click at [469, 306] on button "Mover para preparo" at bounding box center [475, 298] width 85 height 22
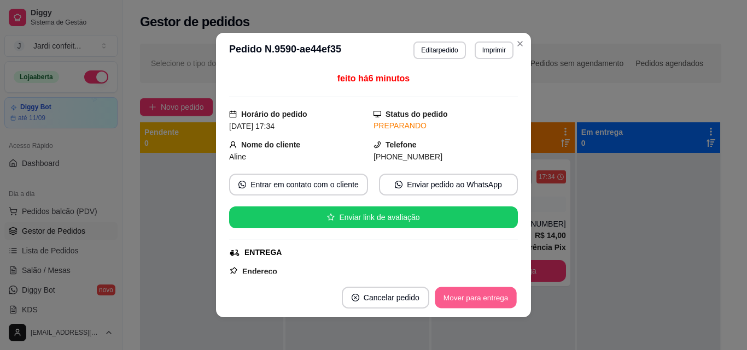
click at [447, 288] on button "Mover para entrega" at bounding box center [475, 297] width 82 height 21
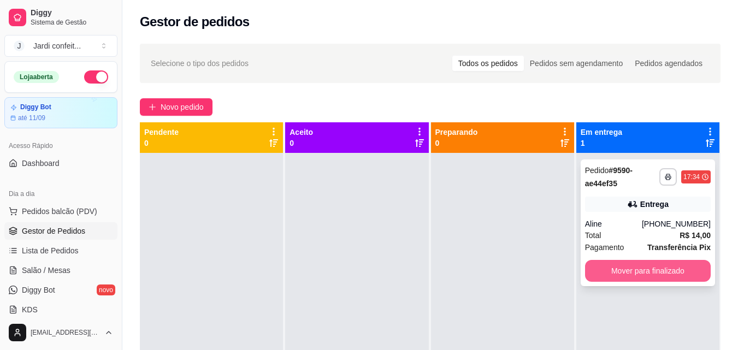
click at [626, 271] on button "Mover para finalizado" at bounding box center [648, 271] width 126 height 22
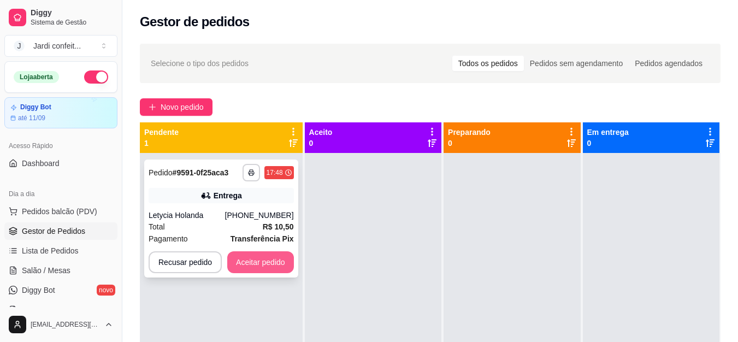
click at [255, 263] on button "Aceitar pedido" at bounding box center [260, 262] width 67 height 22
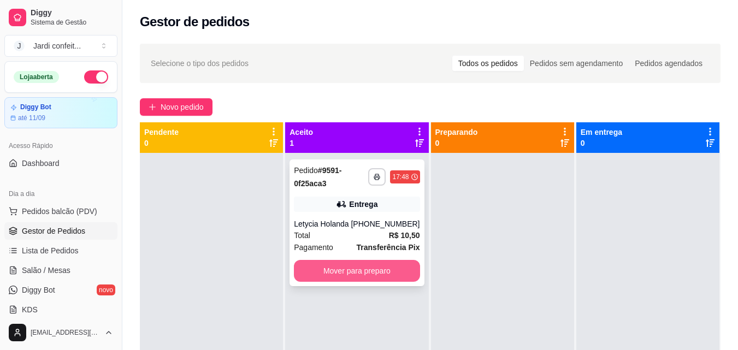
click at [385, 276] on button "Mover para preparo" at bounding box center [357, 271] width 126 height 22
click at [391, 269] on button "Mover para preparo" at bounding box center [357, 271] width 122 height 21
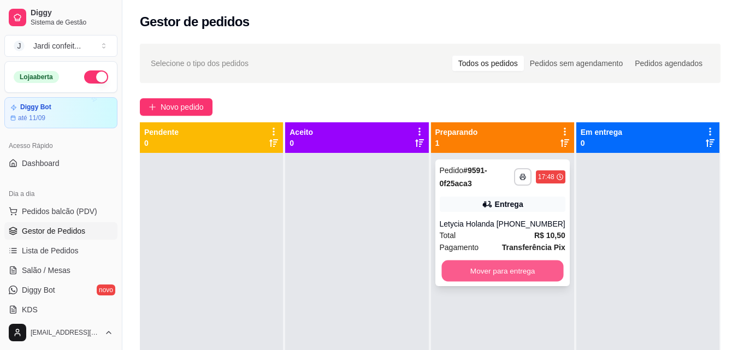
click at [543, 271] on button "Mover para entrega" at bounding box center [503, 271] width 122 height 21
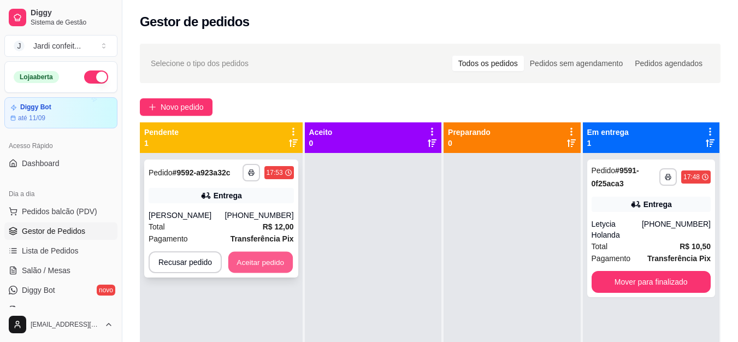
click at [274, 264] on button "Aceitar pedido" at bounding box center [260, 262] width 64 height 21
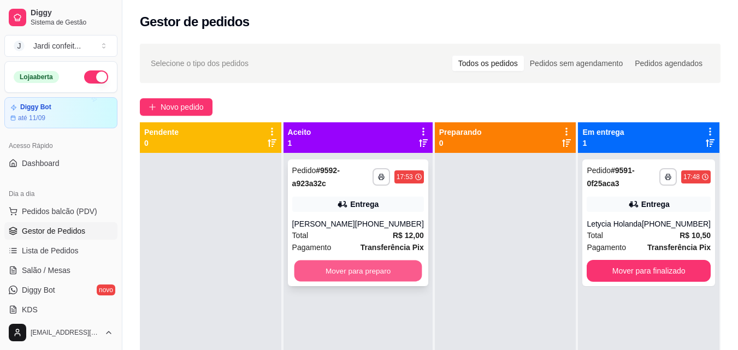
click at [347, 280] on button "Mover para preparo" at bounding box center [358, 271] width 128 height 21
click at [349, 280] on button "Mover para preparo" at bounding box center [358, 271] width 128 height 21
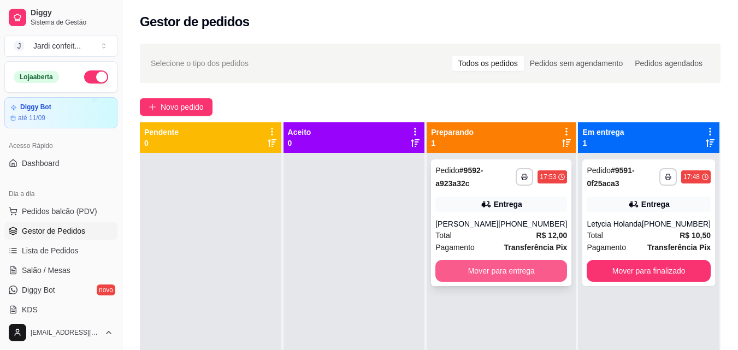
click at [491, 282] on button "Mover para entrega" at bounding box center [502, 271] width 132 height 22
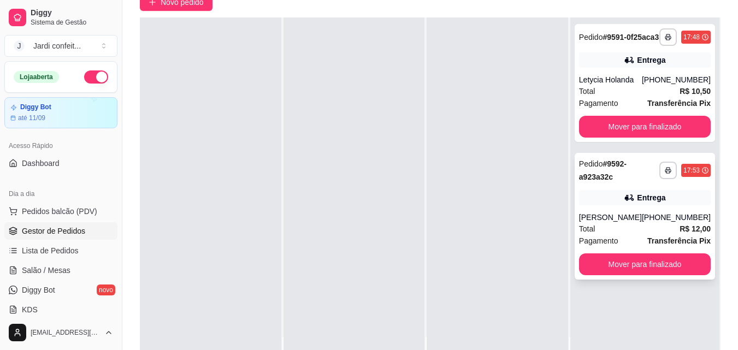
scroll to position [109, 0]
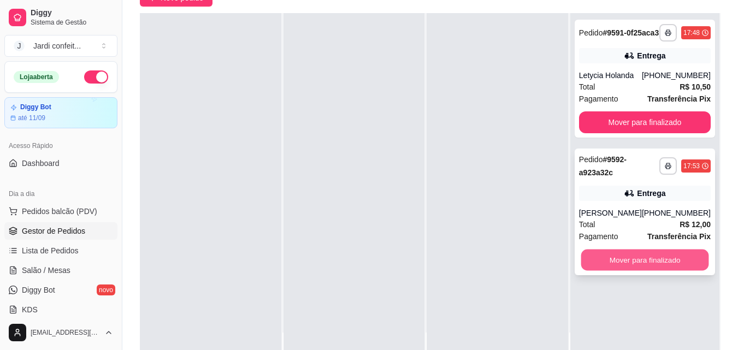
click at [673, 271] on button "Mover para finalizado" at bounding box center [645, 260] width 128 height 21
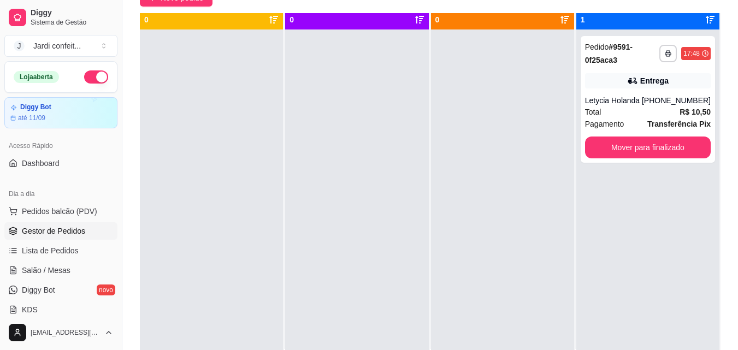
scroll to position [0, 0]
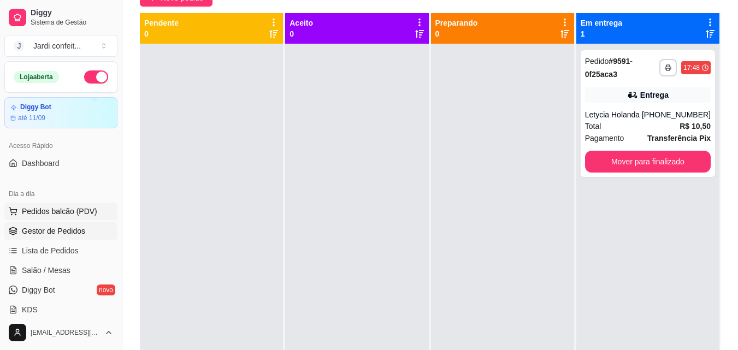
click at [54, 215] on span "Pedidos balcão (PDV)" at bounding box center [59, 211] width 75 height 11
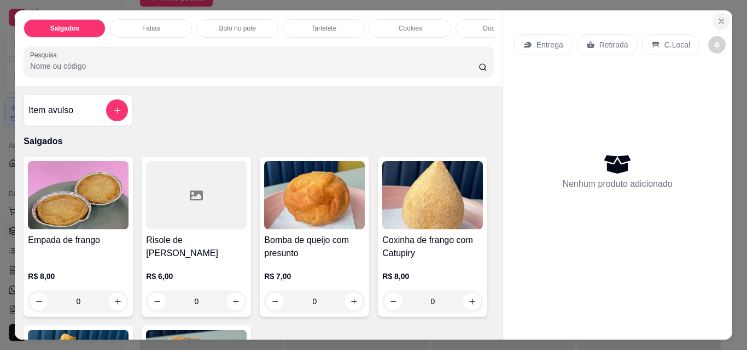
click at [719, 17] on icon "Close" at bounding box center [720, 21] width 9 height 9
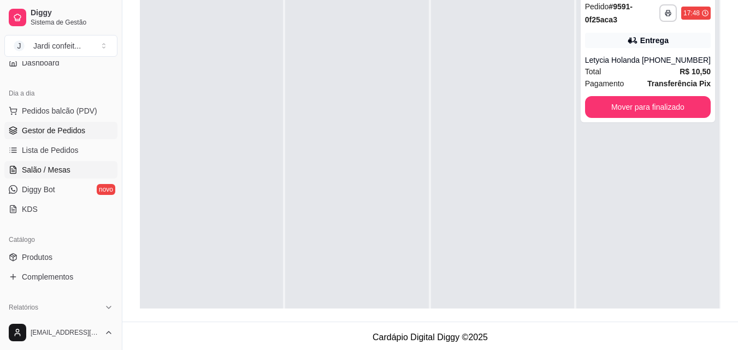
scroll to position [109, 0]
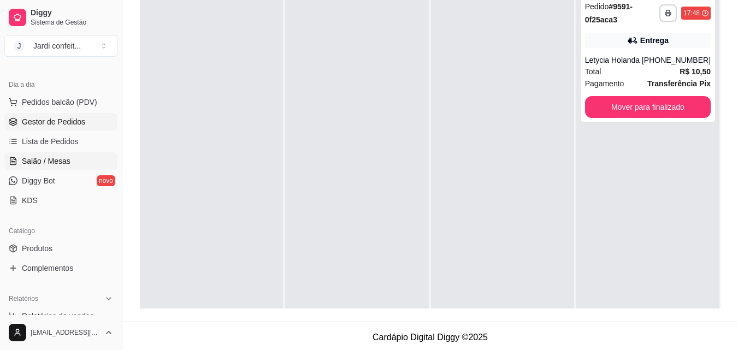
click at [55, 155] on link "Salão / Mesas" at bounding box center [60, 160] width 113 height 17
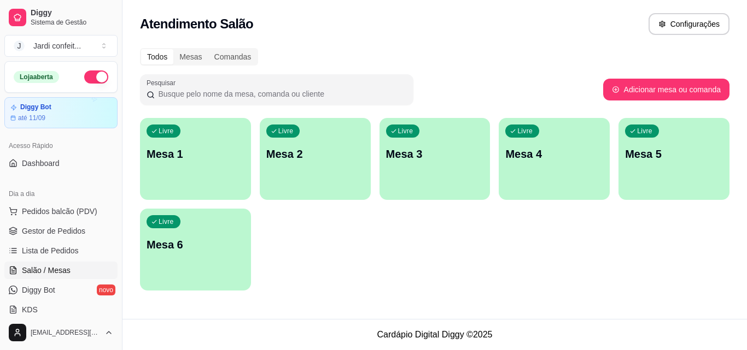
click at [227, 163] on div "Livre Mesa 1" at bounding box center [195, 152] width 111 height 69
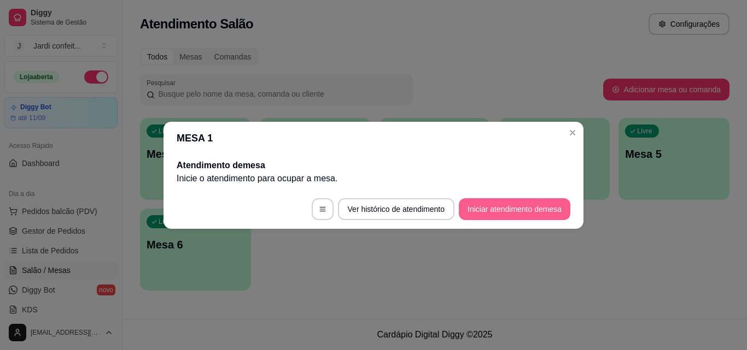
click at [536, 206] on button "Iniciar atendimento de mesa" at bounding box center [514, 209] width 111 height 22
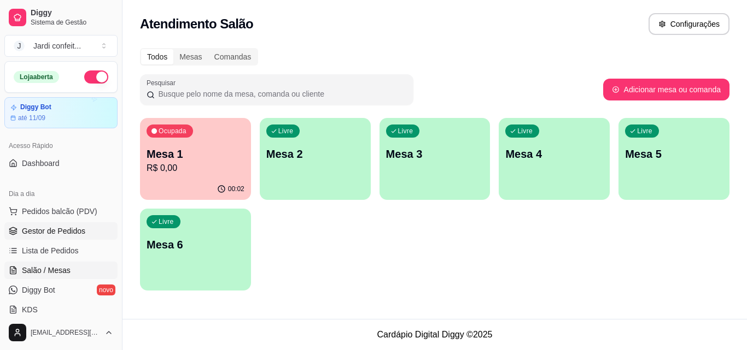
click at [30, 230] on span "Gestor de Pedidos" at bounding box center [53, 231] width 63 height 11
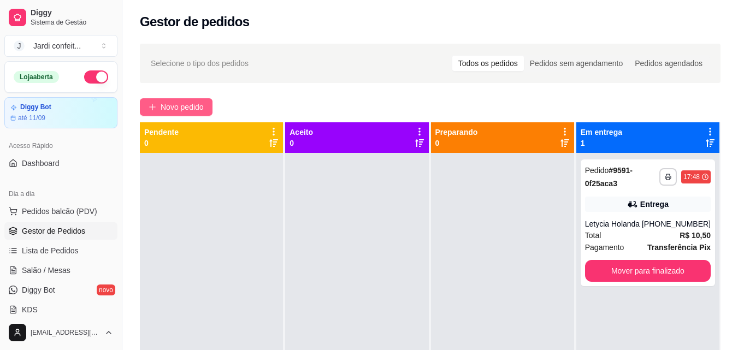
click at [160, 104] on button "Novo pedido" at bounding box center [176, 106] width 73 height 17
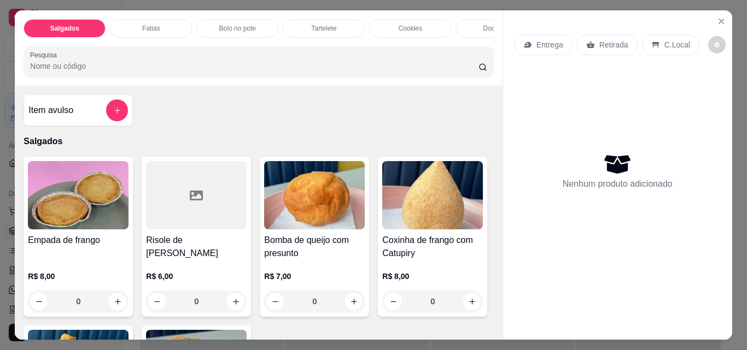
click at [174, 133] on div "Item avulso Salgados Empada de frango R$ 8,00 0 Risole de Frango R$ 6,00 0 Bomb…" at bounding box center [258, 213] width 487 height 254
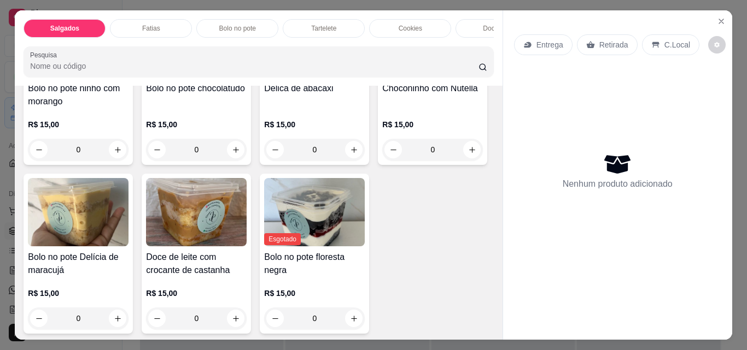
scroll to position [874, 0]
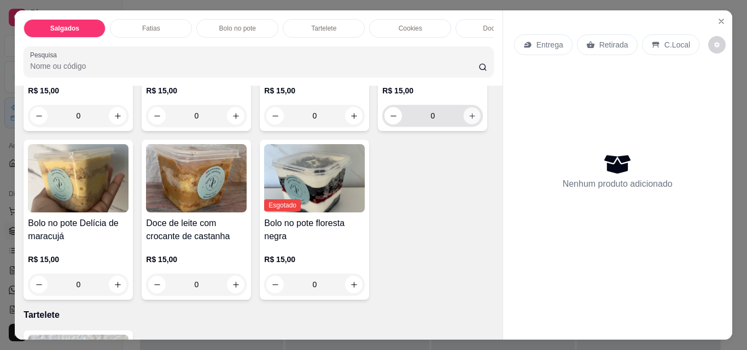
click at [463, 125] on button "increase-product-quantity" at bounding box center [471, 116] width 17 height 17
type input "1"
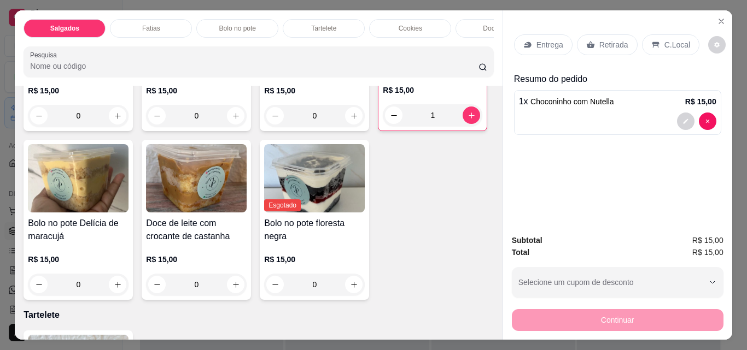
click at [594, 34] on div "Retirada" at bounding box center [607, 44] width 61 height 21
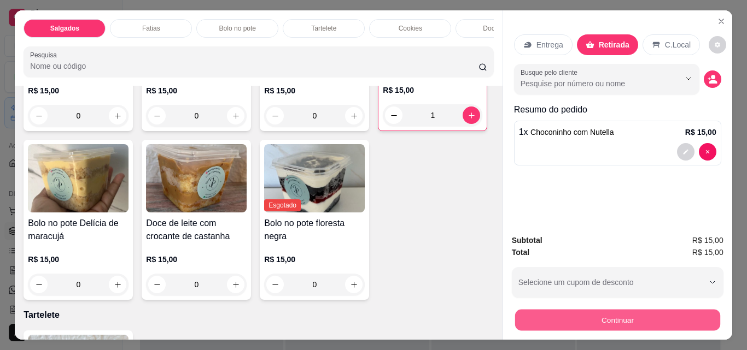
click at [580, 310] on button "Continuar" at bounding box center [616, 319] width 205 height 21
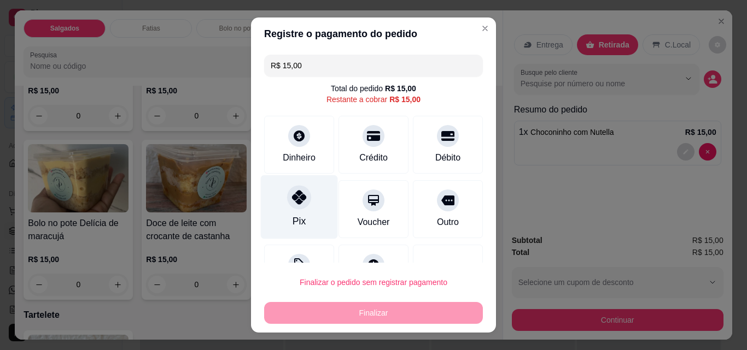
click at [301, 207] on div "Pix" at bounding box center [299, 207] width 77 height 64
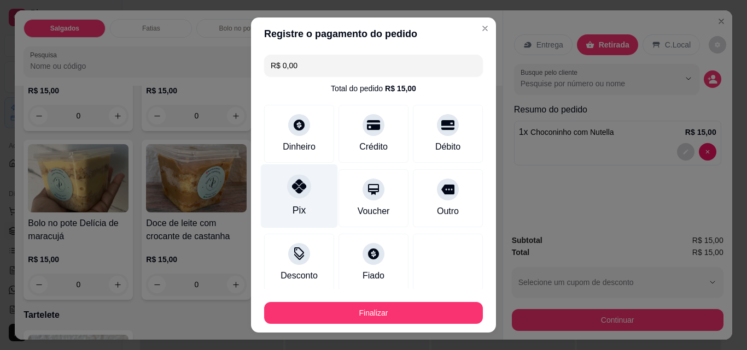
type input "R$ 0,00"
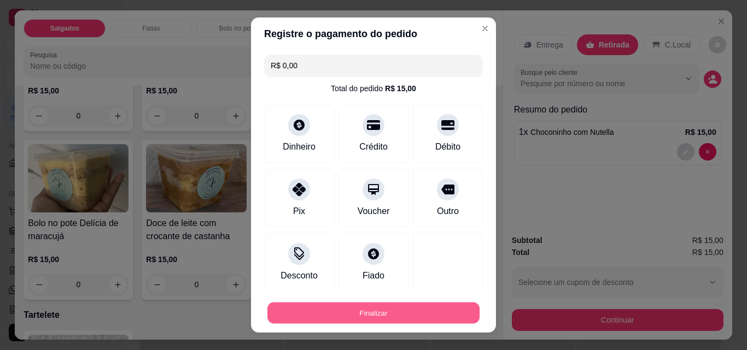
click at [399, 312] on button "Finalizar" at bounding box center [373, 313] width 212 height 21
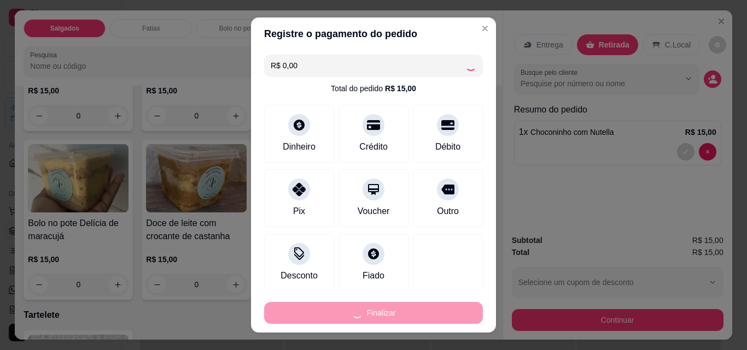
type input "0"
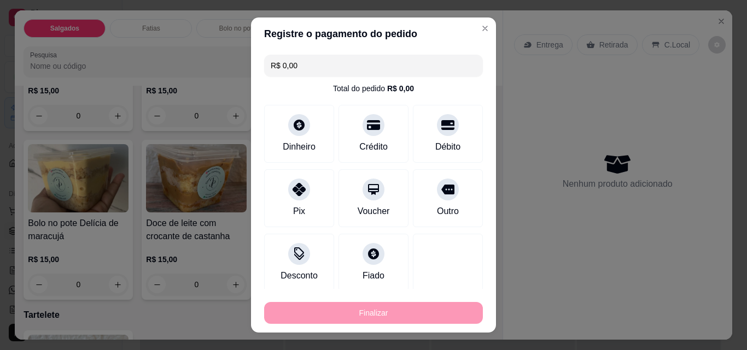
type input "-R$ 15,00"
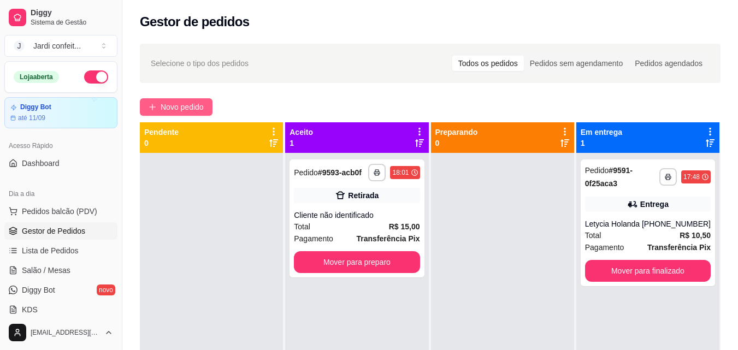
click at [187, 103] on span "Novo pedido" at bounding box center [182, 107] width 43 height 12
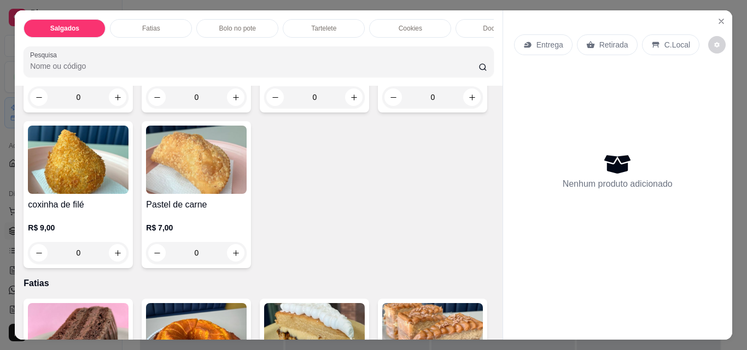
scroll to position [219, 0]
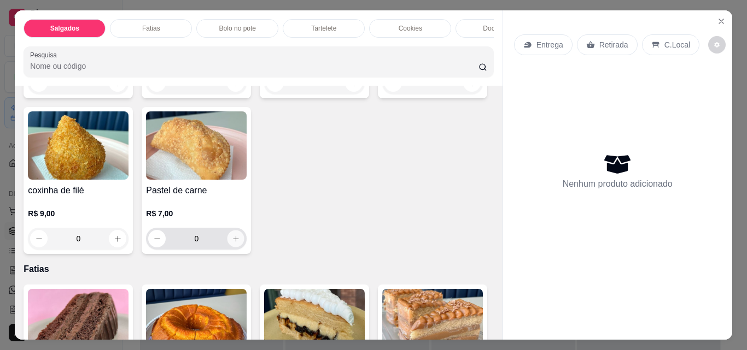
click at [240, 243] on icon "increase-product-quantity" at bounding box center [236, 239] width 8 height 8
type input "1"
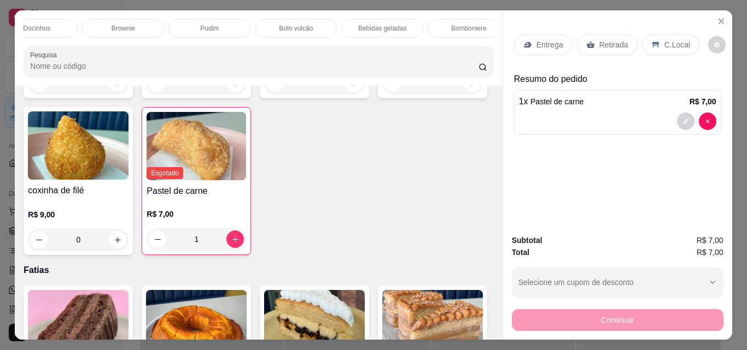
scroll to position [0, 562]
click at [291, 24] on p "Bebidas geladas" at bounding box center [279, 28] width 49 height 9
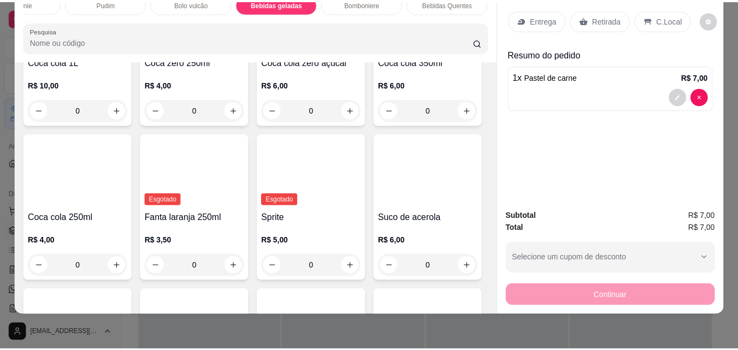
scroll to position [2845, 0]
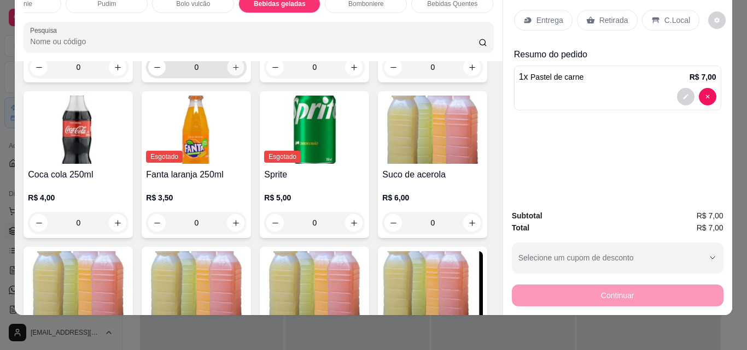
click at [240, 72] on icon "increase-product-quantity" at bounding box center [236, 67] width 8 height 8
type input "1"
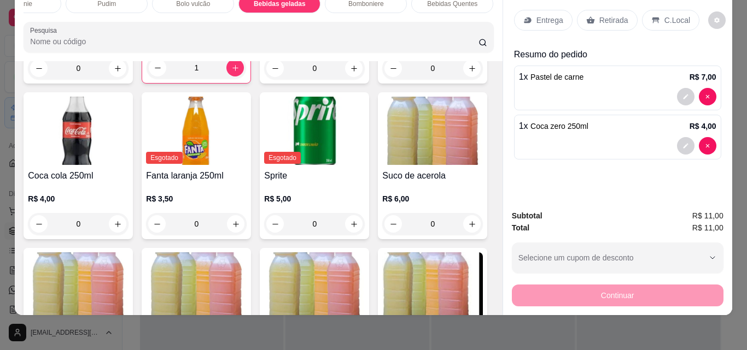
click at [599, 15] on p "Retirada" at bounding box center [613, 20] width 29 height 11
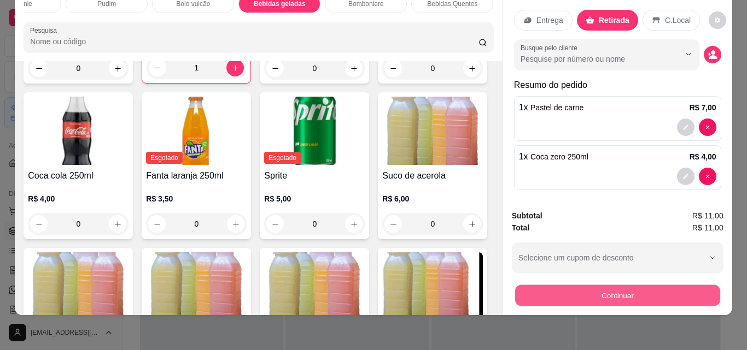
click at [596, 285] on button "Continuar" at bounding box center [616, 295] width 205 height 21
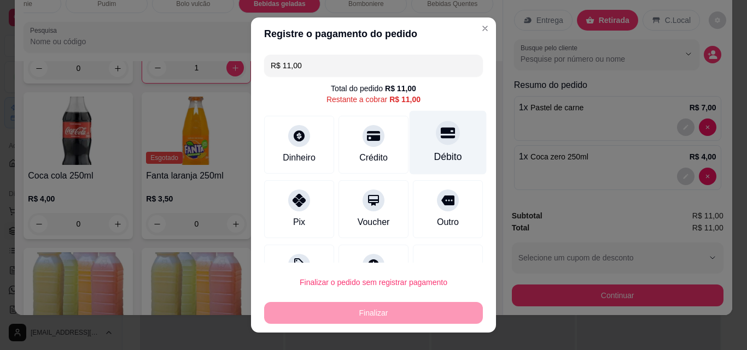
click at [434, 154] on div "Débito" at bounding box center [448, 157] width 28 height 14
type input "R$ 0,00"
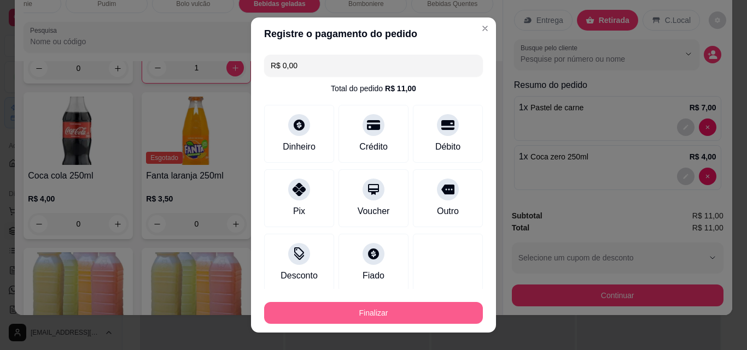
click at [444, 307] on button "Finalizar" at bounding box center [373, 313] width 219 height 22
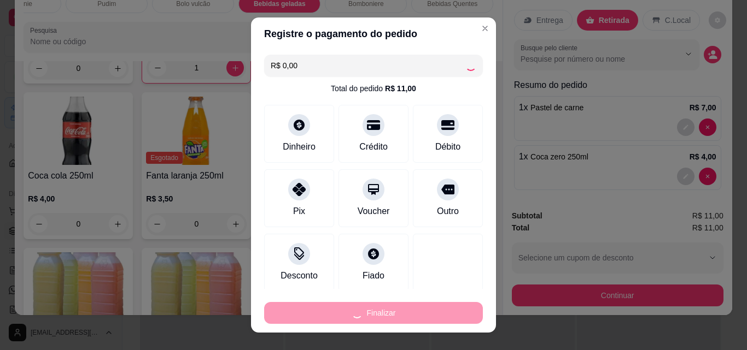
type input "0"
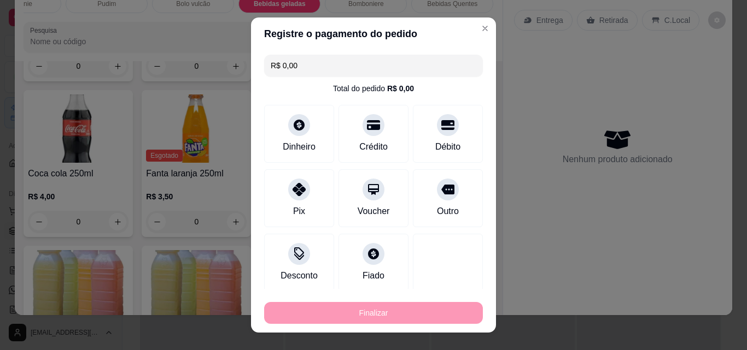
type input "-R$ 11,00"
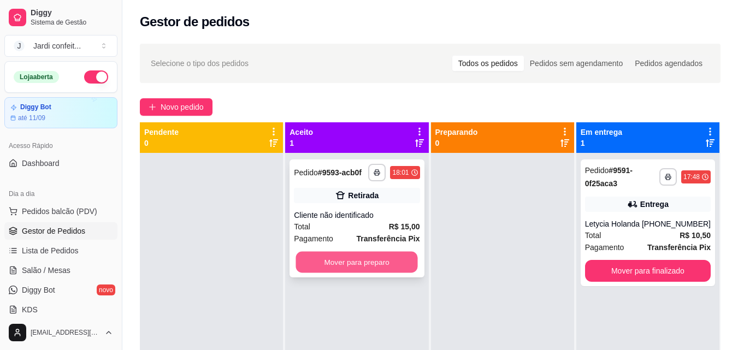
click at [398, 258] on button "Mover para preparo" at bounding box center [357, 262] width 122 height 21
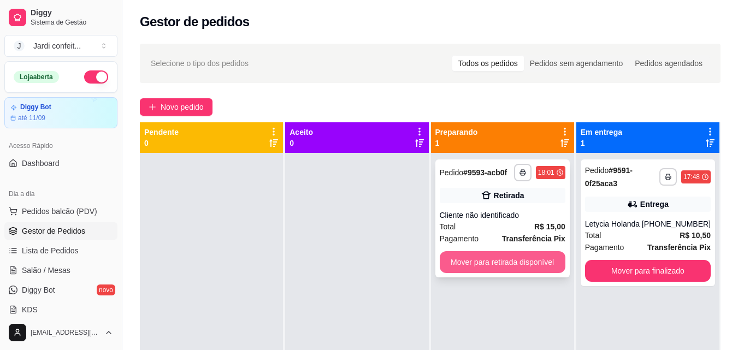
click at [465, 262] on button "Mover para retirada disponível" at bounding box center [503, 262] width 126 height 22
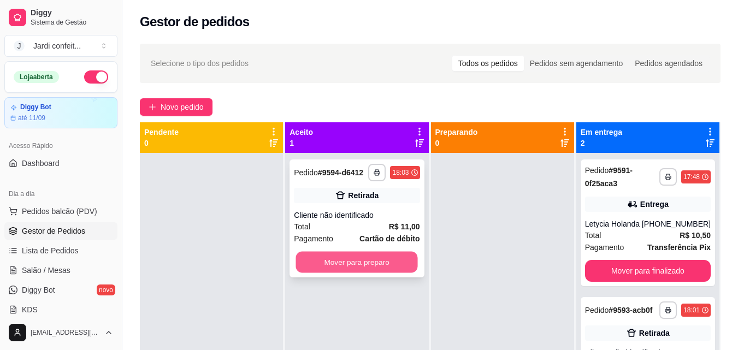
click at [409, 270] on button "Mover para preparo" at bounding box center [357, 262] width 122 height 21
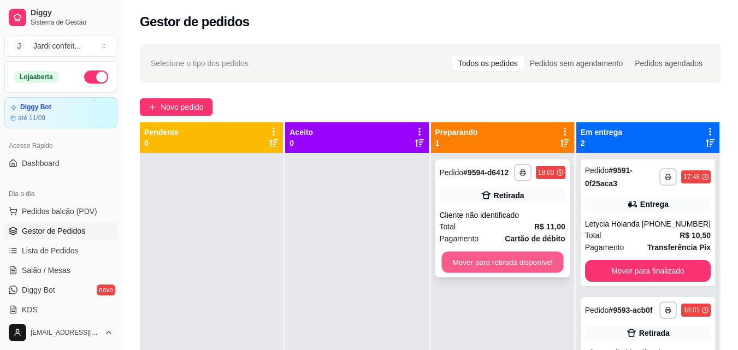
click at [520, 267] on button "Mover para retirada disponível" at bounding box center [503, 262] width 122 height 21
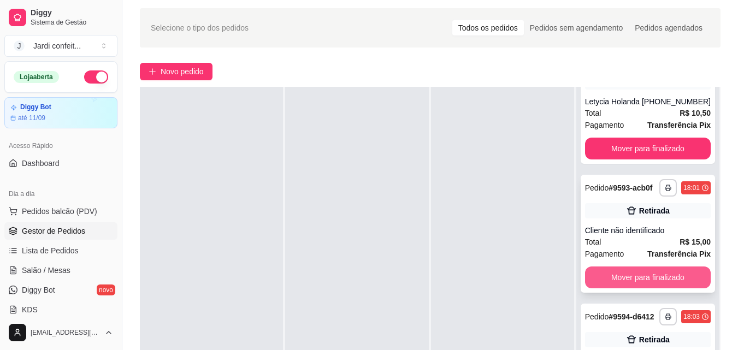
scroll to position [55, 0]
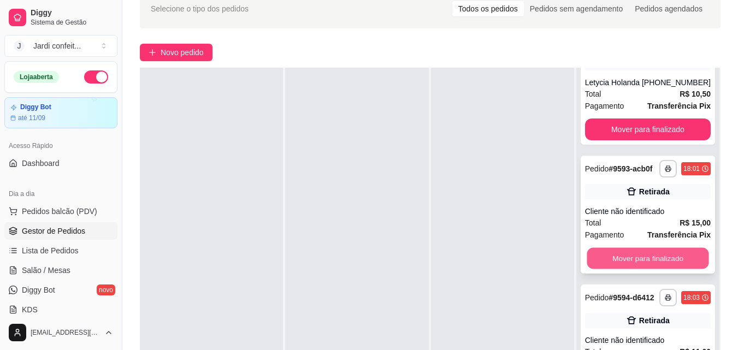
click at [690, 250] on button "Mover para finalizado" at bounding box center [648, 258] width 122 height 21
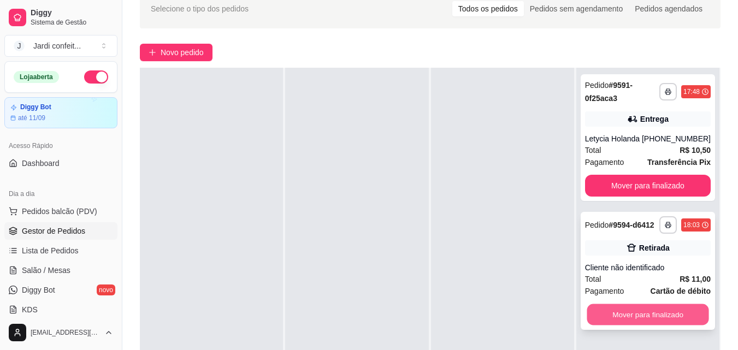
click at [647, 310] on button "Mover para finalizado" at bounding box center [648, 314] width 122 height 21
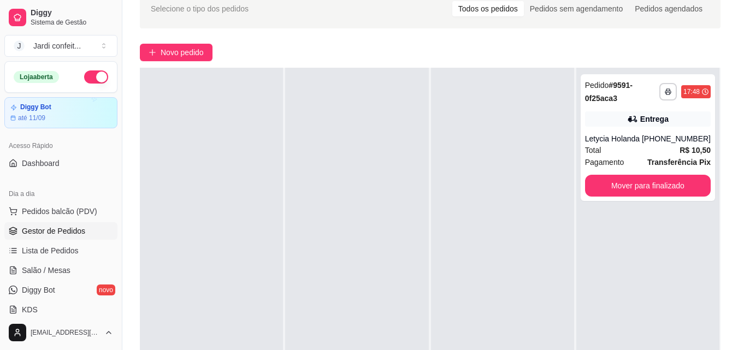
click at [319, 98] on div at bounding box center [356, 243] width 143 height 350
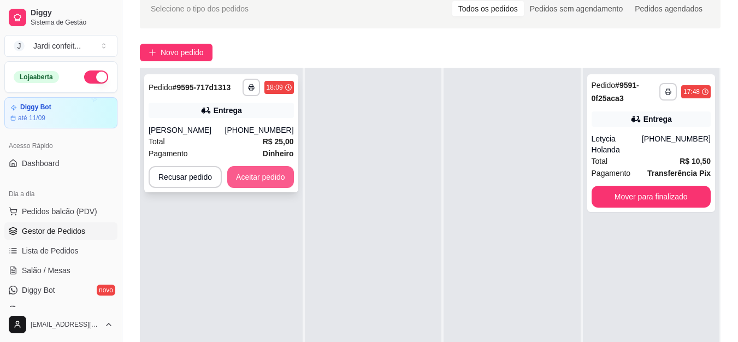
click at [246, 183] on button "Aceitar pedido" at bounding box center [260, 177] width 67 height 22
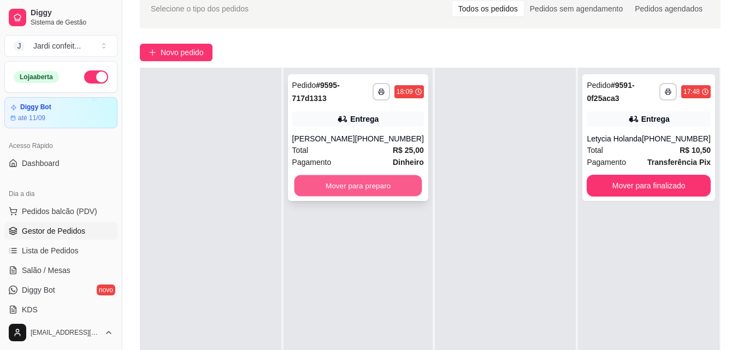
click at [350, 183] on button "Mover para preparo" at bounding box center [358, 185] width 128 height 21
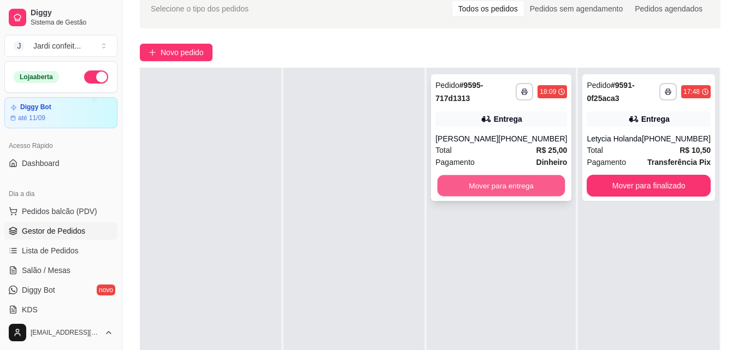
click at [480, 187] on button "Mover para entrega" at bounding box center [502, 185] width 128 height 21
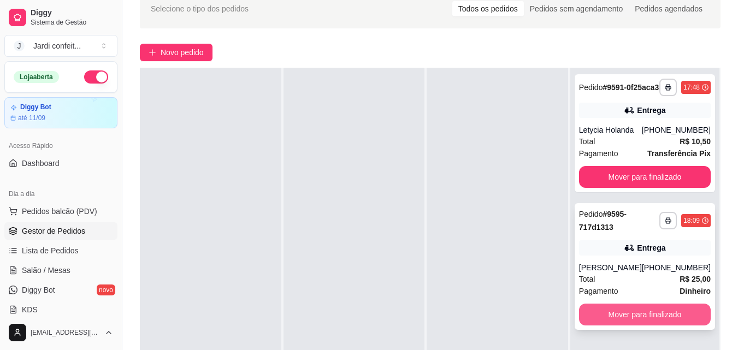
click at [665, 323] on button "Mover para finalizado" at bounding box center [645, 315] width 132 height 22
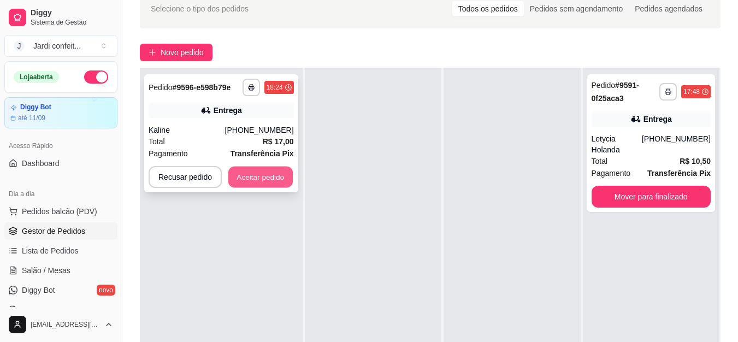
click at [278, 173] on button "Aceitar pedido" at bounding box center [260, 177] width 64 height 21
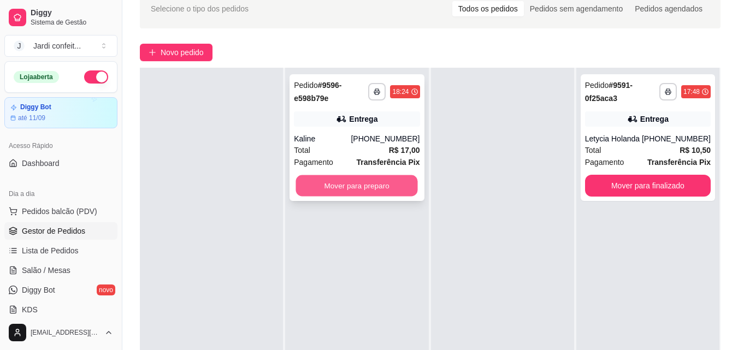
click at [332, 183] on button "Mover para preparo" at bounding box center [357, 185] width 122 height 21
click at [340, 182] on button "Mover para preparo" at bounding box center [357, 185] width 122 height 21
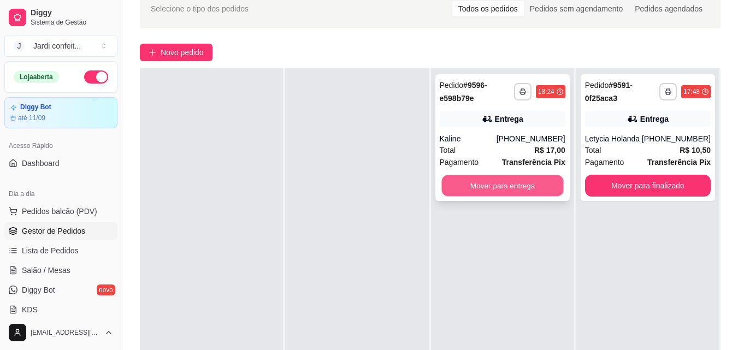
click at [502, 187] on button "Mover para entrega" at bounding box center [503, 185] width 122 height 21
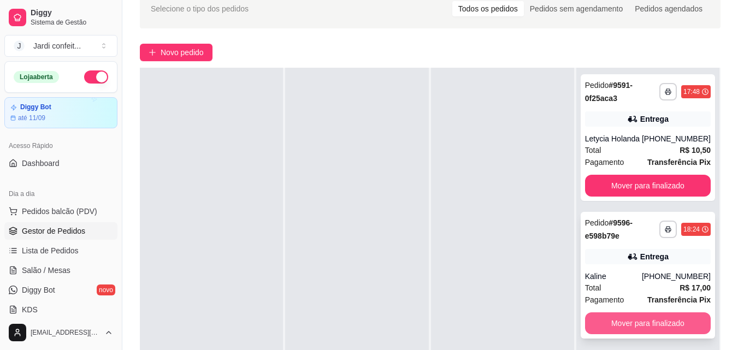
click at [679, 326] on button "Mover para finalizado" at bounding box center [648, 324] width 126 height 22
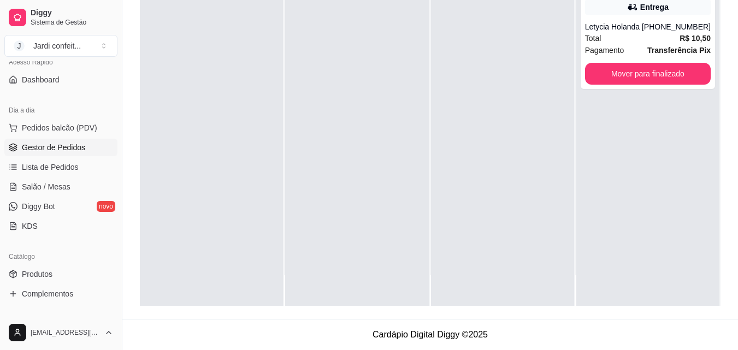
scroll to position [164, 0]
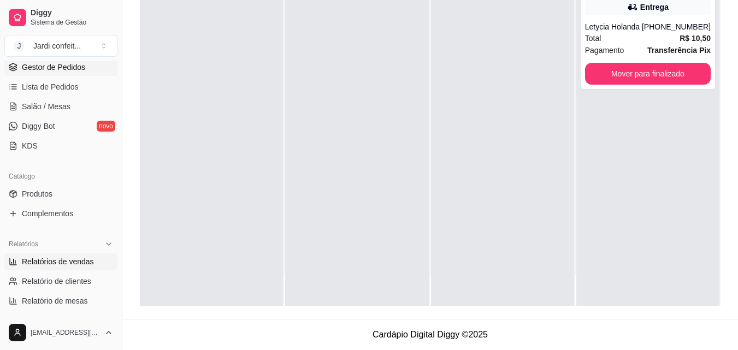
click at [76, 268] on link "Relatórios de vendas" at bounding box center [60, 261] width 113 height 17
select select "ALL"
select select "0"
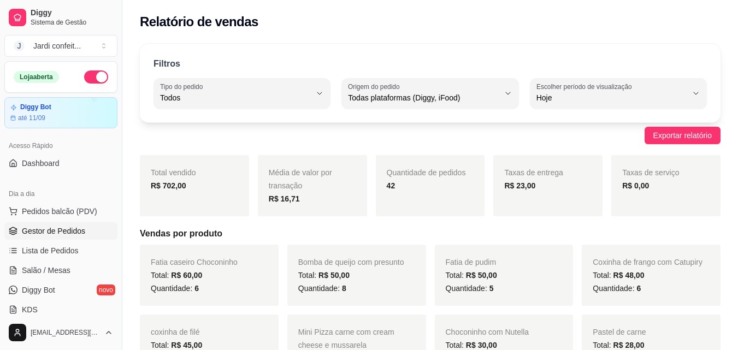
click at [60, 237] on link "Gestor de Pedidos" at bounding box center [60, 230] width 113 height 17
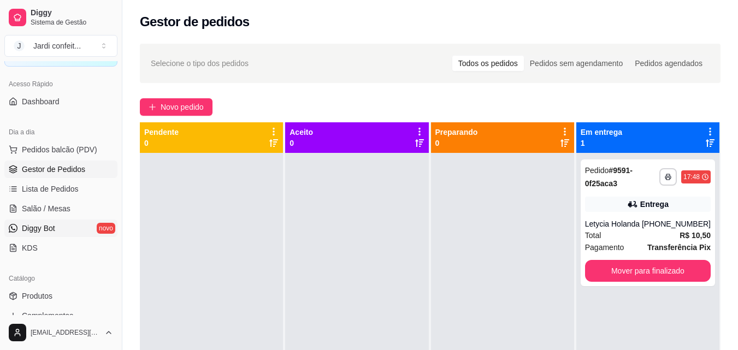
scroll to position [109, 0]
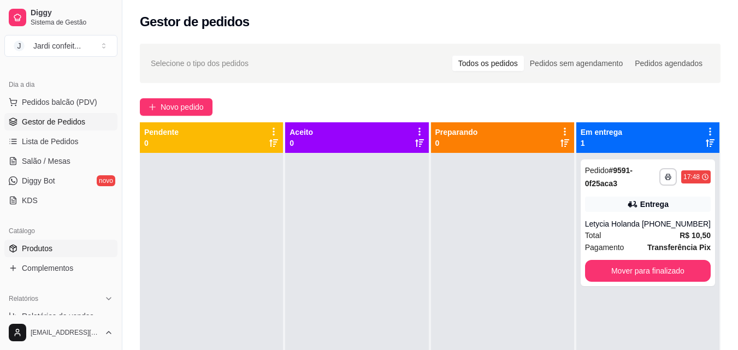
click at [66, 255] on link "Produtos" at bounding box center [60, 248] width 113 height 17
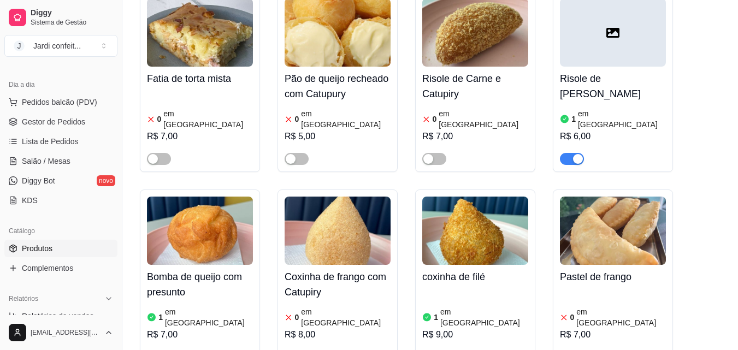
scroll to position [547, 0]
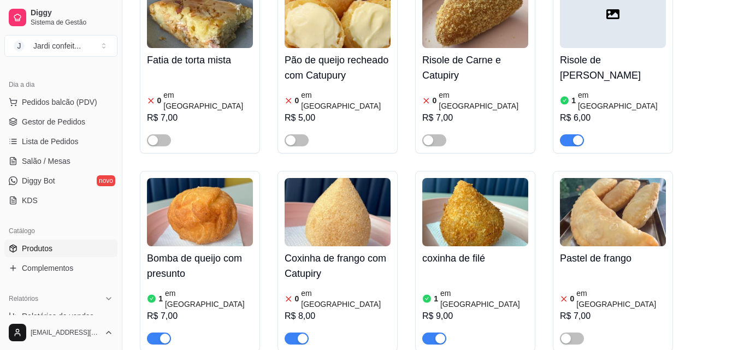
click at [289, 333] on span "button" at bounding box center [297, 339] width 24 height 12
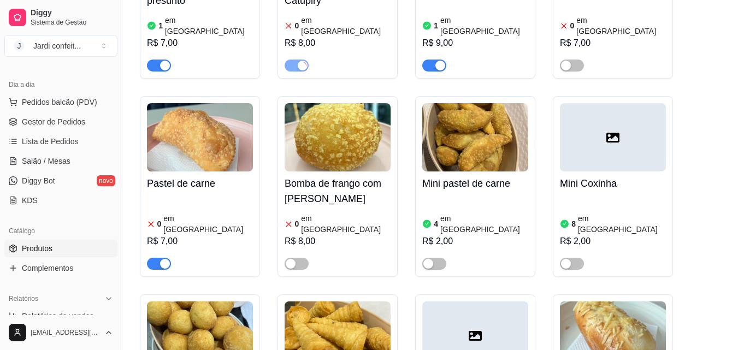
click at [151, 258] on span "button" at bounding box center [159, 264] width 24 height 12
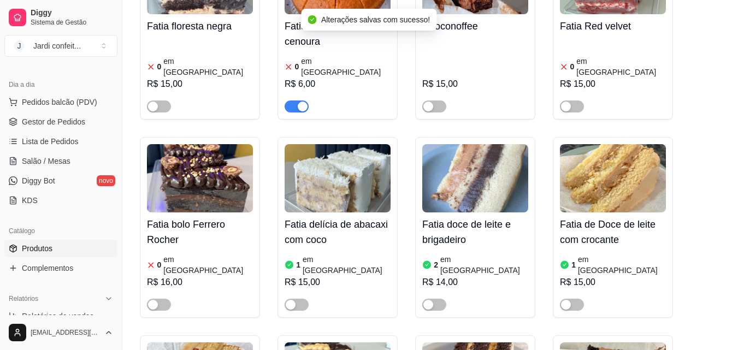
scroll to position [2623, 0]
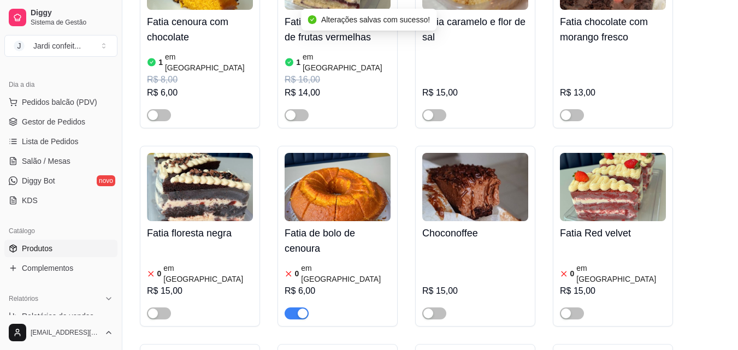
click at [290, 308] on span "button" at bounding box center [297, 314] width 24 height 12
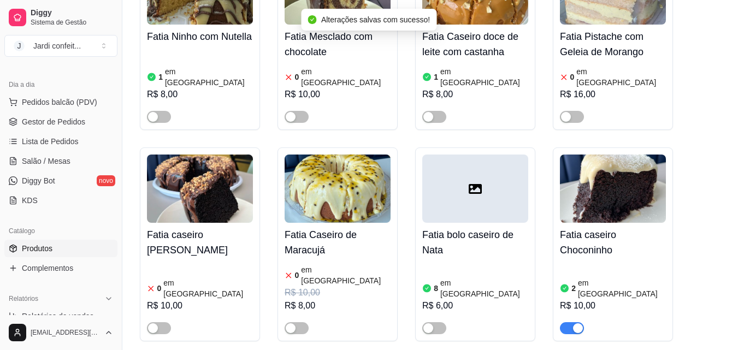
scroll to position [5247, 0]
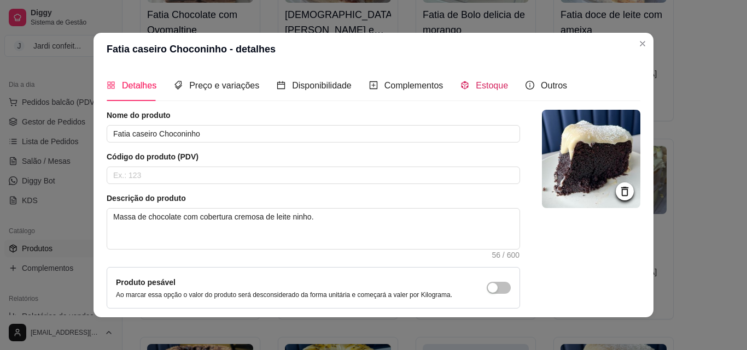
click at [465, 84] on div "Estoque" at bounding box center [484, 86] width 48 height 14
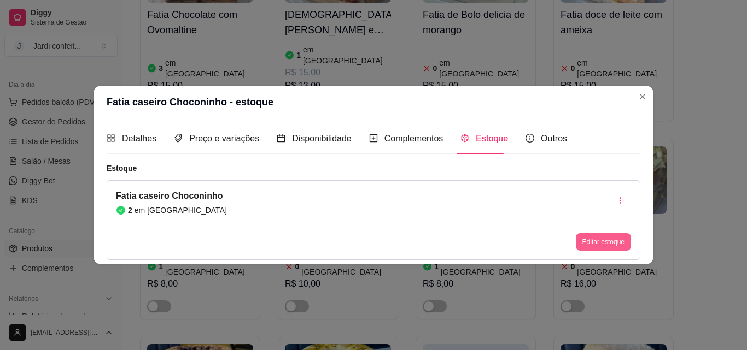
click at [590, 238] on button "Editar estoque" at bounding box center [602, 241] width 55 height 17
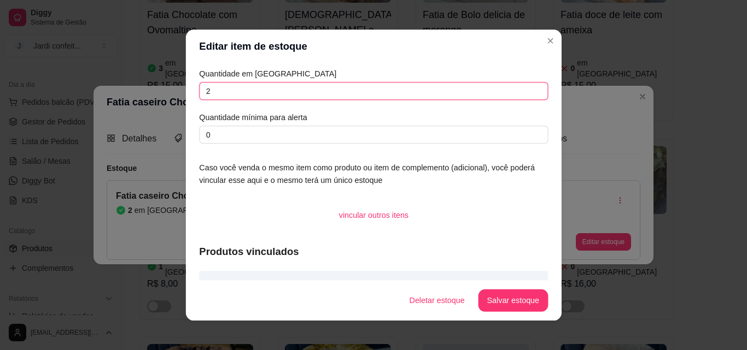
click at [288, 91] on input "2" at bounding box center [373, 91] width 349 height 18
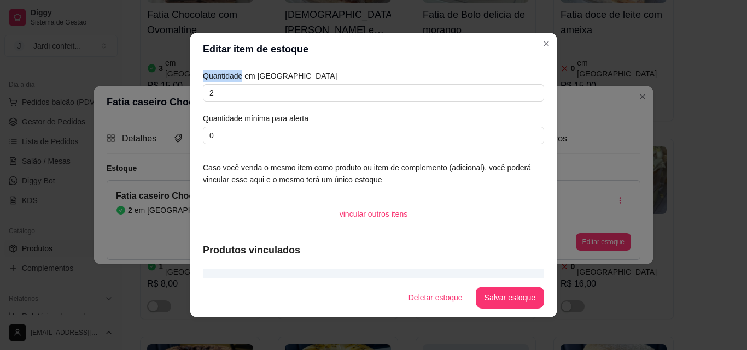
click at [233, 84] on div "Quantidade em estoque 2 Quantidade mínima para alerta 0" at bounding box center [373, 107] width 341 height 74
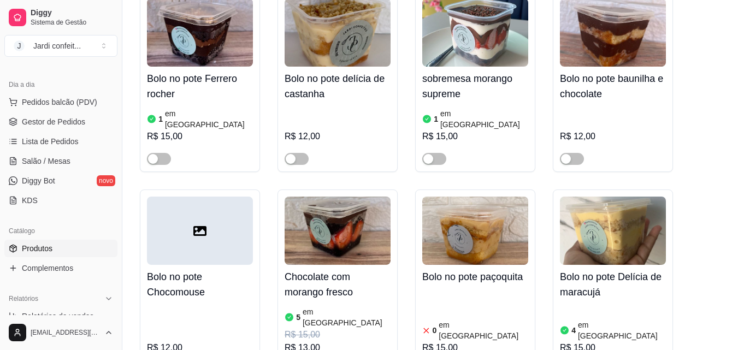
scroll to position [9728, 0]
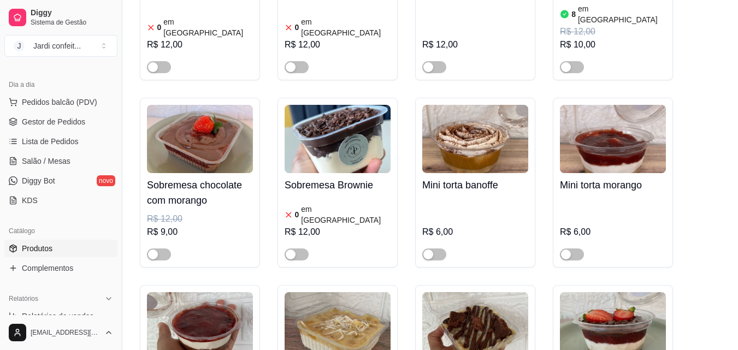
scroll to position [17489, 0]
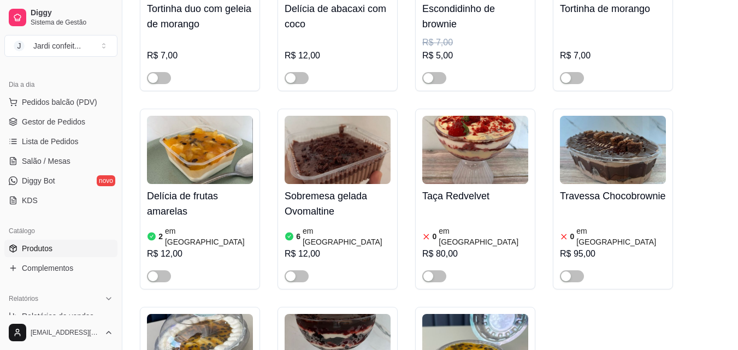
scroll to position [17707, 0]
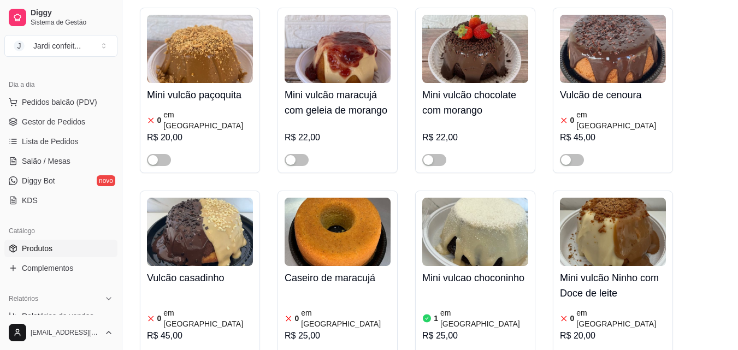
scroll to position [19019, 0]
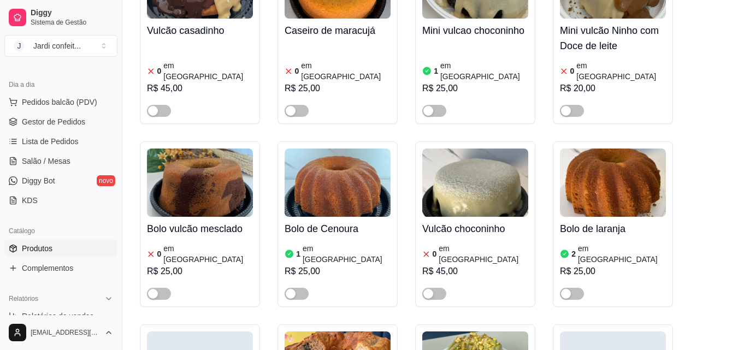
scroll to position [19292, 0]
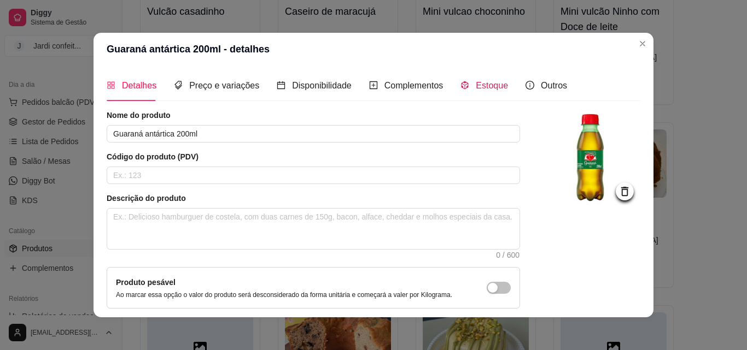
click at [492, 90] on span "Estoque" at bounding box center [491, 85] width 32 height 9
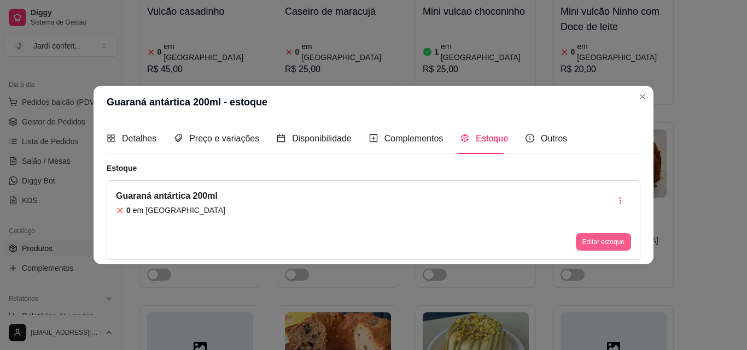
click at [596, 238] on button "Editar estoque" at bounding box center [602, 241] width 55 height 17
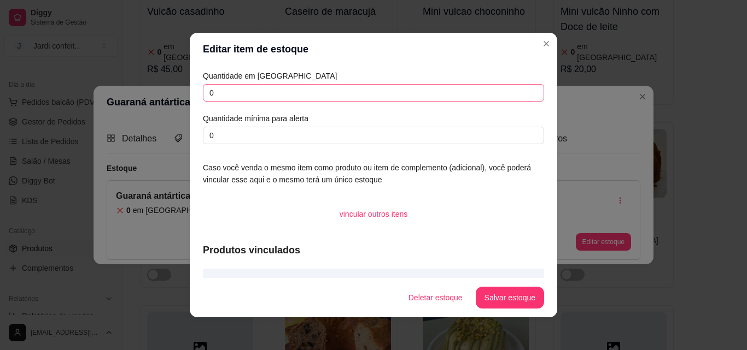
drag, startPoint x: 345, startPoint y: 83, endPoint x: 256, endPoint y: 87, distance: 89.2
click at [256, 87] on div "Quantidade em estoque 0 Quantidade mínima para alerta 0" at bounding box center [373, 107] width 341 height 74
drag, startPoint x: 267, startPoint y: 95, endPoint x: 132, endPoint y: 95, distance: 135.0
click at [133, 95] on div "Editar item de estoque Quantidade em estoque 0 Quantidade mínima para alerta 0 …" at bounding box center [373, 175] width 747 height 350
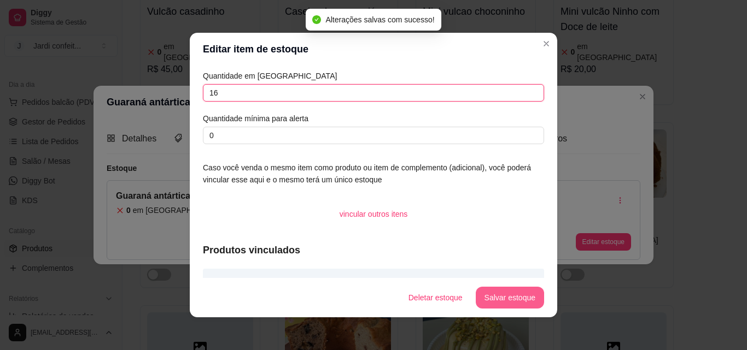
type input "16"
click at [510, 298] on button "Salvar estoque" at bounding box center [509, 298] width 68 height 22
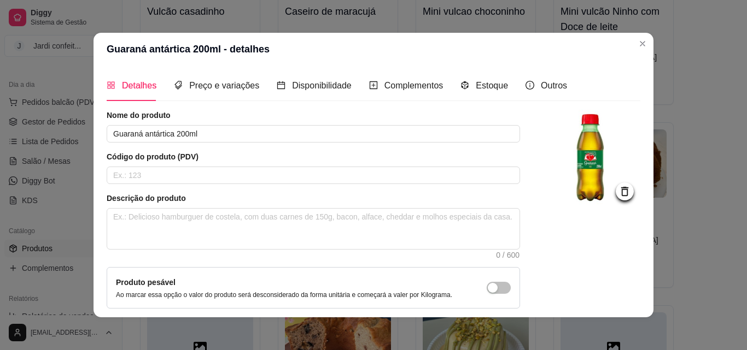
click at [500, 89] on div "Detalhes Preço e variações Disponibilidade Complementos Estoque Outros" at bounding box center [337, 85] width 460 height 31
click at [490, 90] on span "Estoque" at bounding box center [491, 85] width 32 height 9
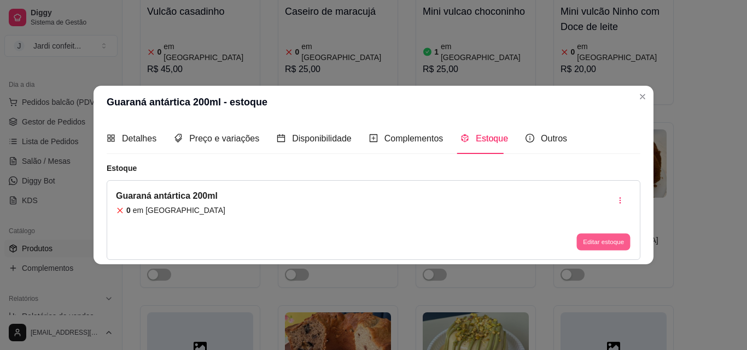
click at [584, 243] on button "Editar estoque" at bounding box center [603, 242] width 54 height 17
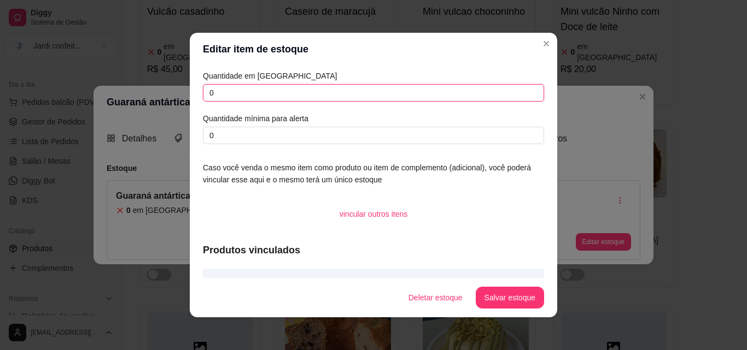
click at [262, 92] on input "0" at bounding box center [373, 92] width 341 height 17
drag, startPoint x: 236, startPoint y: 92, endPoint x: 125, endPoint y: 92, distance: 110.9
click at [125, 92] on div "Editar item de estoque Quantidade em estoque 0 Quantidade mínima para alerta 0 …" at bounding box center [373, 175] width 747 height 350
type input "16"
click at [517, 293] on button "Salvar estoque" at bounding box center [509, 298] width 68 height 22
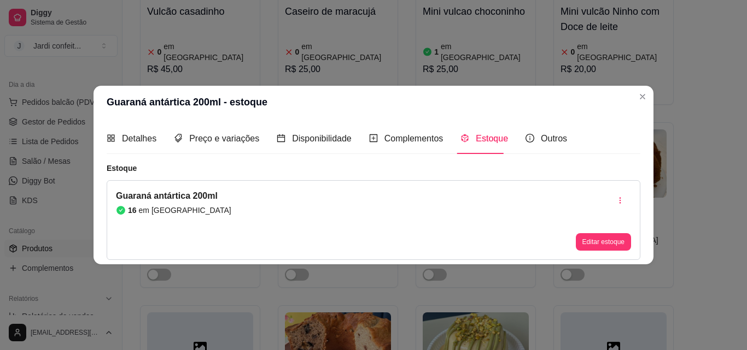
click at [650, 101] on header "Guaraná antártica 200ml - estoque" at bounding box center [373, 102] width 560 height 33
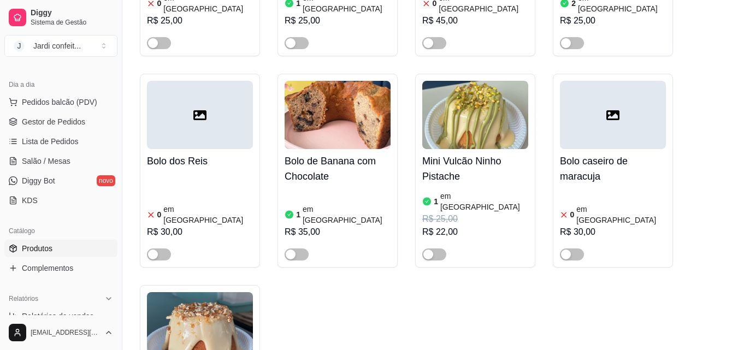
scroll to position [19620, 0]
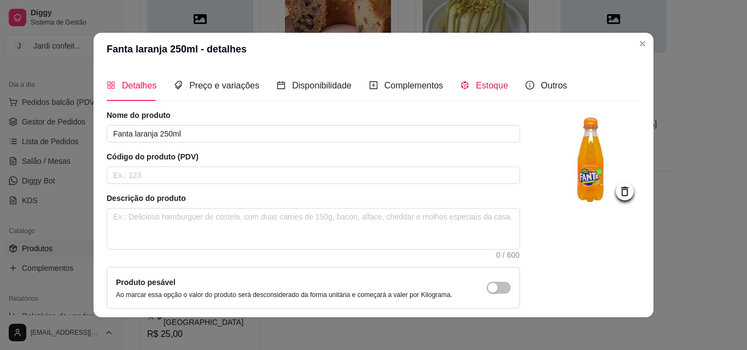
click at [475, 82] on span "Estoque" at bounding box center [491, 85] width 32 height 9
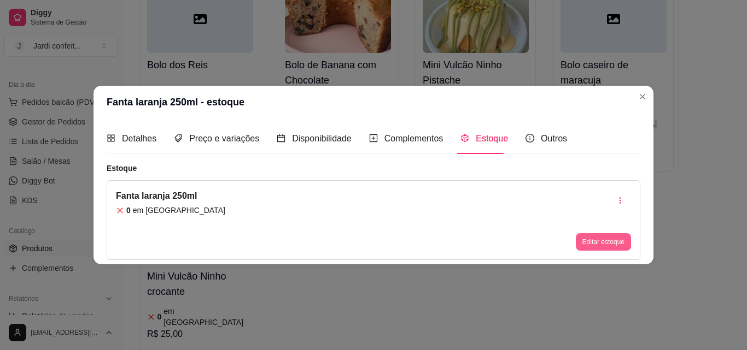
click at [610, 243] on button "Editar estoque" at bounding box center [602, 241] width 55 height 17
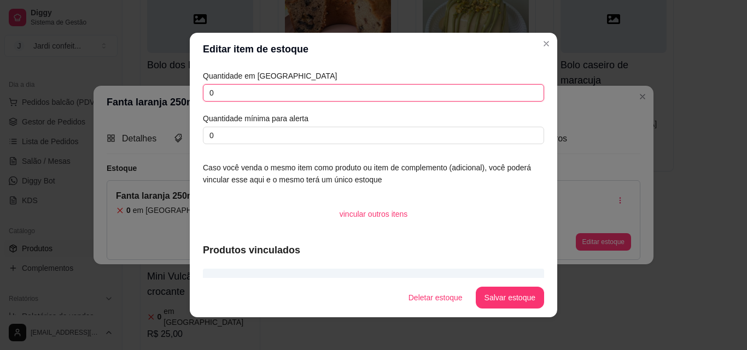
drag, startPoint x: 293, startPoint y: 98, endPoint x: 155, endPoint y: 98, distance: 137.7
click at [155, 98] on div "Editar item de estoque Quantidade em estoque 0 Quantidade mínima para alerta 0 …" at bounding box center [373, 175] width 747 height 350
type input "12"
click at [524, 298] on button "Salvar estoque" at bounding box center [509, 298] width 68 height 22
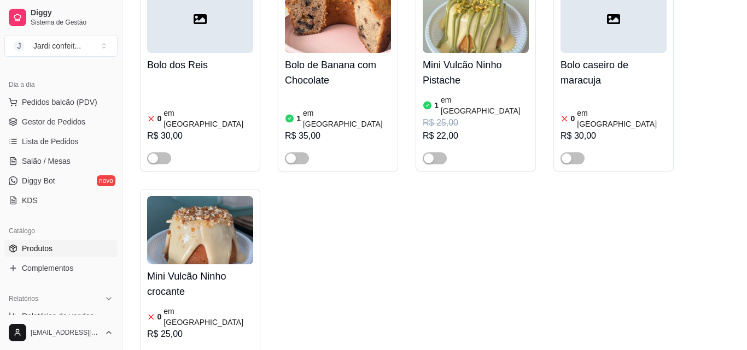
click at [492, 85] on span "Estoque" at bounding box center [493, 84] width 32 height 9
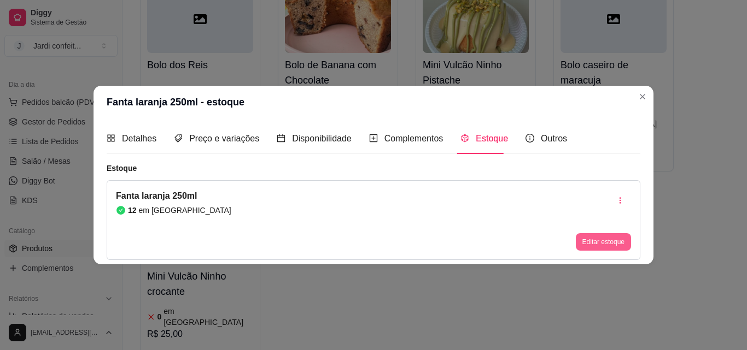
click at [615, 249] on button "Editar estoque" at bounding box center [602, 241] width 55 height 17
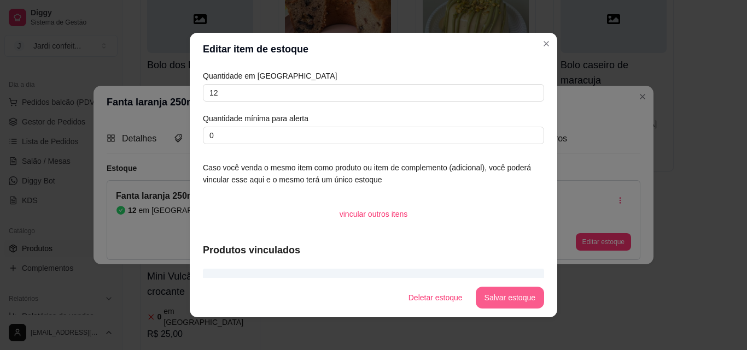
click at [503, 295] on button "Salvar estoque" at bounding box center [509, 298] width 68 height 22
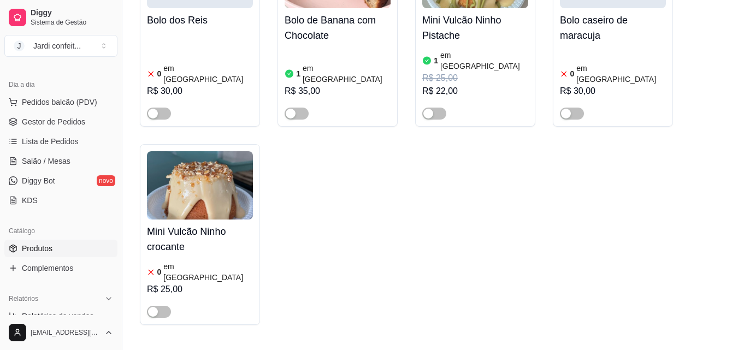
scroll to position [19784, 0]
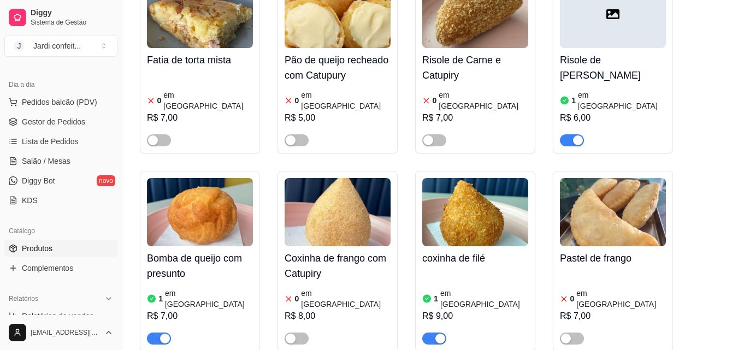
scroll to position [0, 0]
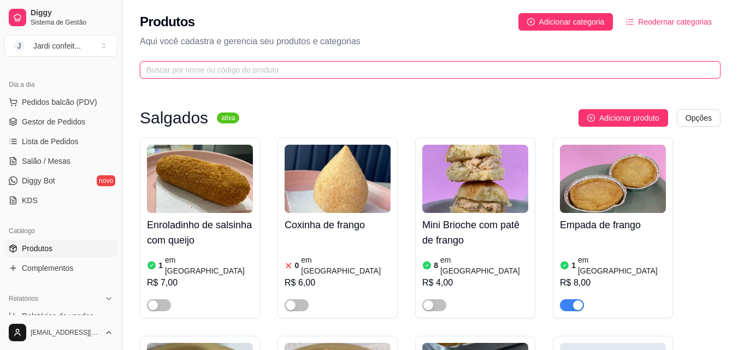
click at [589, 73] on input "text" at bounding box center [425, 70] width 559 height 12
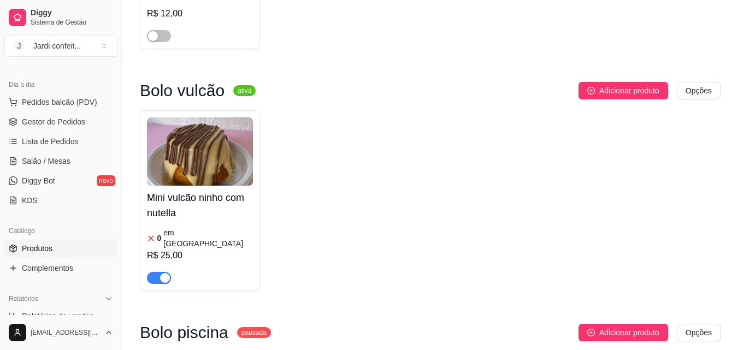
scroll to position [1913, 0]
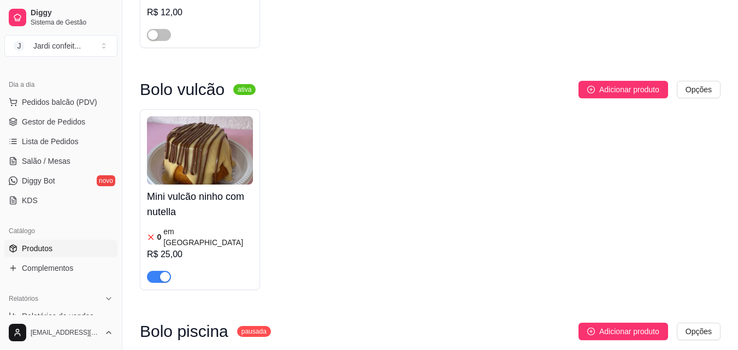
type input "ninho com n"
click at [159, 271] on span "button" at bounding box center [159, 277] width 24 height 12
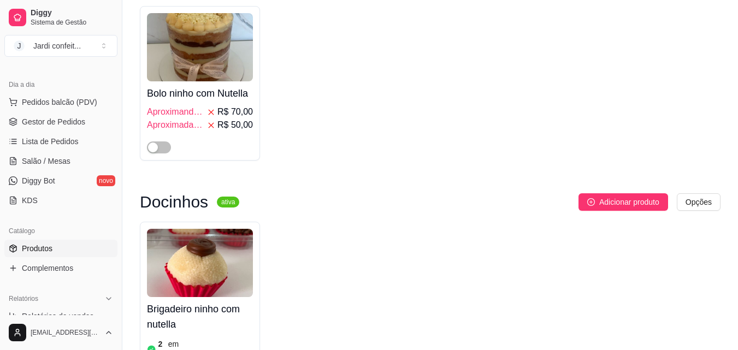
scroll to position [233, 0]
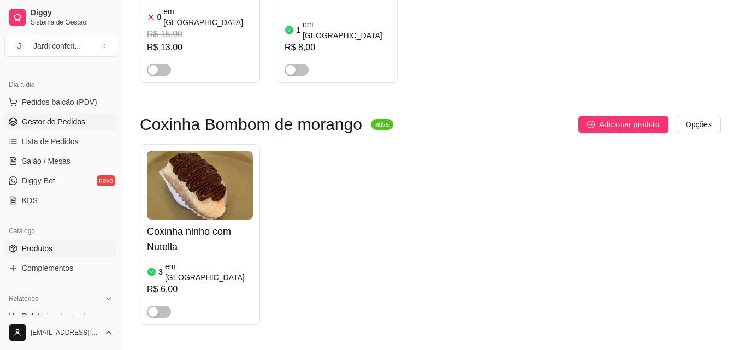
click at [68, 121] on span "Gestor de Pedidos" at bounding box center [53, 121] width 63 height 11
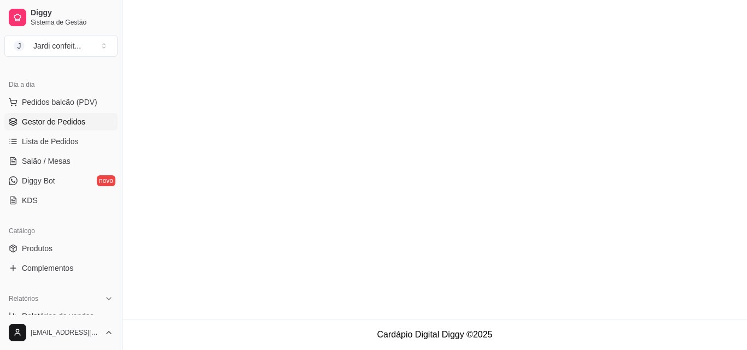
click at [118, 116] on button "Toggle Sidebar" at bounding box center [122, 175] width 9 height 350
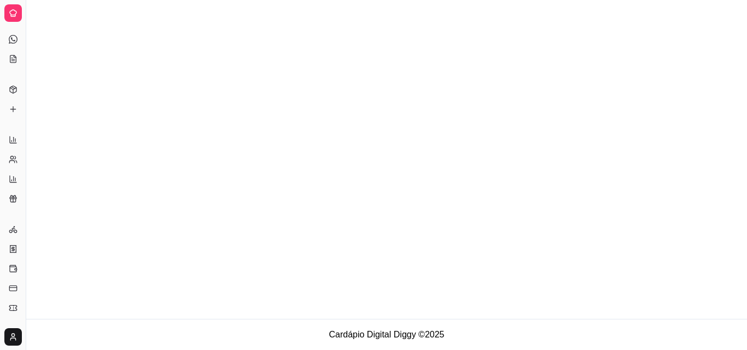
scroll to position [38, 0]
click at [25, 62] on button "Toggle Sidebar" at bounding box center [25, 175] width 9 height 350
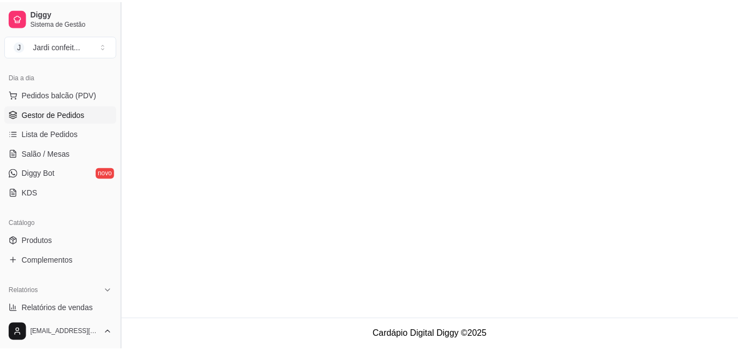
scroll to position [109, 0]
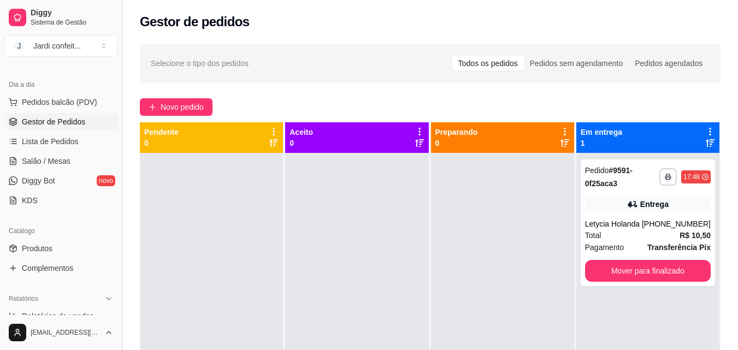
drag, startPoint x: 118, startPoint y: 122, endPoint x: 119, endPoint y: 117, distance: 5.5
click at [119, 117] on button "Toggle Sidebar" at bounding box center [122, 175] width 9 height 350
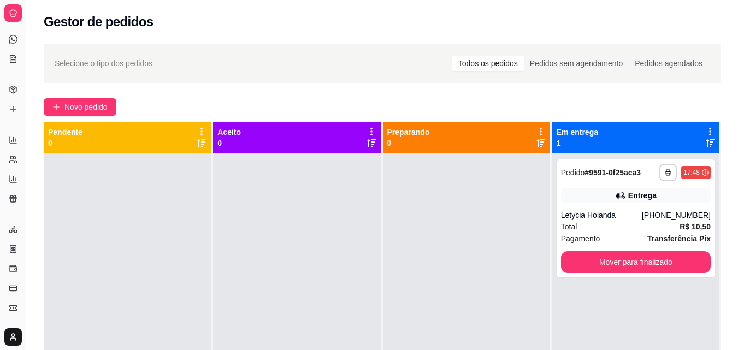
scroll to position [38, 0]
click at [24, 81] on button "Toggle Sidebar" at bounding box center [25, 175] width 9 height 350
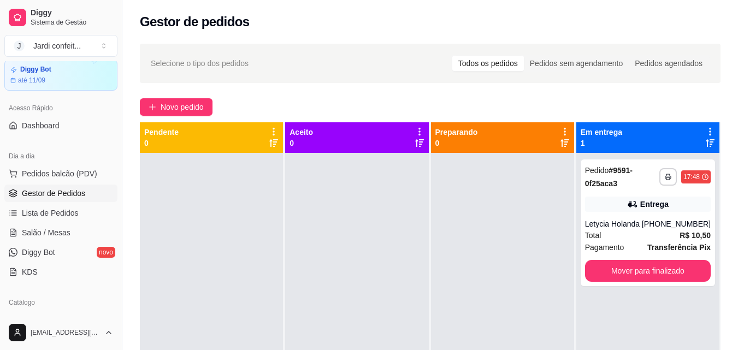
scroll to position [109, 0]
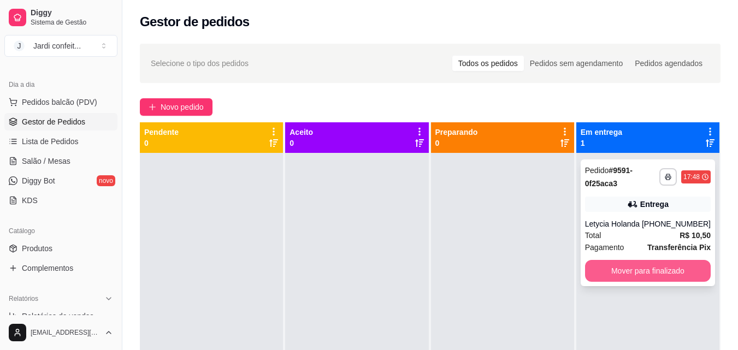
click at [665, 268] on button "Mover para finalizado" at bounding box center [648, 271] width 126 height 22
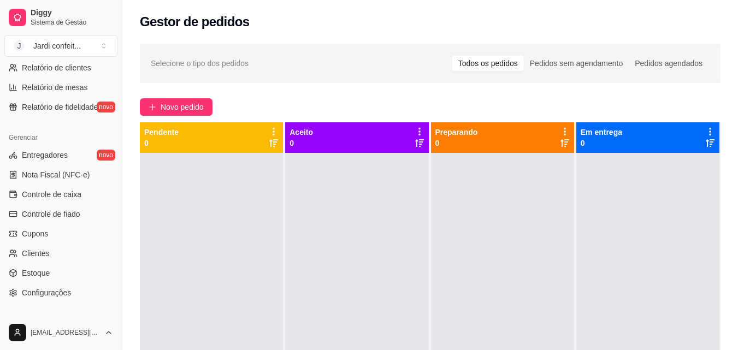
scroll to position [383, 0]
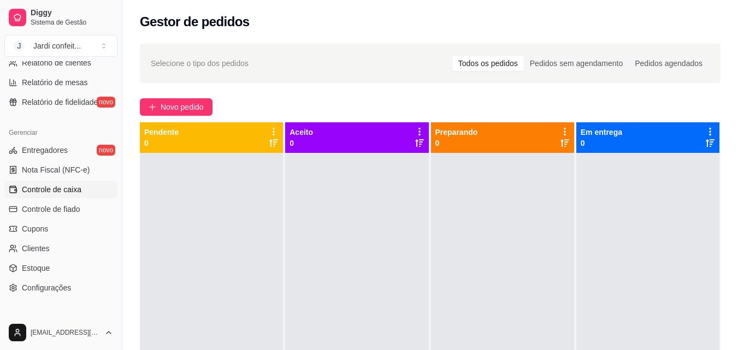
click at [73, 196] on link "Controle de caixa" at bounding box center [60, 189] width 113 height 17
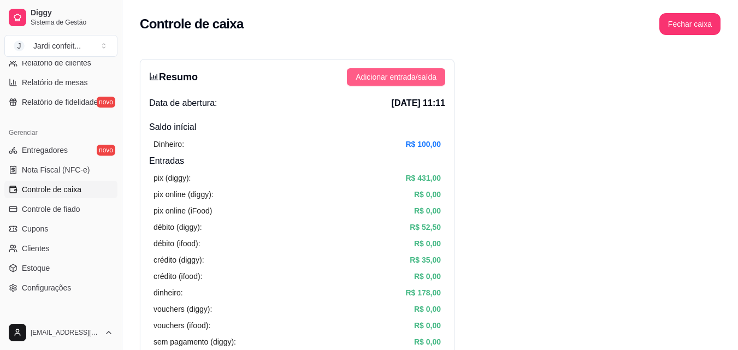
click at [424, 81] on span "Adicionar entrada/saída" at bounding box center [396, 77] width 81 height 12
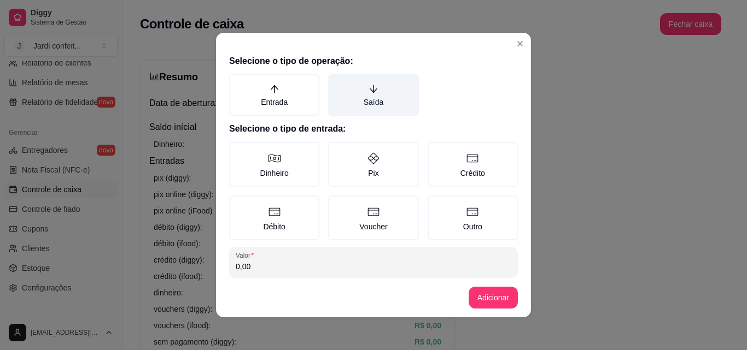
click at [361, 102] on label "Saída" at bounding box center [373, 95] width 90 height 42
click at [336, 83] on button "Saída" at bounding box center [331, 78] width 9 height 9
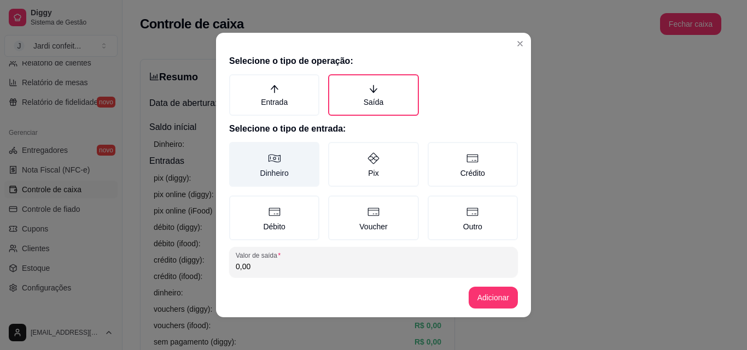
click at [280, 152] on label "Dinheiro" at bounding box center [274, 164] width 90 height 45
click at [237, 150] on button "Dinheiro" at bounding box center [232, 146] width 9 height 9
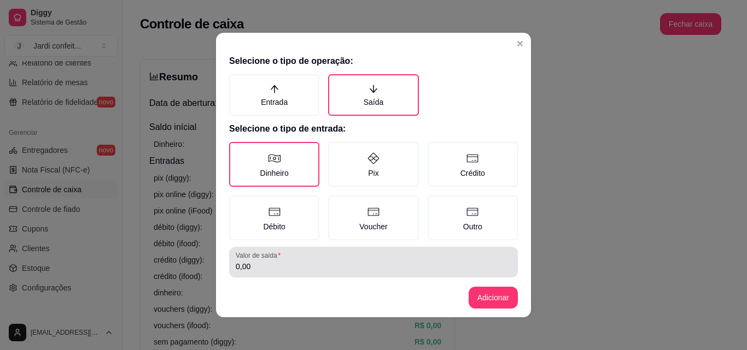
click at [279, 264] on input "0,00" at bounding box center [373, 266] width 275 height 11
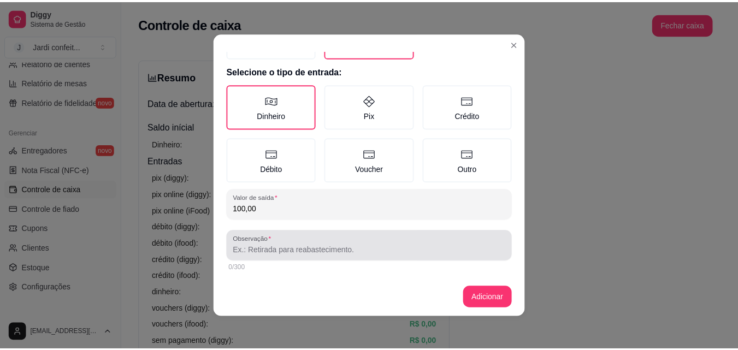
scroll to position [58, 0]
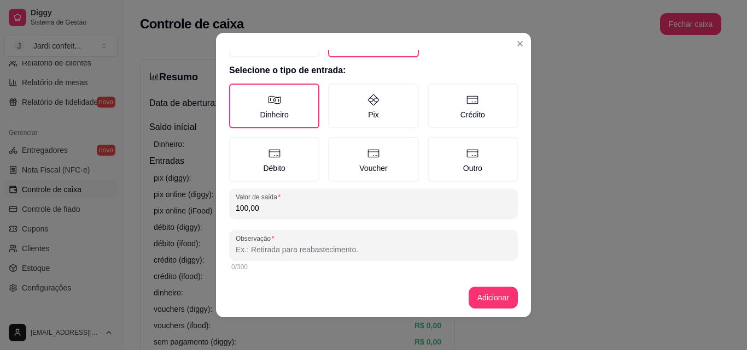
type input "100,00"
click at [322, 254] on input "Observação" at bounding box center [373, 249] width 275 height 11
type input "carne"
drag, startPoint x: 523, startPoint y: 304, endPoint x: 516, endPoint y: 304, distance: 7.1
click at [522, 304] on footer "Adicionar" at bounding box center [373, 297] width 315 height 39
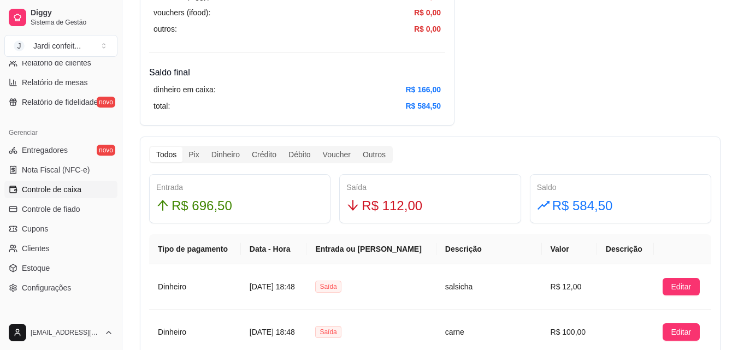
scroll to position [492, 0]
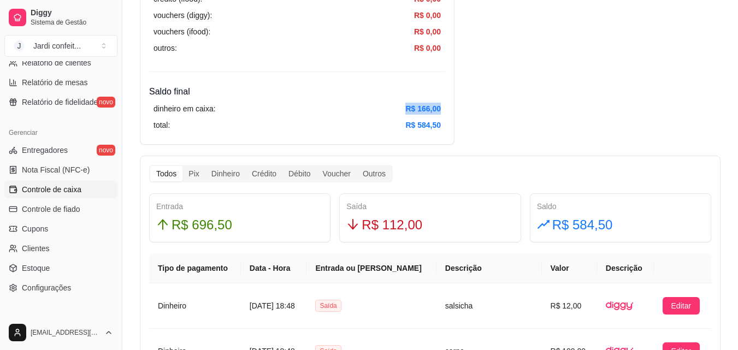
drag, startPoint x: 445, startPoint y: 102, endPoint x: 393, endPoint y: 105, distance: 52.6
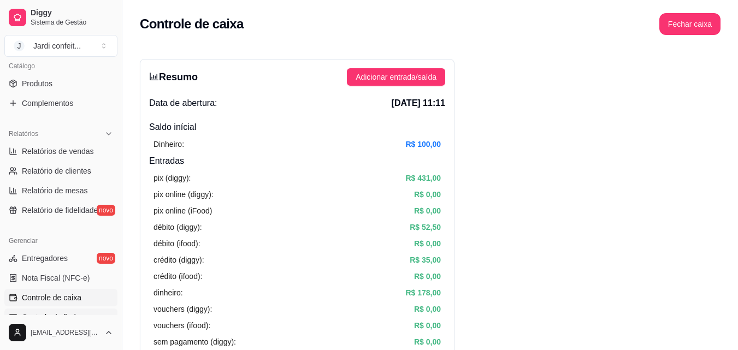
scroll to position [219, 0]
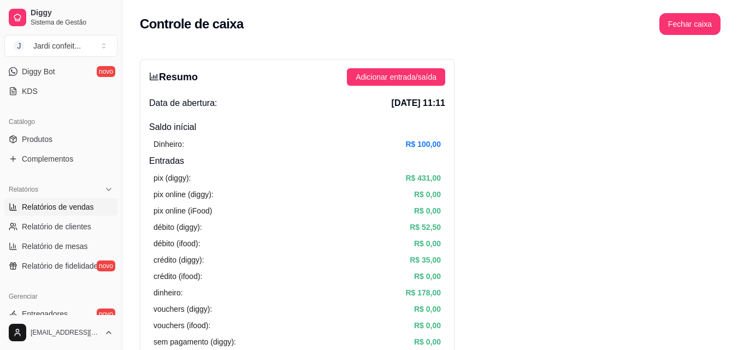
click at [69, 203] on span "Relatórios de vendas" at bounding box center [58, 207] width 72 height 11
select select "ALL"
select select "0"
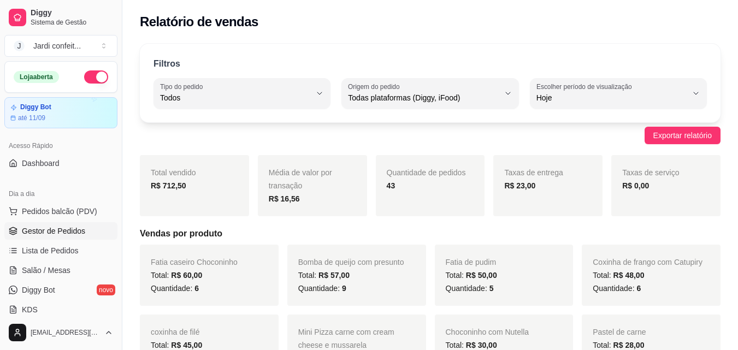
click at [70, 230] on span "Gestor de Pedidos" at bounding box center [53, 231] width 63 height 11
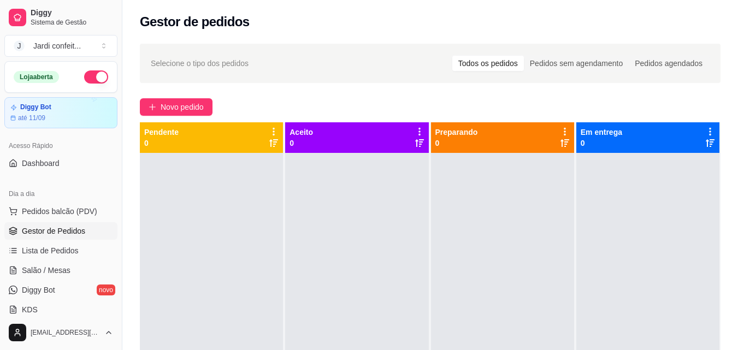
click at [95, 80] on button "button" at bounding box center [96, 77] width 24 height 13
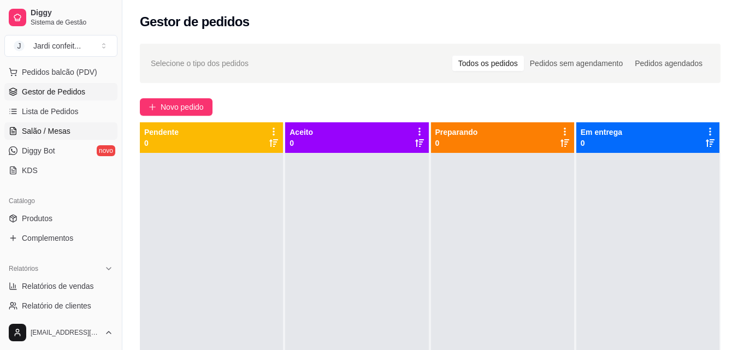
scroll to position [164, 0]
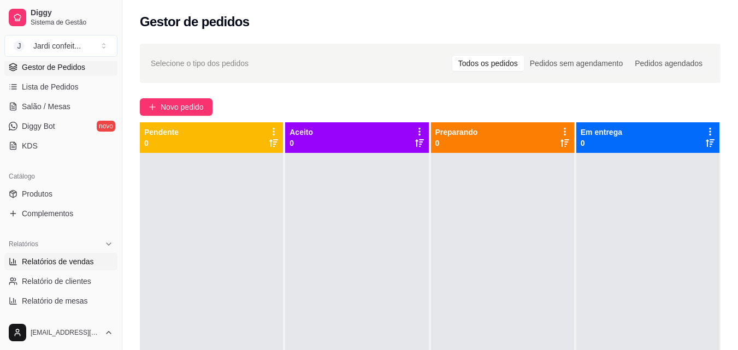
click at [55, 268] on link "Relatórios de vendas" at bounding box center [60, 261] width 113 height 17
select select "ALL"
select select "0"
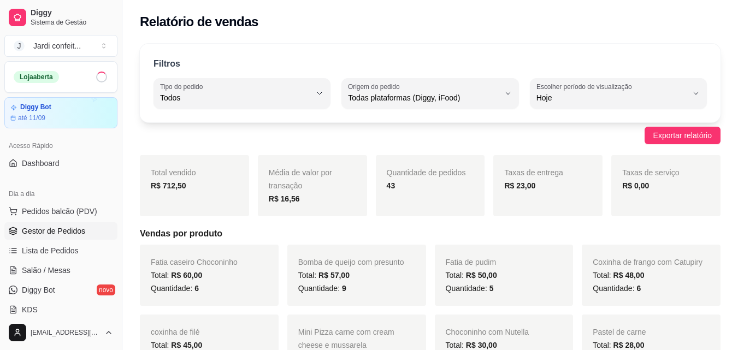
click at [59, 228] on span "Gestor de Pedidos" at bounding box center [53, 231] width 63 height 11
